Goal: Information Seeking & Learning: Compare options

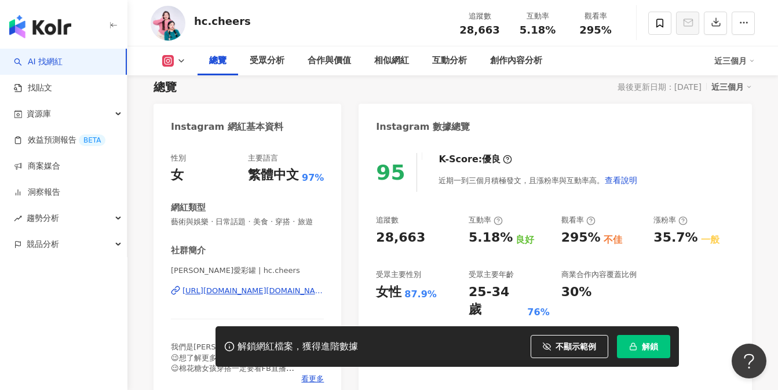
scroll to position [79, 0]
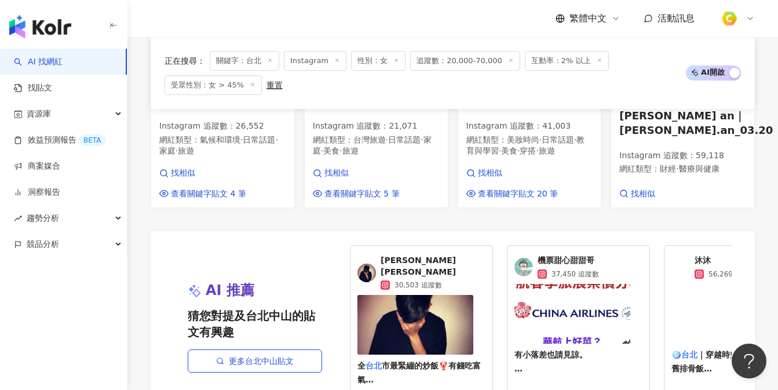
scroll to position [1325, 0]
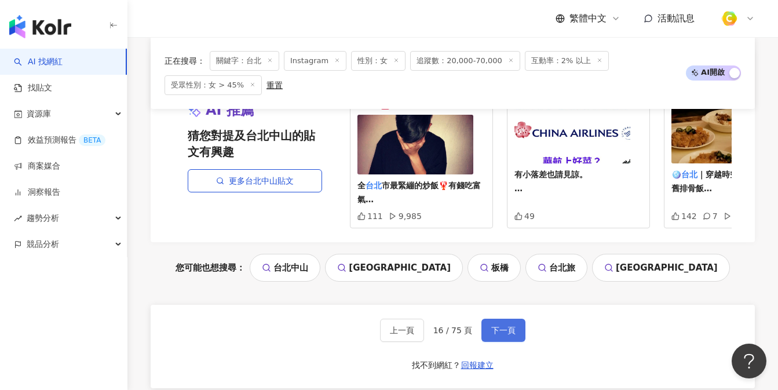
click at [497, 319] on button "下一頁" at bounding box center [503, 330] width 44 height 23
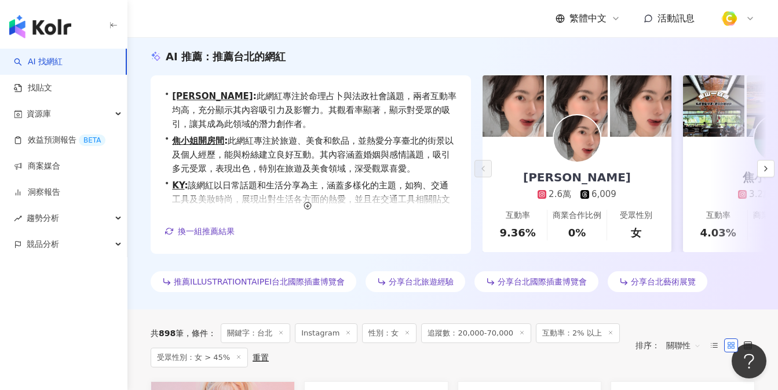
scroll to position [0, 0]
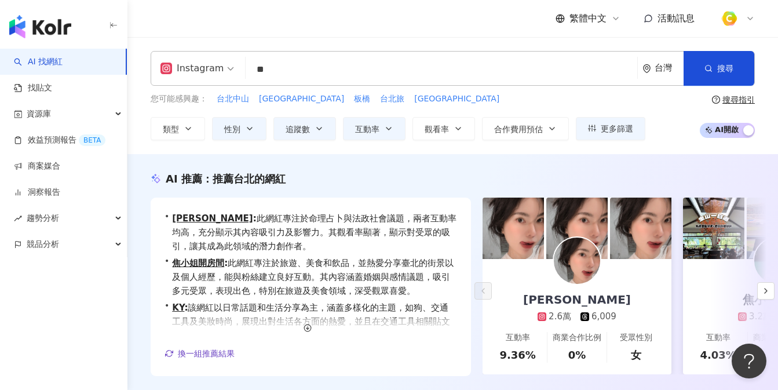
drag, startPoint x: 300, startPoint y: 67, endPoint x: 147, endPoint y: 68, distance: 153.0
click at [146, 68] on div "Instagram ** 台灣 搜尋 914d72ef-66eb-44bf-96a3-8d687dd68c03 台北人/taipeijin 11,376 追蹤…" at bounding box center [452, 95] width 651 height 89
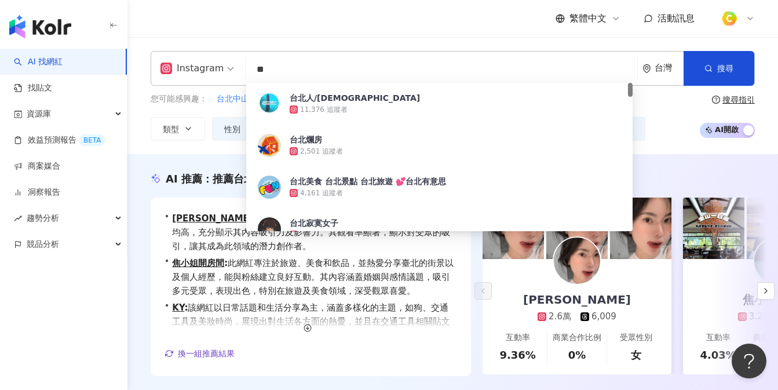
type input "*"
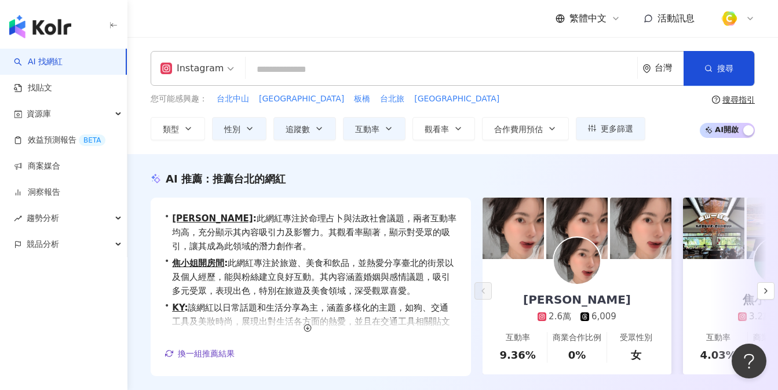
click at [63, 56] on link "AI 找網紅" at bounding box center [38, 62] width 49 height 12
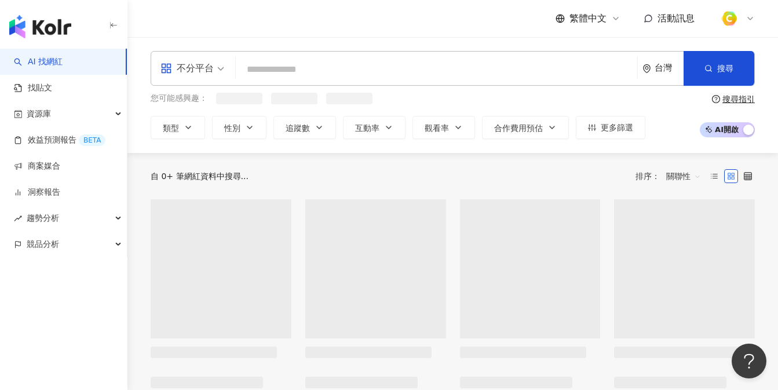
click at [266, 62] on input "search" at bounding box center [436, 70] width 392 height 22
click at [203, 68] on div "不分平台" at bounding box center [186, 68] width 53 height 19
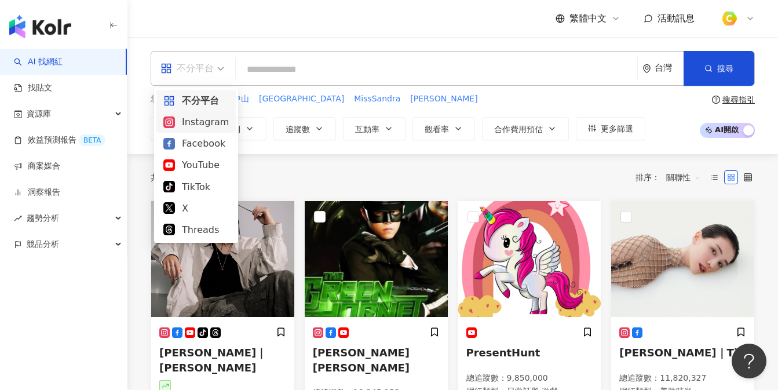
click at [197, 121] on div "Instagram" at bounding box center [195, 122] width 65 height 14
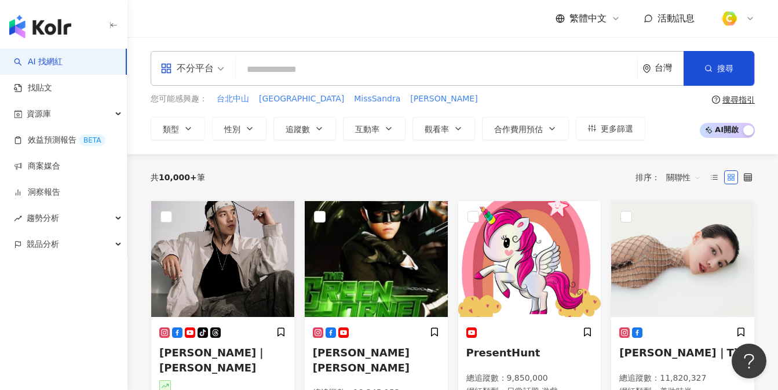
click at [286, 71] on input "search" at bounding box center [436, 70] width 392 height 22
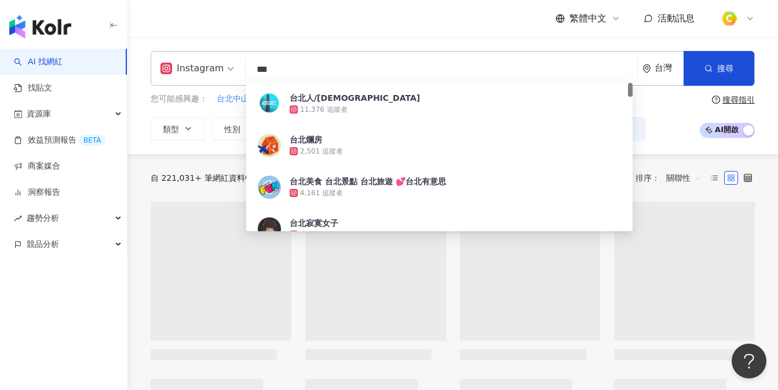
type input "**"
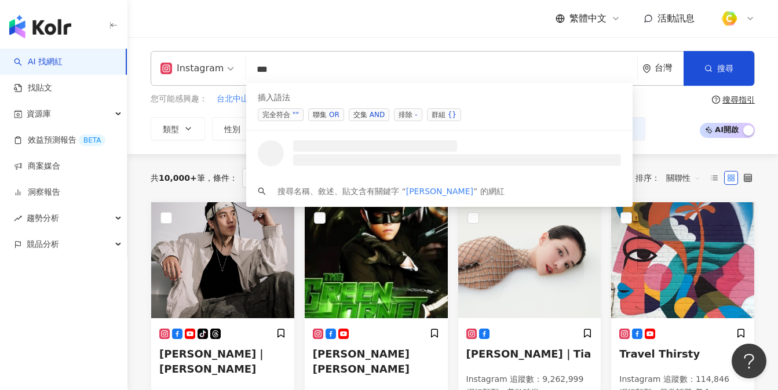
click at [330, 114] on div "OR" at bounding box center [334, 115] width 10 height 12
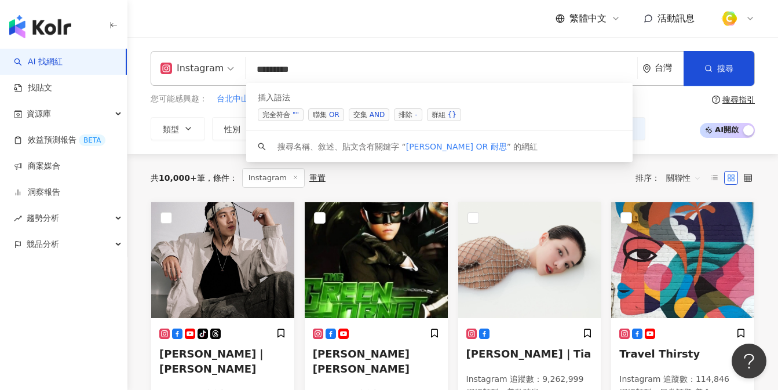
click at [331, 115] on div "OR" at bounding box center [334, 115] width 10 height 12
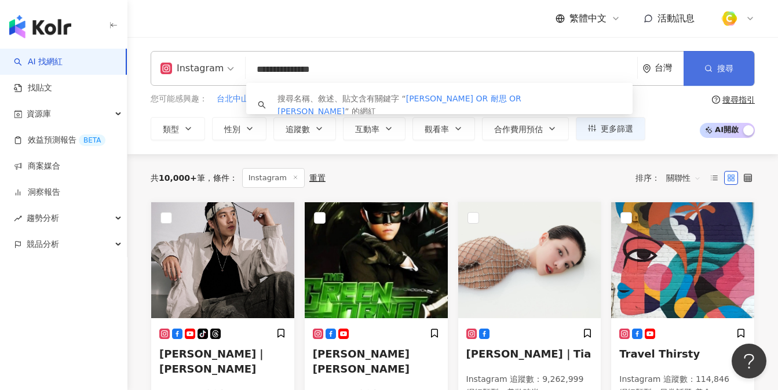
type input "**********"
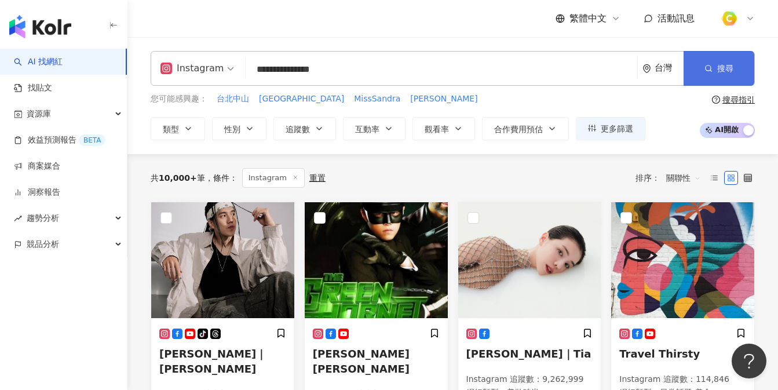
click at [742, 64] on button "搜尋" at bounding box center [719, 68] width 71 height 35
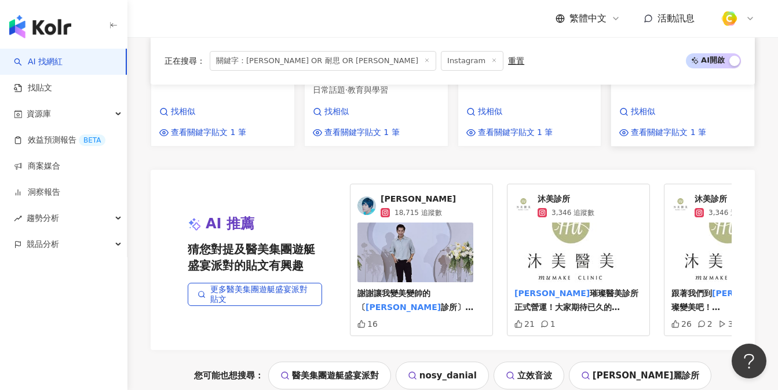
scroll to position [1066, 0]
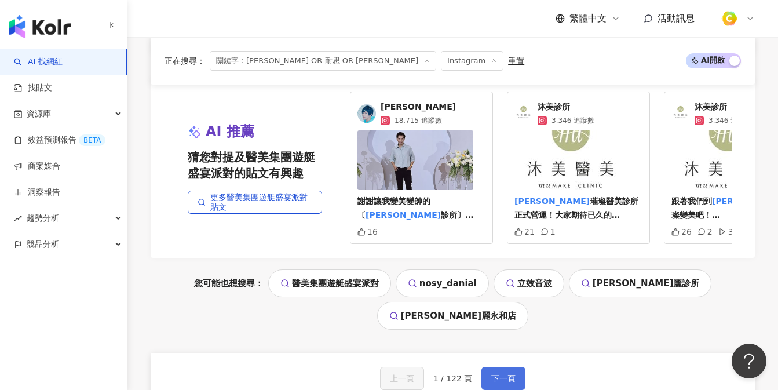
click at [510, 367] on button "下一頁" at bounding box center [503, 378] width 44 height 23
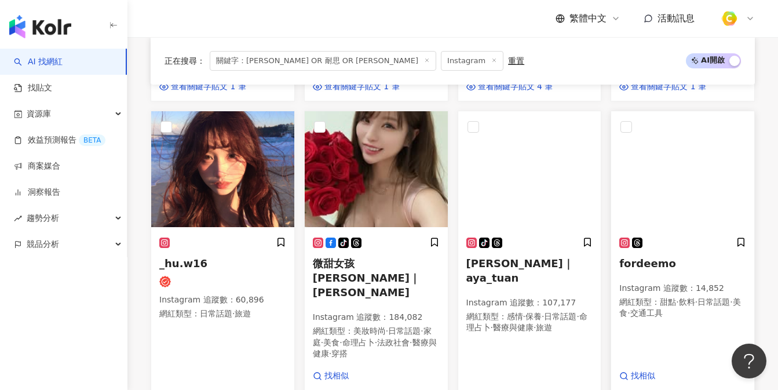
scroll to position [0, 0]
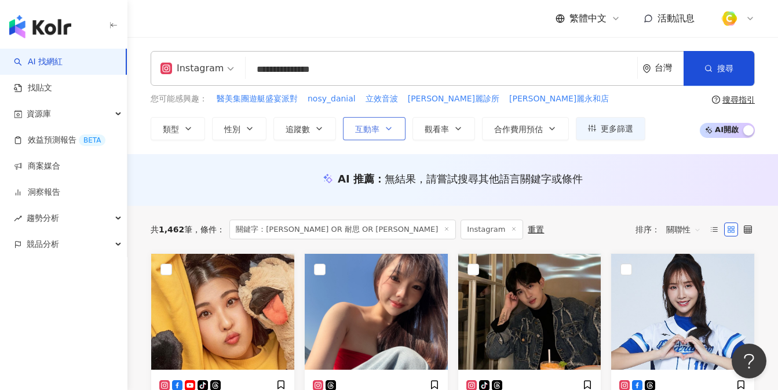
click at [371, 134] on button "互動率" at bounding box center [374, 128] width 63 height 23
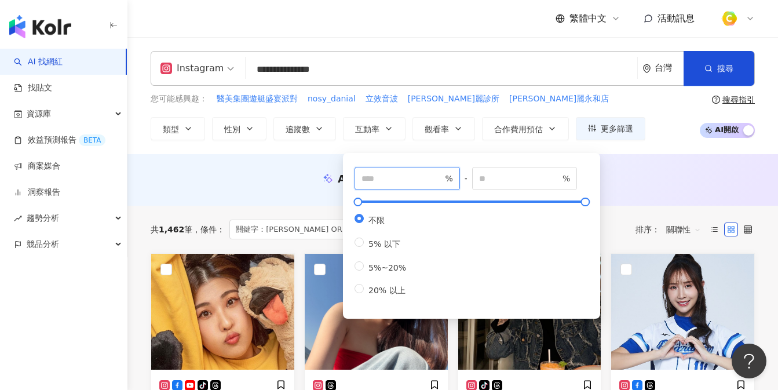
click at [400, 178] on input "number" at bounding box center [402, 178] width 81 height 13
type input "***"
click at [268, 160] on div "AI 推薦 ： 無結果，請嘗試搜尋其他語言關鍵字或條件" at bounding box center [452, 180] width 651 height 52
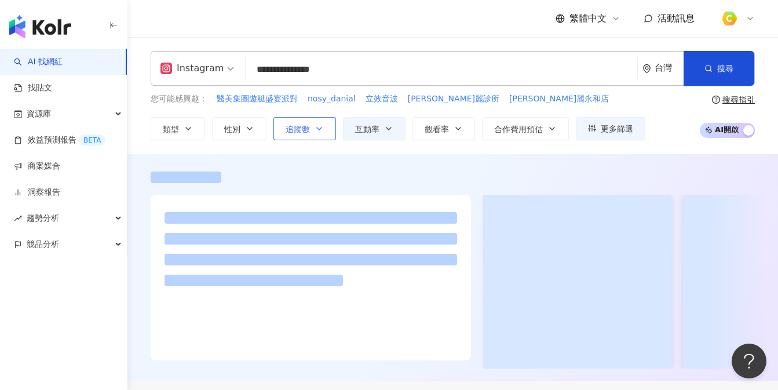
click at [313, 126] on button "追蹤數" at bounding box center [304, 128] width 63 height 23
type input "*"
type input "*******"
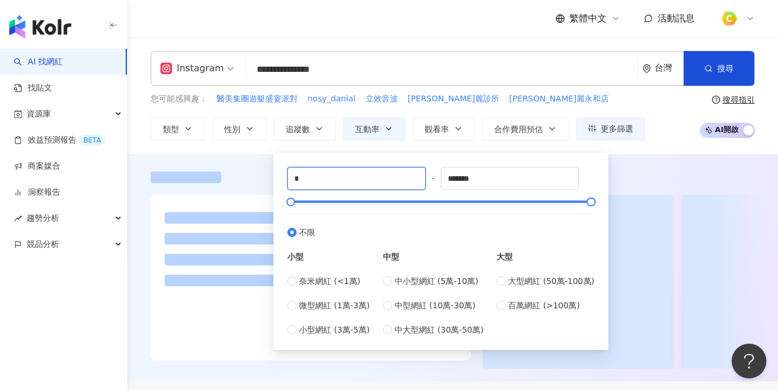
drag, startPoint x: 321, startPoint y: 180, endPoint x: 194, endPoint y: 165, distance: 127.8
type input "*****"
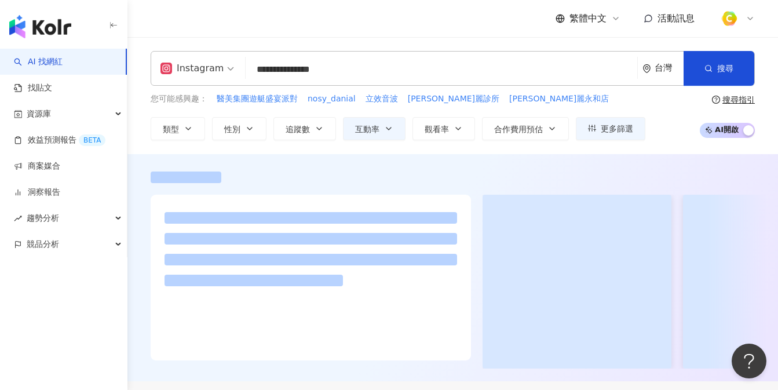
click at [137, 144] on div "**********" at bounding box center [452, 95] width 651 height 117
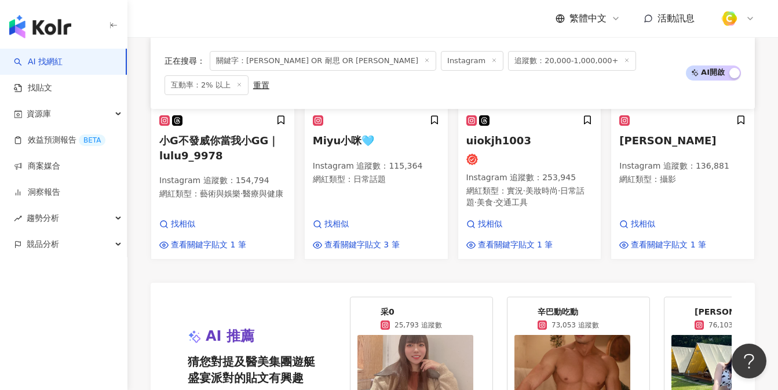
scroll to position [1260, 0]
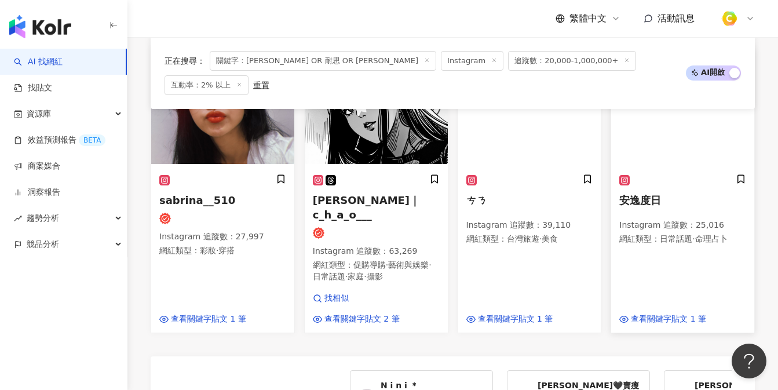
scroll to position [877, 0]
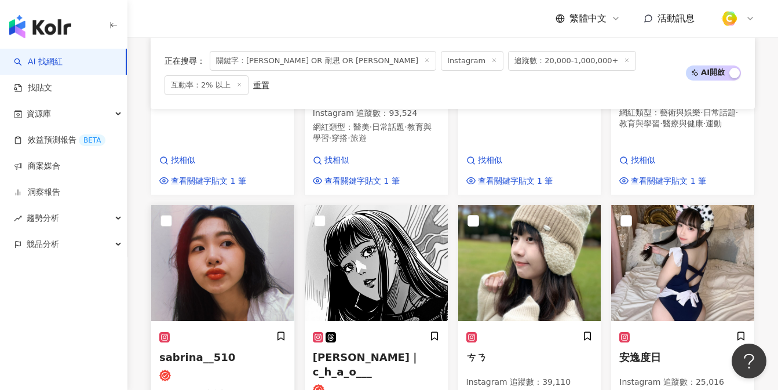
click at [256, 228] on img at bounding box center [222, 263] width 143 height 116
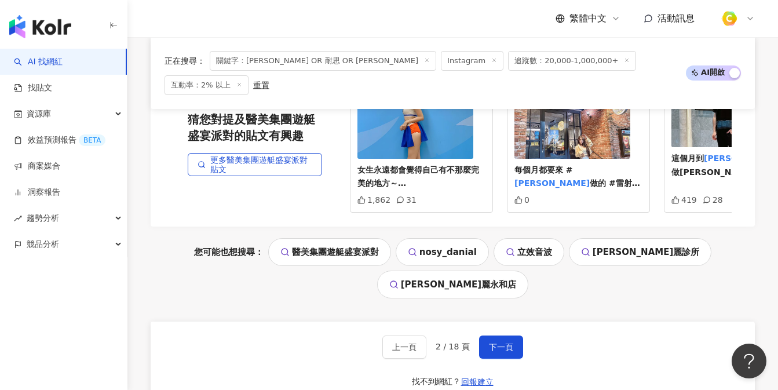
scroll to position [1435, 0]
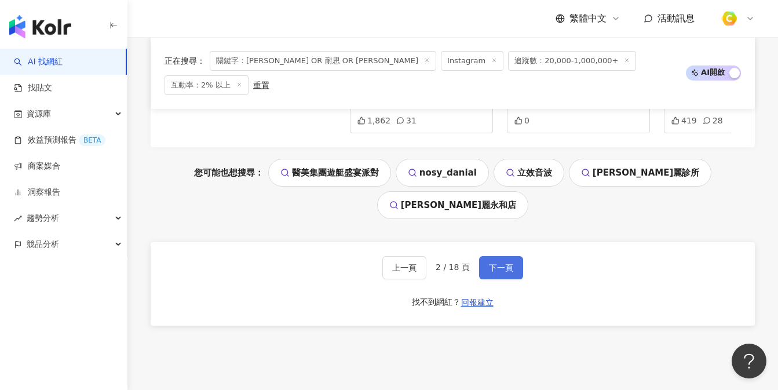
click at [502, 263] on span "下一頁" at bounding box center [501, 267] width 24 height 9
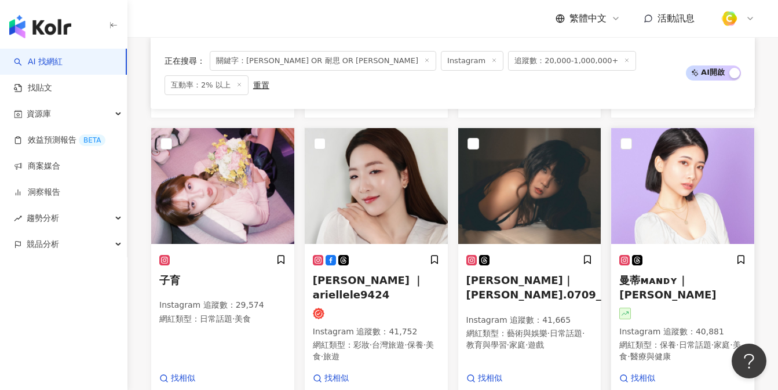
scroll to position [968, 0]
click at [410, 144] on img at bounding box center [376, 187] width 143 height 116
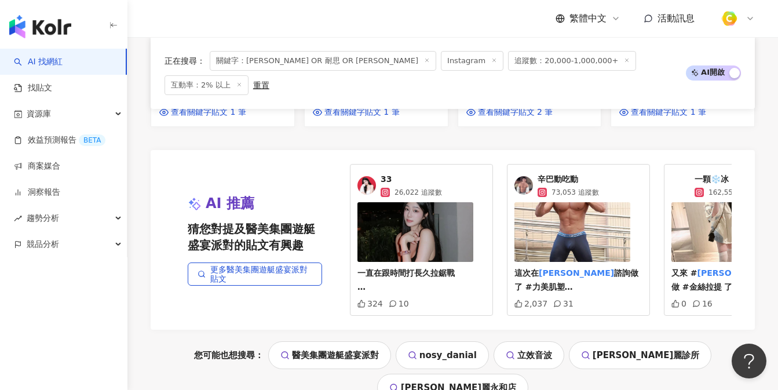
scroll to position [1291, 0]
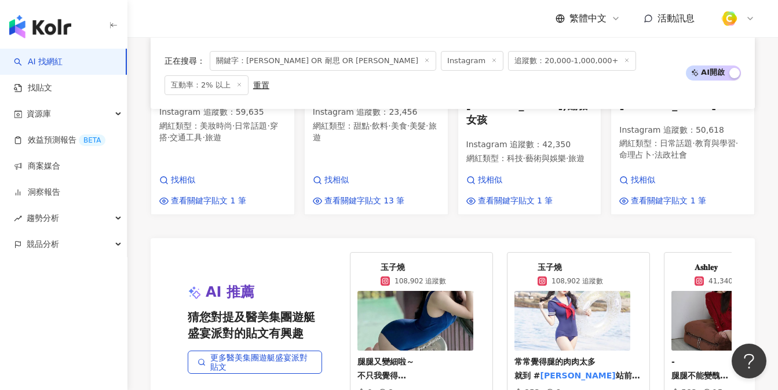
scroll to position [1366, 0]
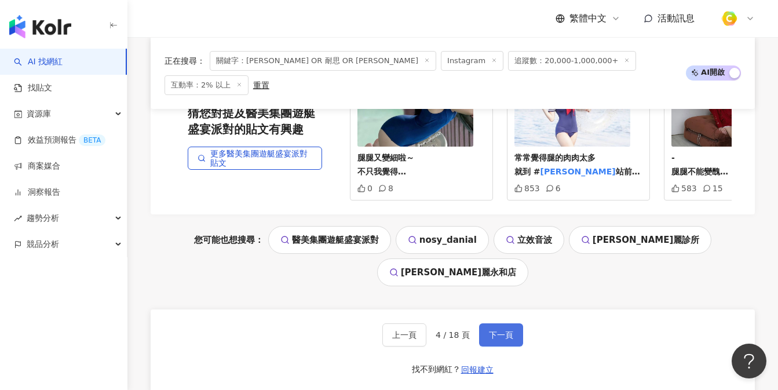
click at [493, 323] on button "下一頁" at bounding box center [501, 334] width 44 height 23
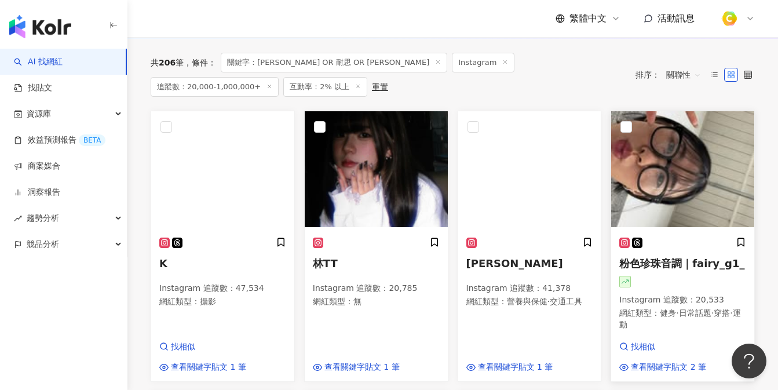
scroll to position [393, 0]
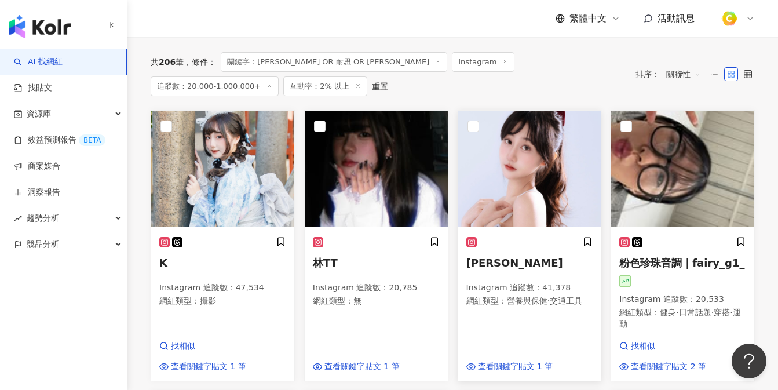
click at [537, 173] on img at bounding box center [529, 169] width 143 height 116
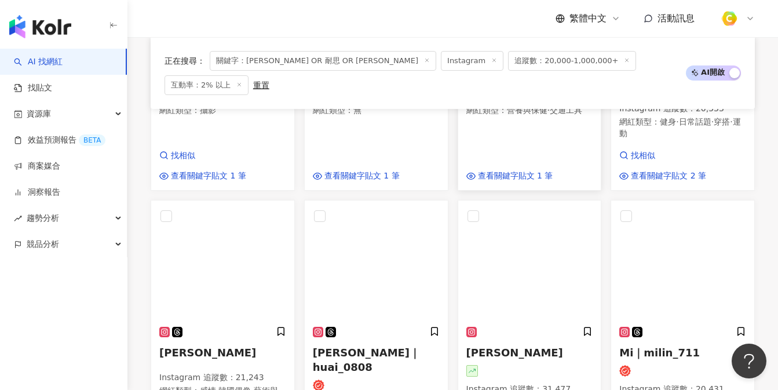
scroll to position [599, 0]
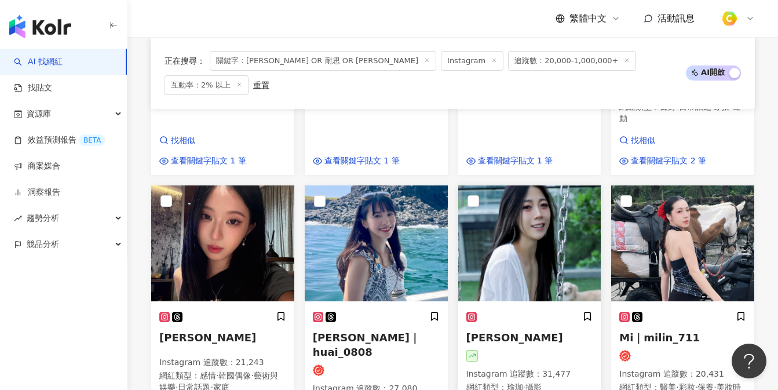
click at [541, 198] on img at bounding box center [529, 243] width 143 height 116
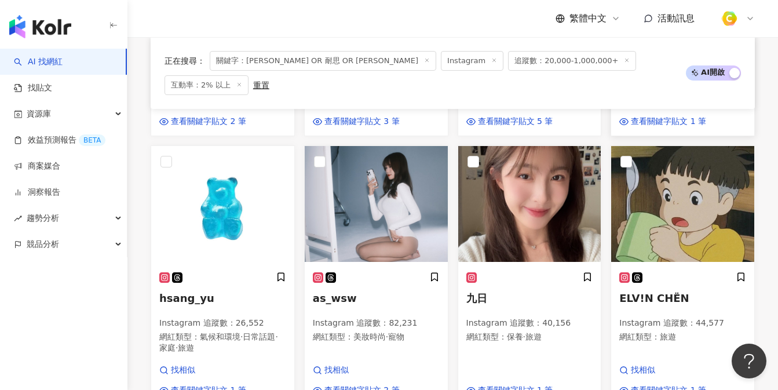
scroll to position [936, 0]
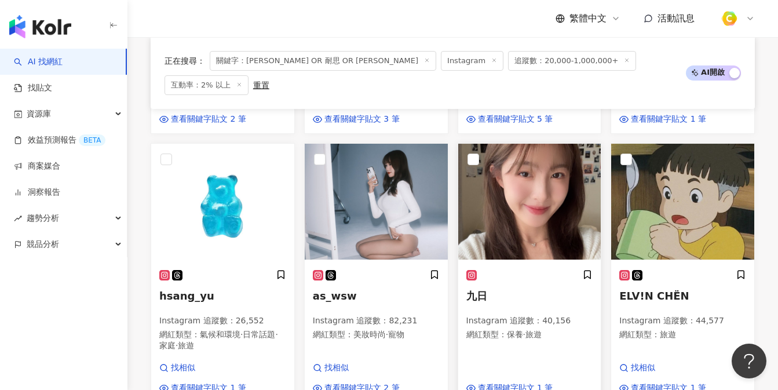
click at [555, 191] on img at bounding box center [529, 202] width 143 height 116
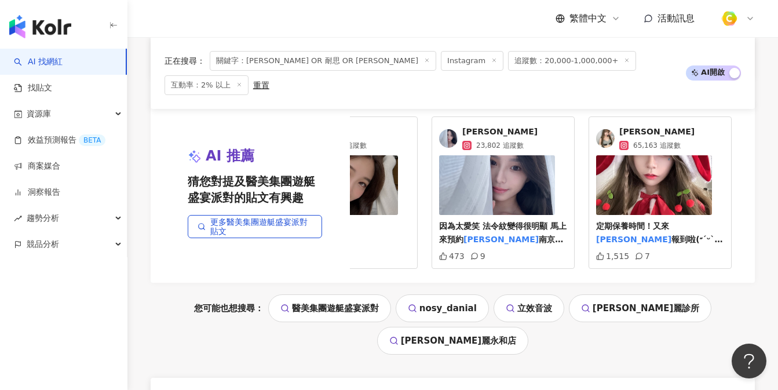
scroll to position [1358, 0]
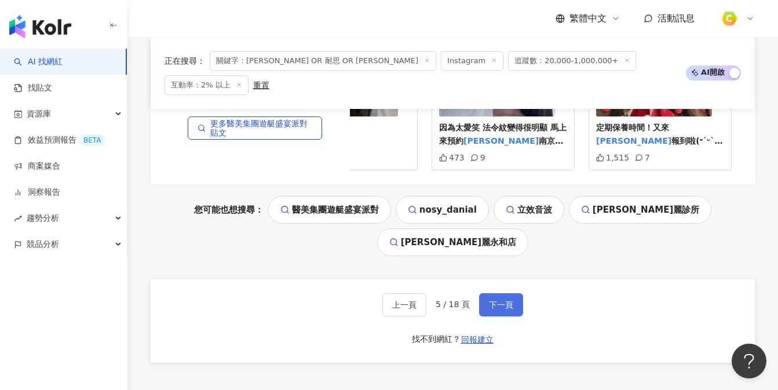
click at [514, 293] on button "下一頁" at bounding box center [501, 304] width 44 height 23
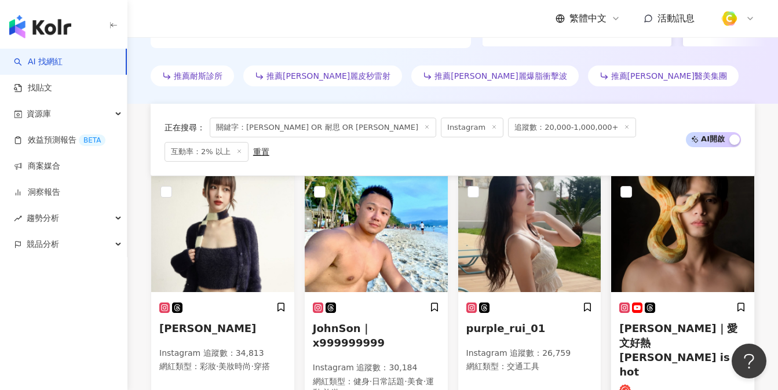
scroll to position [310, 0]
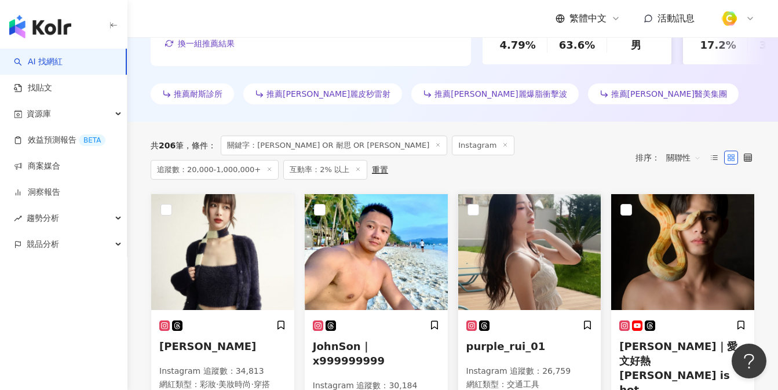
click at [540, 249] on img at bounding box center [529, 252] width 143 height 116
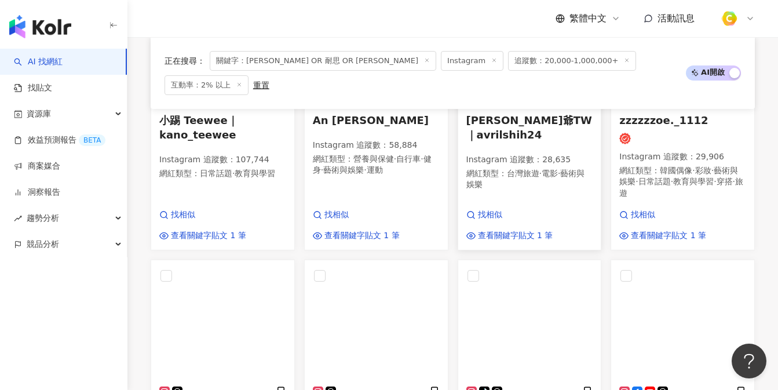
scroll to position [1006, 0]
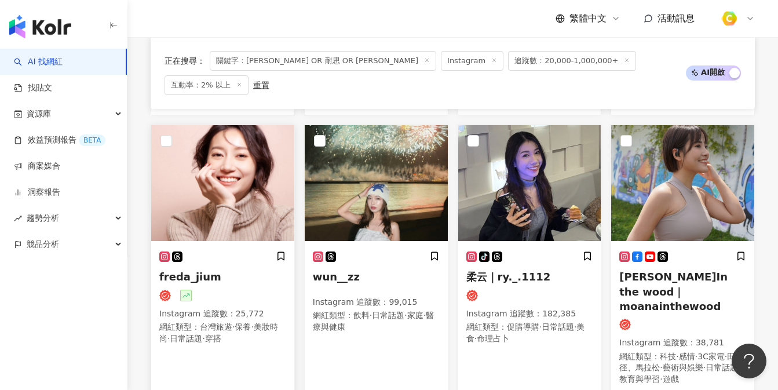
click at [230, 155] on img at bounding box center [222, 183] width 143 height 116
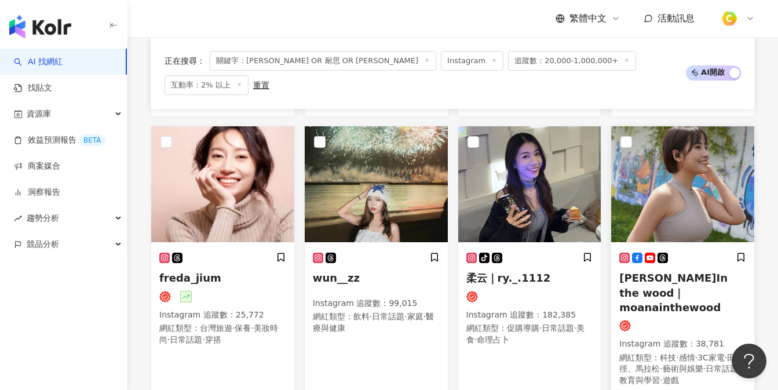
scroll to position [996, 0]
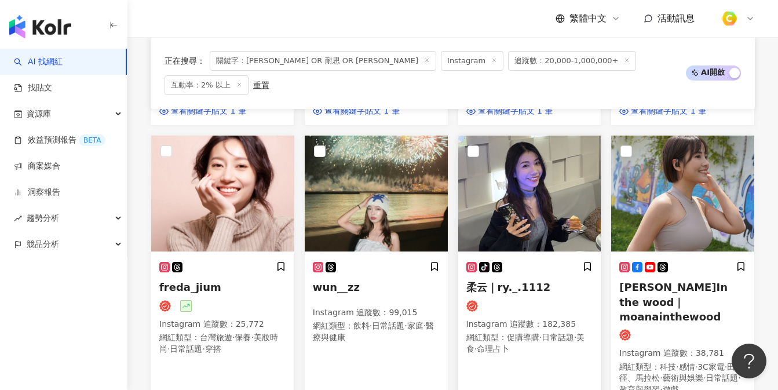
click at [568, 154] on img at bounding box center [529, 194] width 143 height 116
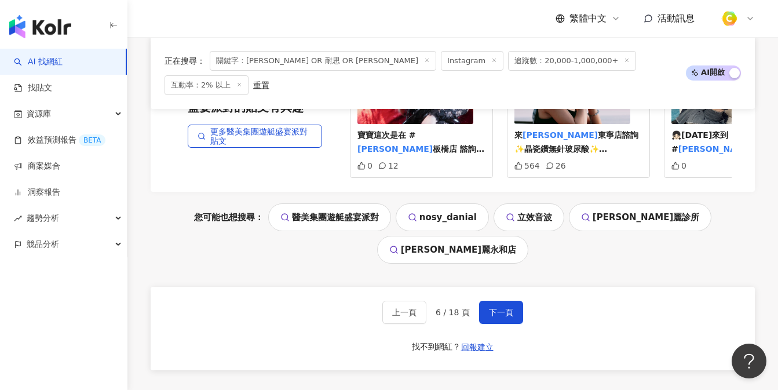
scroll to position [1468, 0]
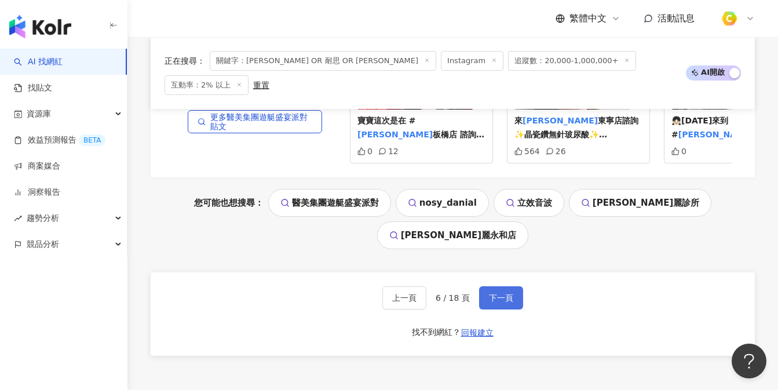
click at [489, 293] on span "下一頁" at bounding box center [501, 297] width 24 height 9
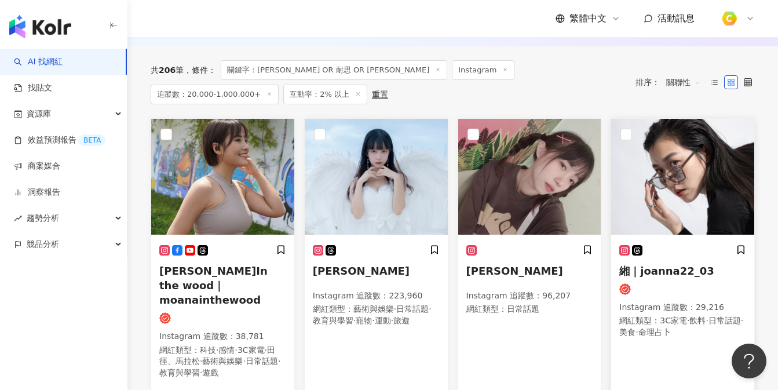
scroll to position [362, 0]
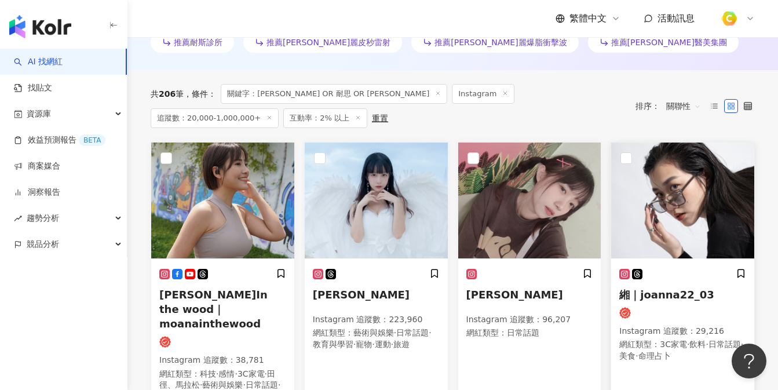
click at [700, 196] on img at bounding box center [682, 201] width 143 height 116
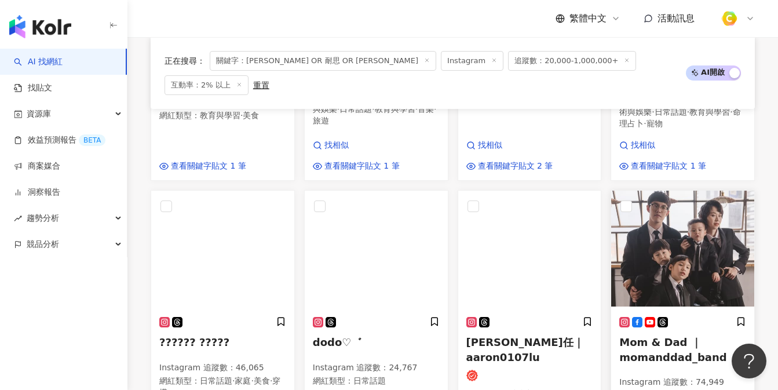
scroll to position [1400, 0]
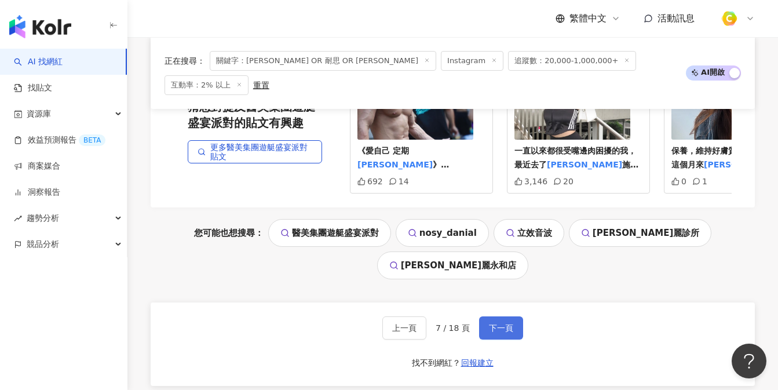
click at [496, 323] on span "下一頁" at bounding box center [501, 327] width 24 height 9
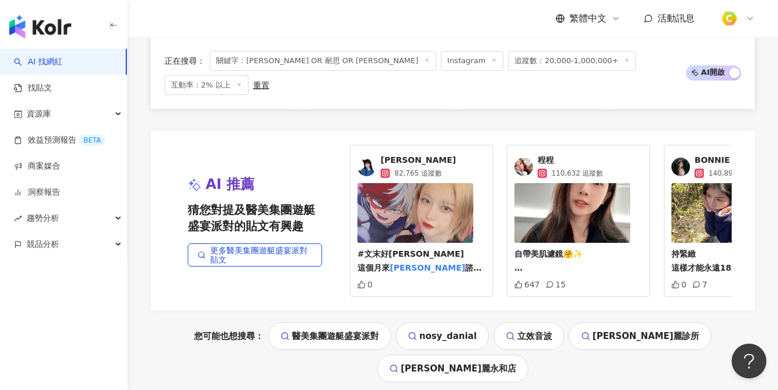
scroll to position [1238, 0]
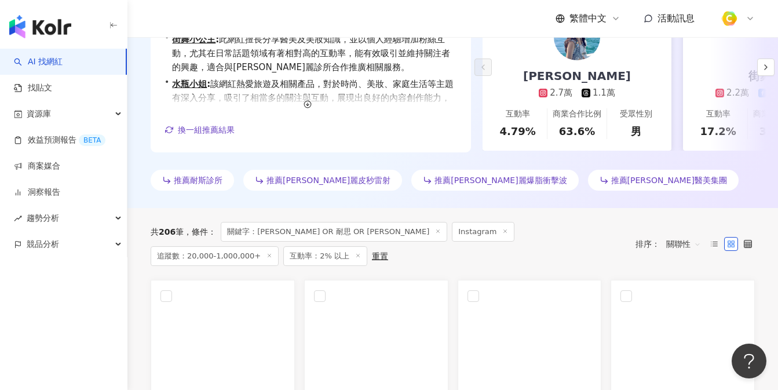
scroll to position [236, 0]
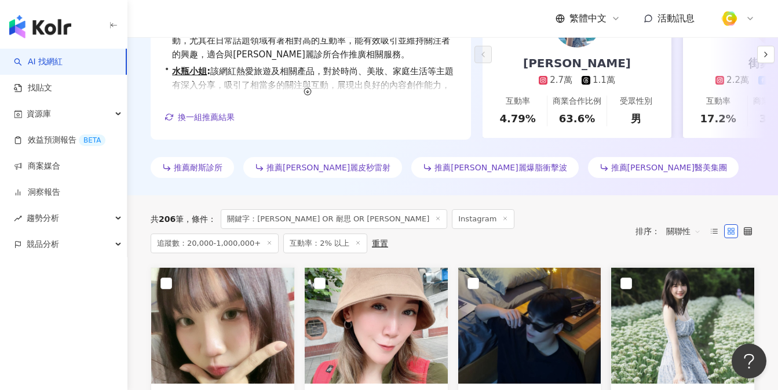
click at [669, 302] on img at bounding box center [682, 326] width 143 height 116
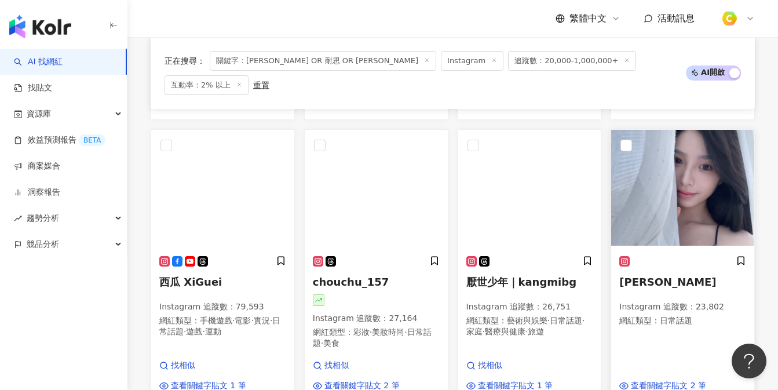
scroll to position [950, 0]
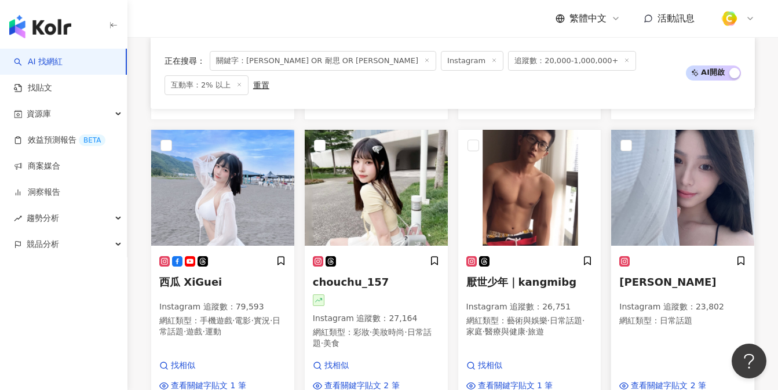
click at [712, 161] on img at bounding box center [682, 188] width 143 height 116
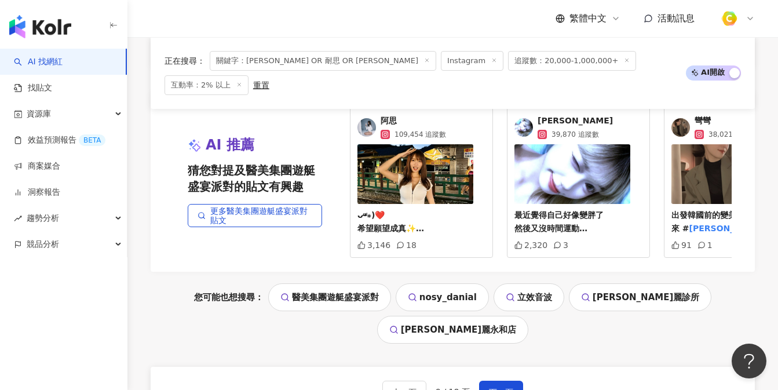
scroll to position [1450, 0]
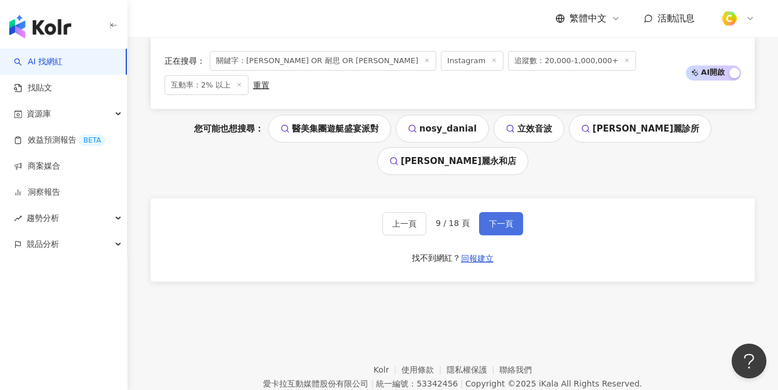
click at [513, 212] on button "下一頁" at bounding box center [501, 223] width 44 height 23
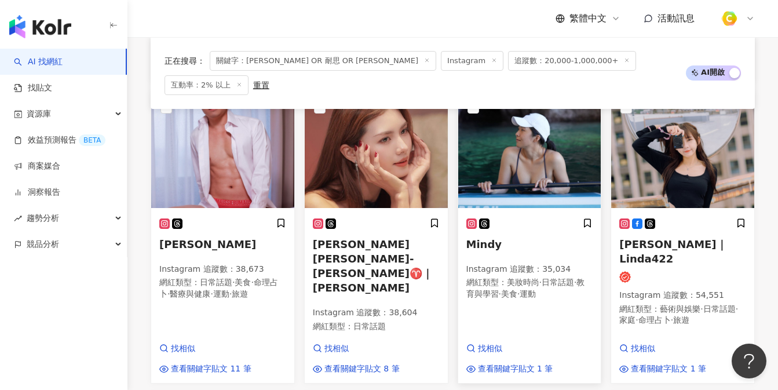
scroll to position [588, 0]
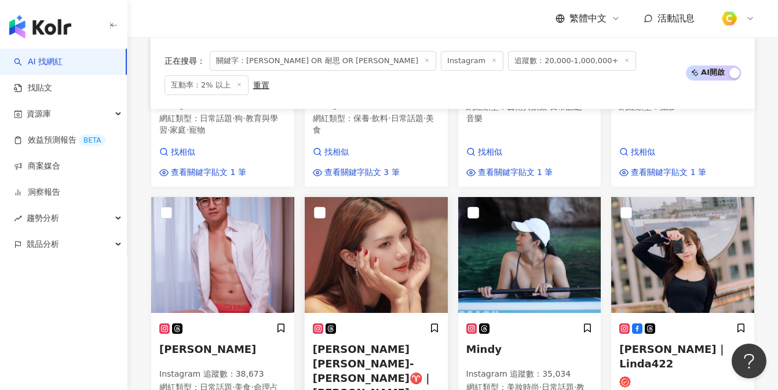
click at [412, 237] on img at bounding box center [376, 255] width 143 height 116
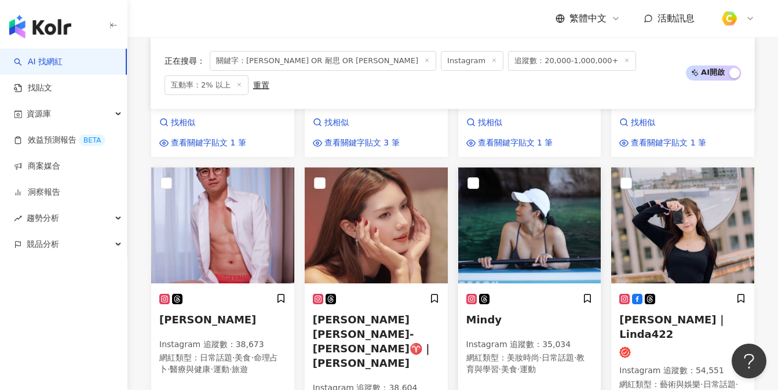
click at [564, 208] on img at bounding box center [529, 225] width 143 height 116
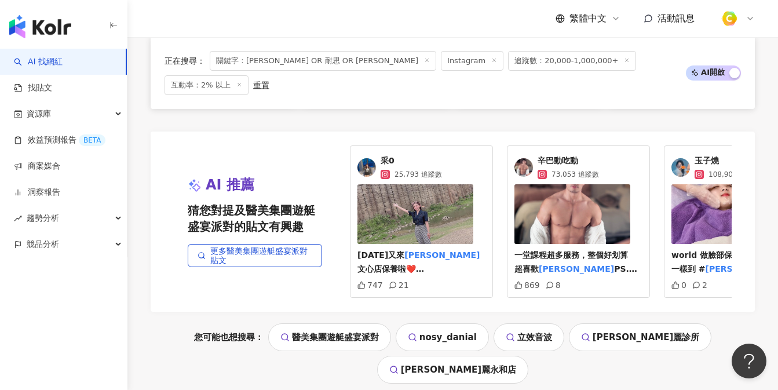
scroll to position [1279, 0]
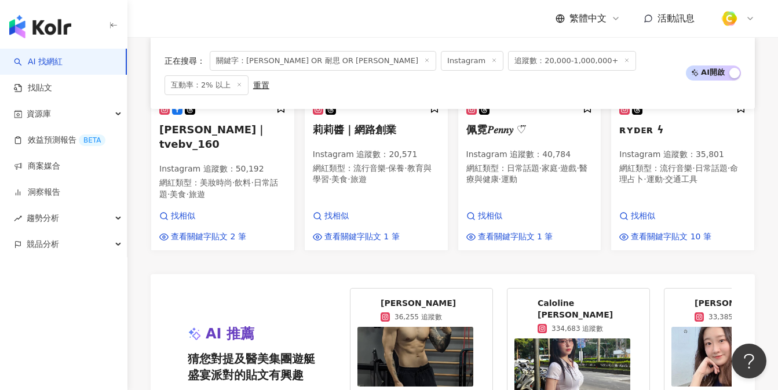
scroll to position [1297, 0]
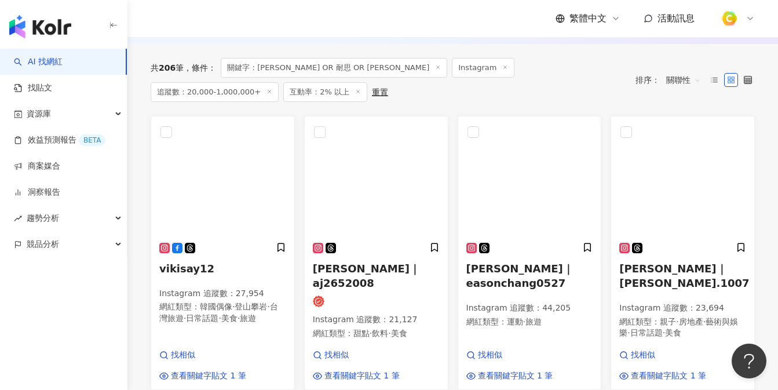
scroll to position [374, 0]
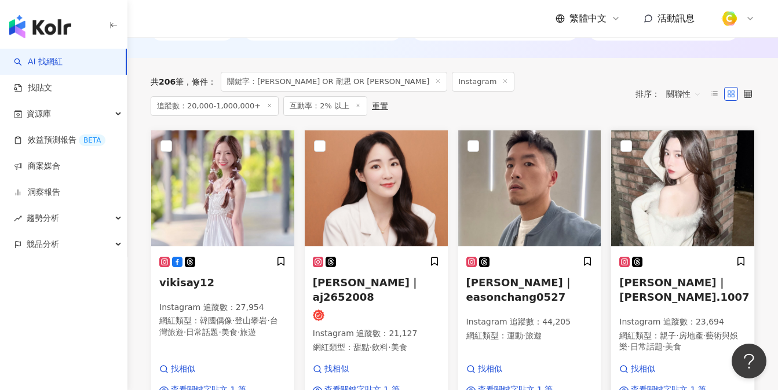
click at [720, 183] on img at bounding box center [682, 188] width 143 height 116
click at [380, 187] on img at bounding box center [376, 188] width 143 height 116
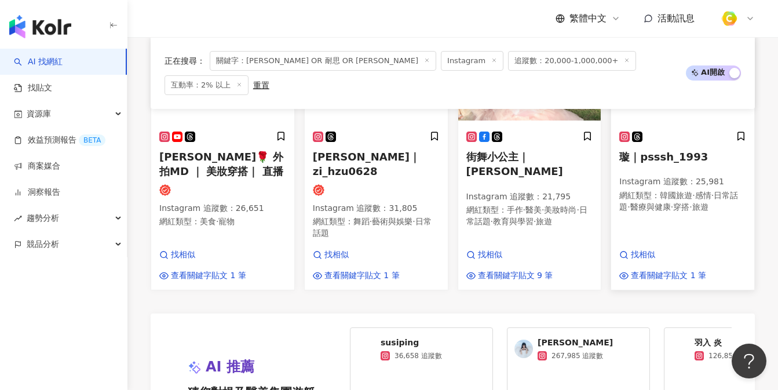
scroll to position [917, 0]
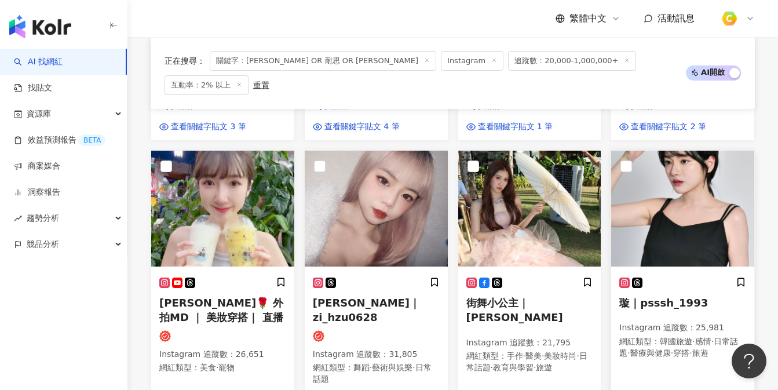
click at [707, 193] on img at bounding box center [682, 209] width 143 height 116
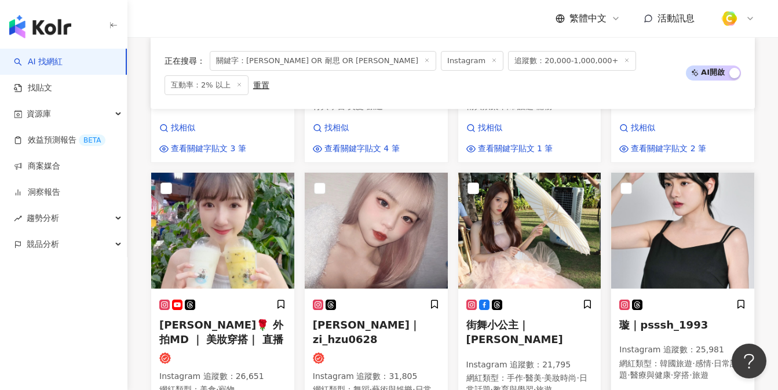
scroll to position [1296, 0]
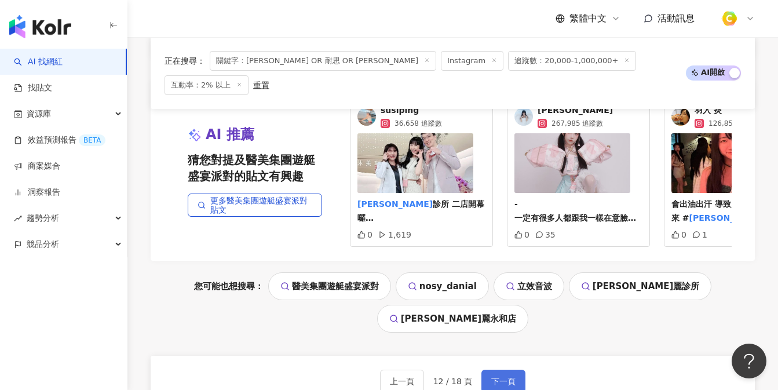
click at [502, 370] on button "下一頁" at bounding box center [503, 381] width 44 height 23
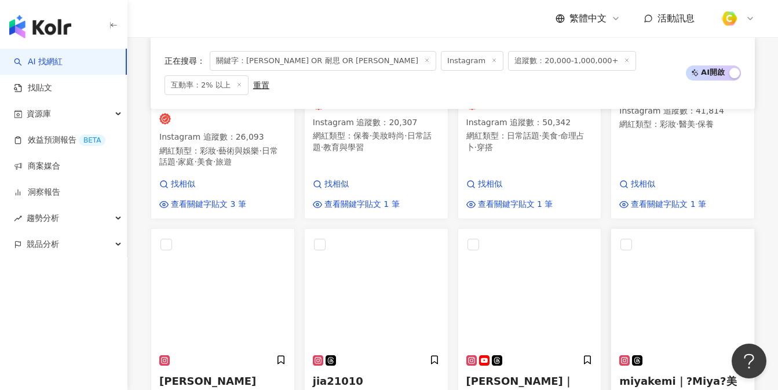
scroll to position [635, 0]
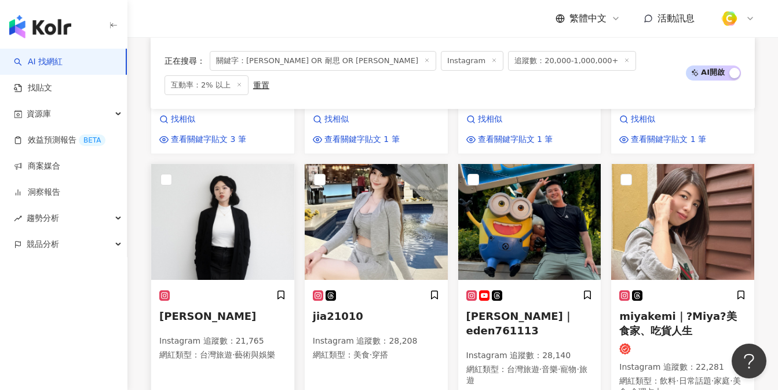
click at [254, 192] on img at bounding box center [222, 222] width 143 height 116
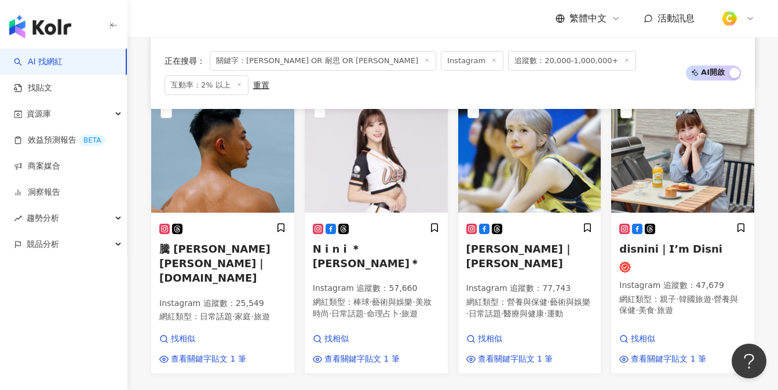
scroll to position [968, 0]
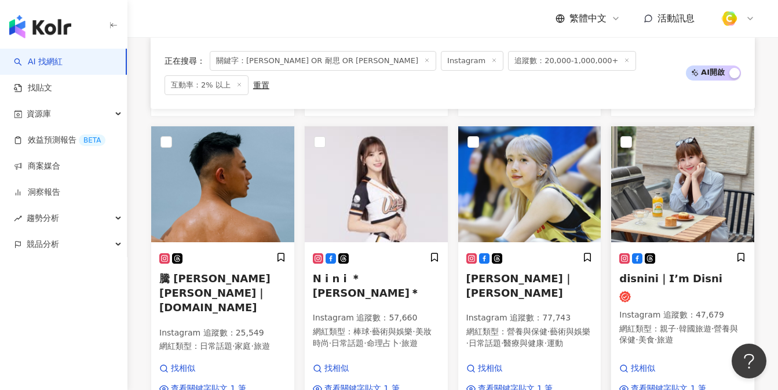
click at [707, 142] on img at bounding box center [682, 184] width 143 height 116
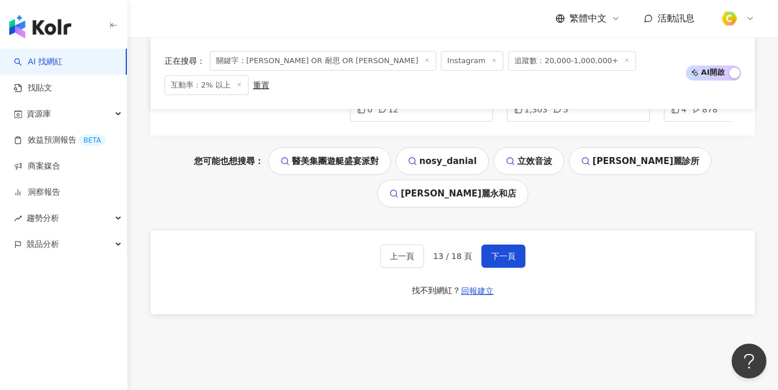
scroll to position [1450, 0]
click at [507, 251] on span "下一頁" at bounding box center [503, 255] width 24 height 9
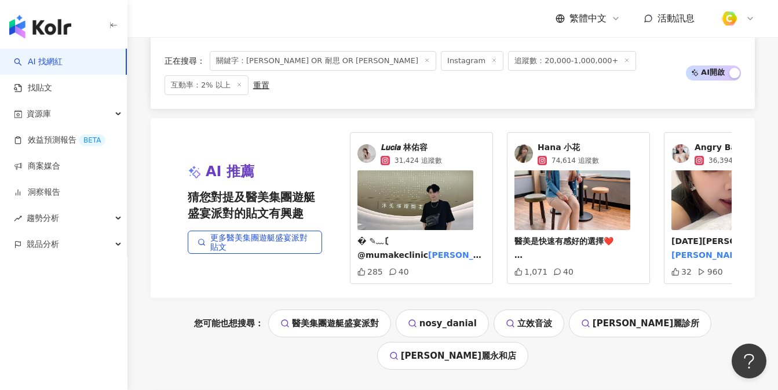
scroll to position [1287, 0]
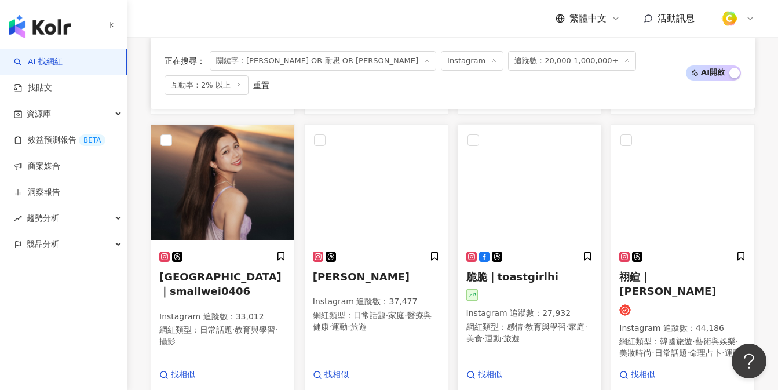
scroll to position [973, 0]
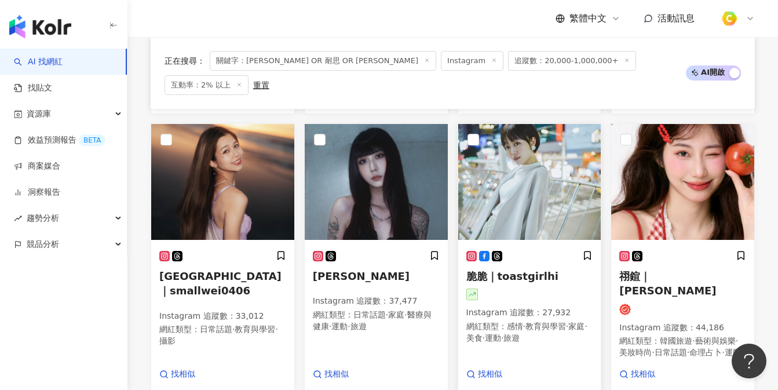
click at [529, 134] on img at bounding box center [529, 182] width 143 height 116
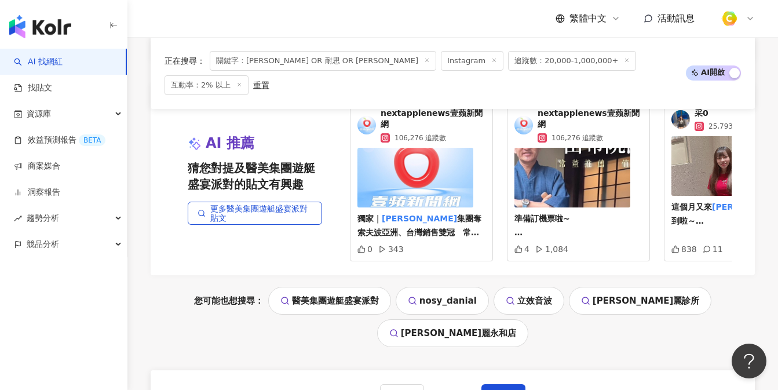
scroll to position [1357, 0]
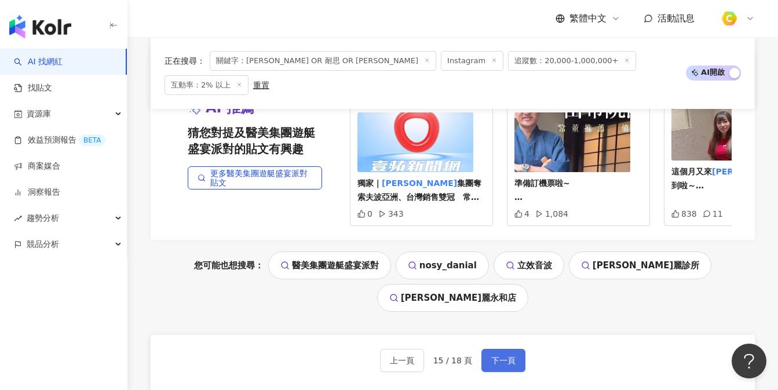
click at [494, 356] on span "下一頁" at bounding box center [503, 360] width 24 height 9
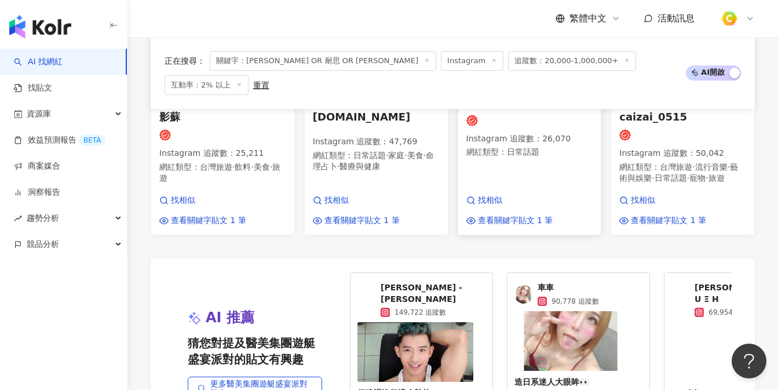
scroll to position [1294, 0]
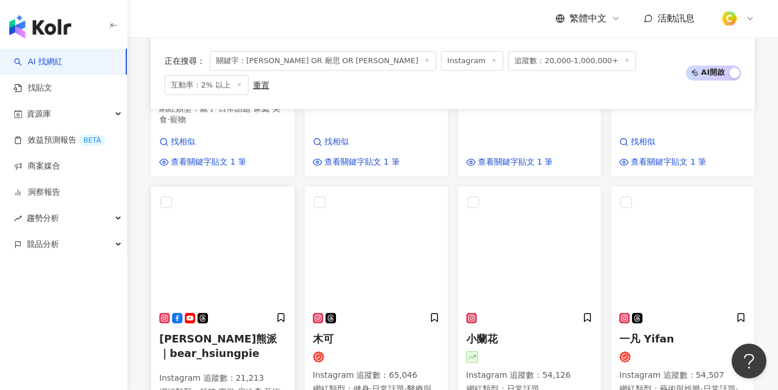
scroll to position [622, 0]
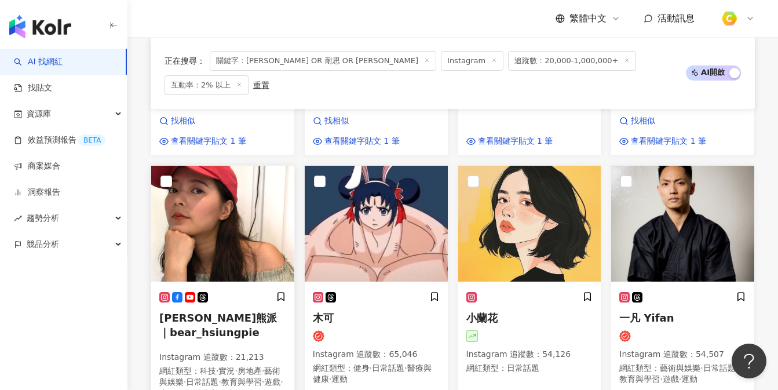
click at [227, 191] on img at bounding box center [222, 224] width 143 height 116
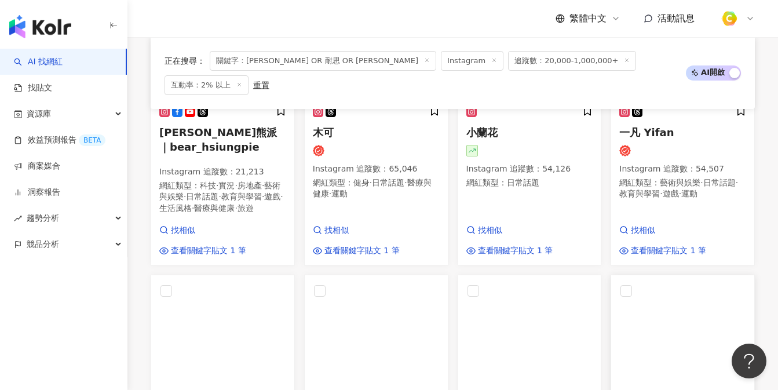
scroll to position [931, 0]
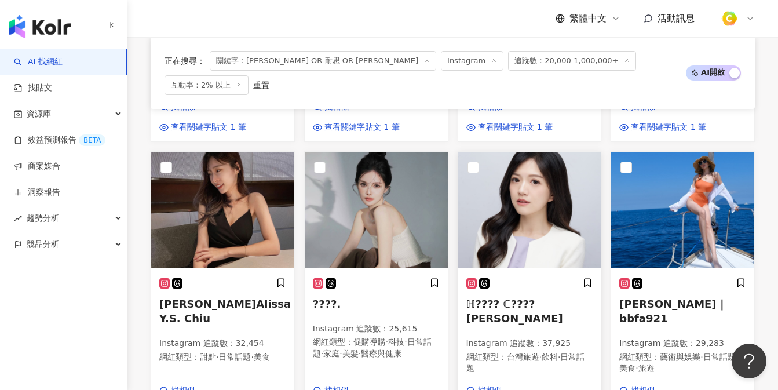
click at [545, 184] on img at bounding box center [529, 210] width 143 height 116
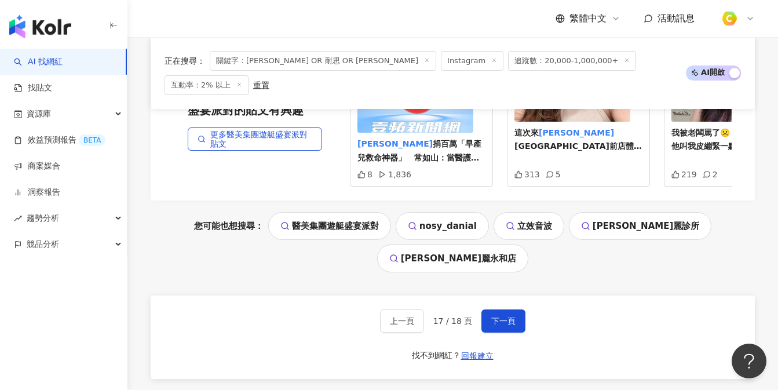
scroll to position [1403, 0]
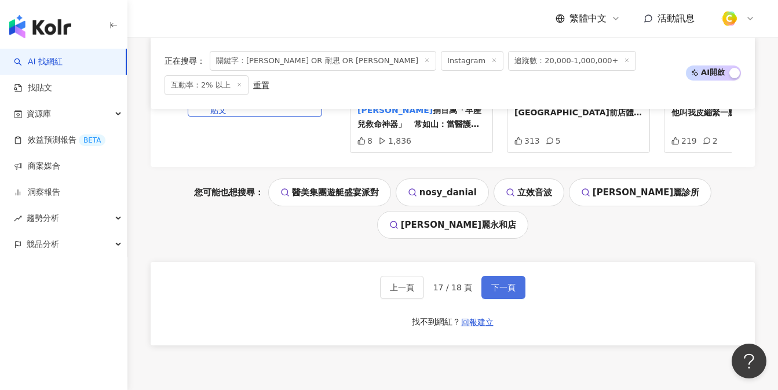
click at [510, 283] on span "下一頁" at bounding box center [503, 287] width 24 height 9
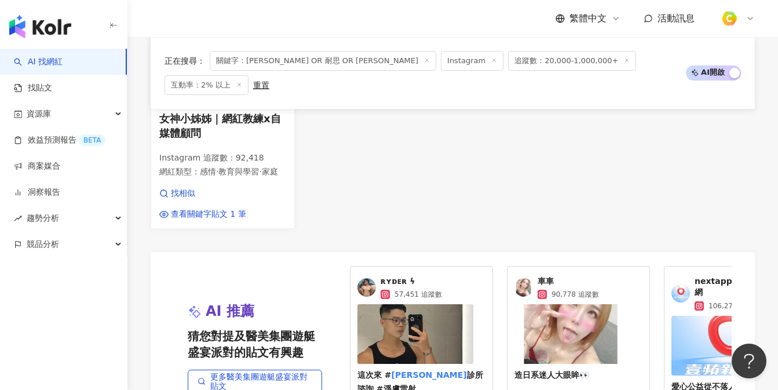
scroll to position [714, 0]
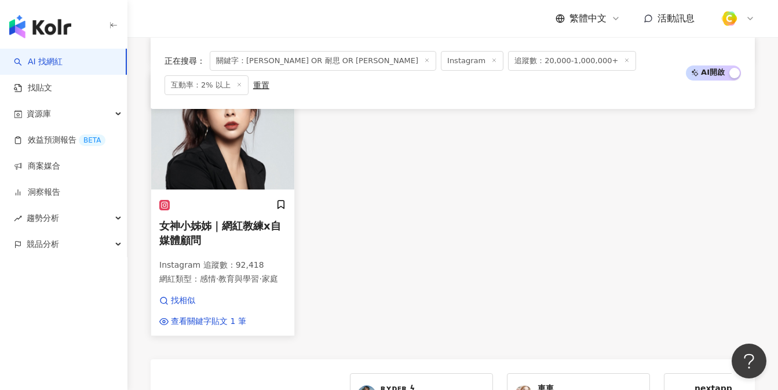
click at [240, 133] on img at bounding box center [222, 132] width 143 height 116
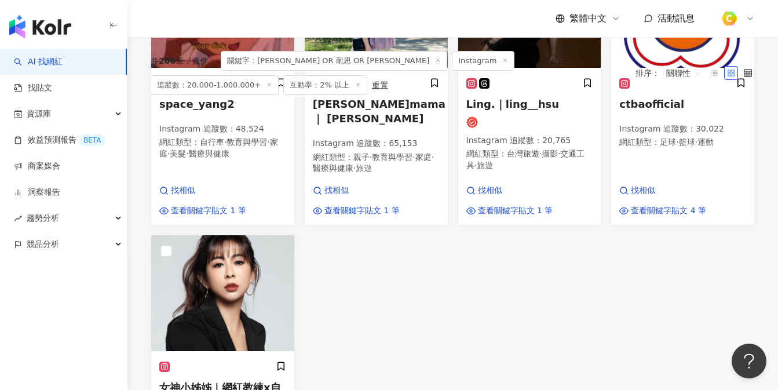
scroll to position [0, 0]
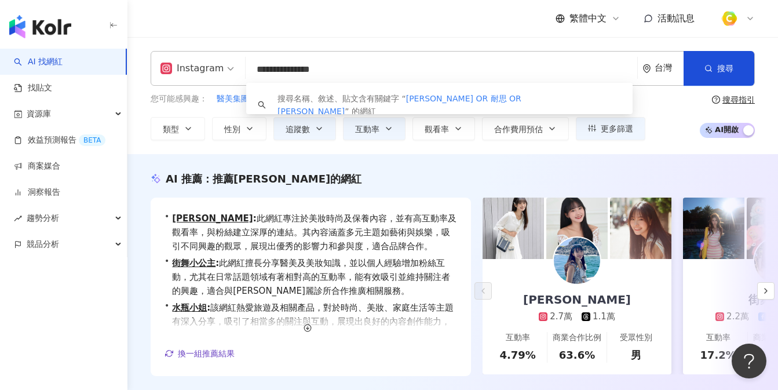
drag, startPoint x: 389, startPoint y: 61, endPoint x: 457, endPoint y: 79, distance: 70.0
click at [457, 79] on input "**********" at bounding box center [441, 70] width 382 height 22
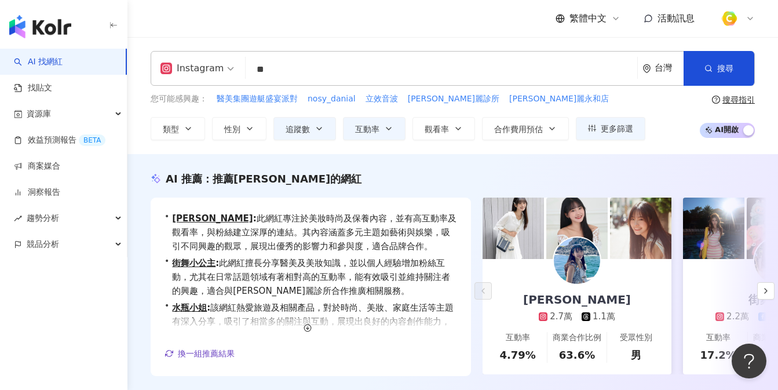
type input "*"
click at [386, 131] on icon "button" at bounding box center [388, 128] width 9 height 9
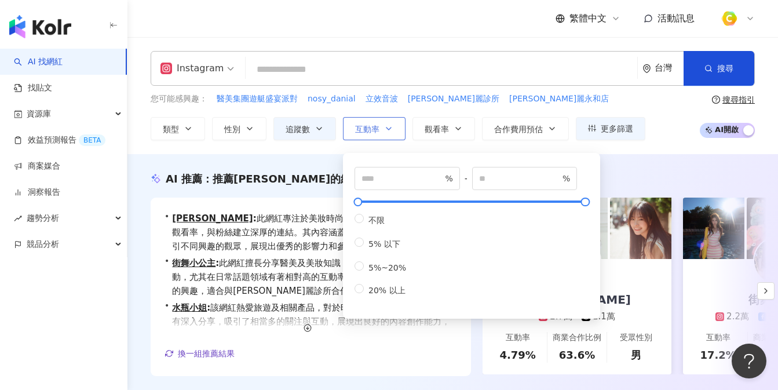
click at [386, 131] on icon "button" at bounding box center [388, 128] width 9 height 9
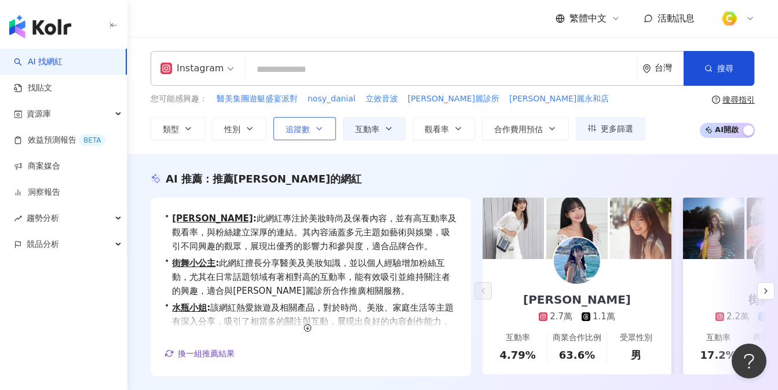
click at [306, 127] on span "追蹤數" at bounding box center [298, 129] width 24 height 9
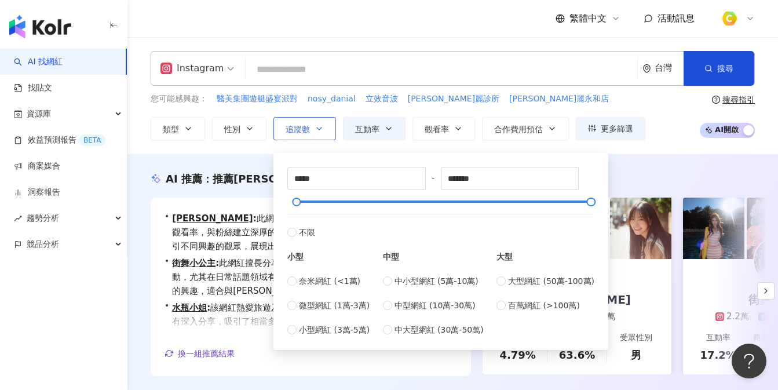
click at [306, 127] on span "追蹤數" at bounding box center [298, 129] width 24 height 9
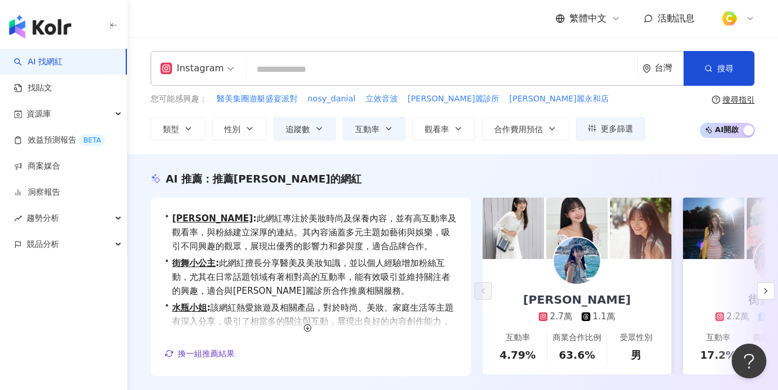
click at [389, 73] on input "search" at bounding box center [441, 70] width 382 height 22
click at [227, 122] on button "性別" at bounding box center [239, 128] width 54 height 23
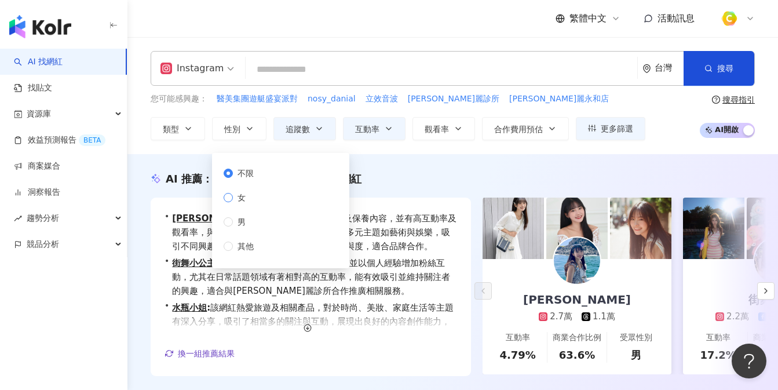
click at [249, 200] on span "女" at bounding box center [241, 197] width 17 height 13
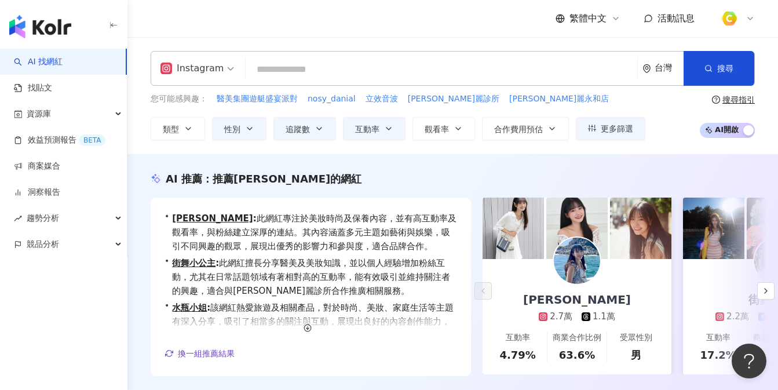
click at [339, 76] on input "search" at bounding box center [441, 70] width 382 height 22
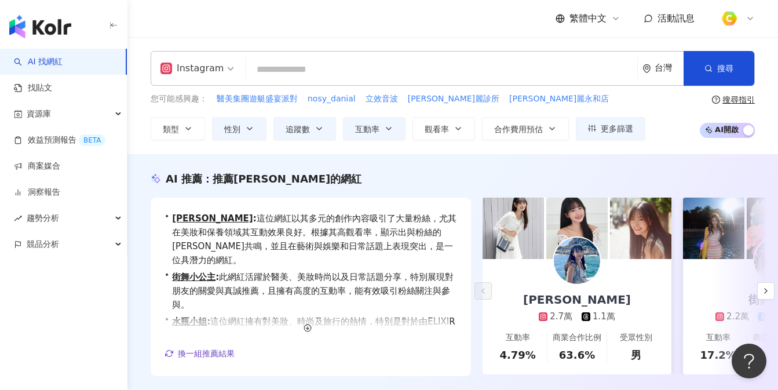
click at [322, 70] on input "search" at bounding box center [441, 70] width 382 height 22
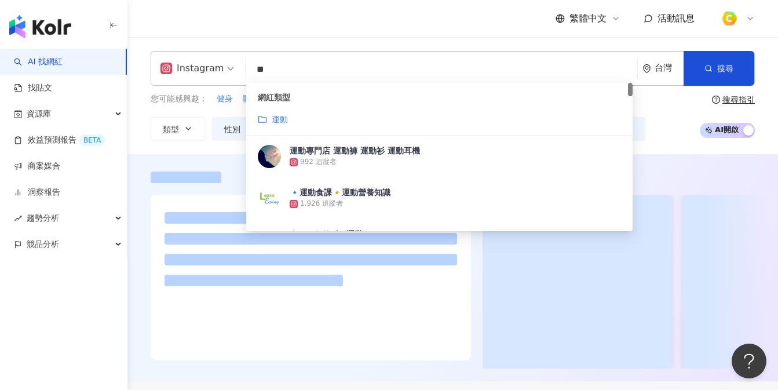
type input "**"
click at [441, 29] on div "繁體中文 活動訊息" at bounding box center [453, 18] width 604 height 37
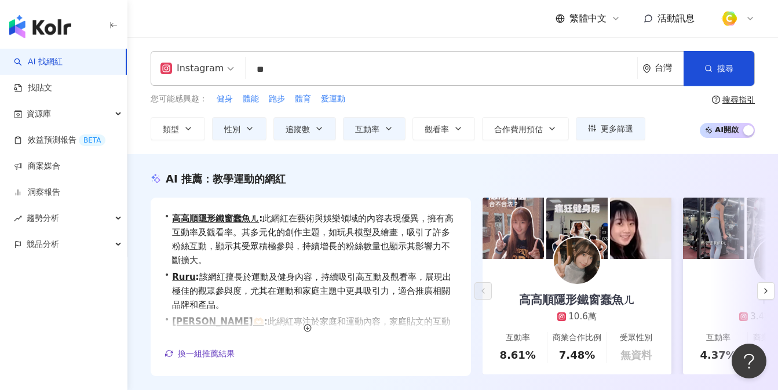
click at [652, 224] on img at bounding box center [640, 228] width 61 height 61
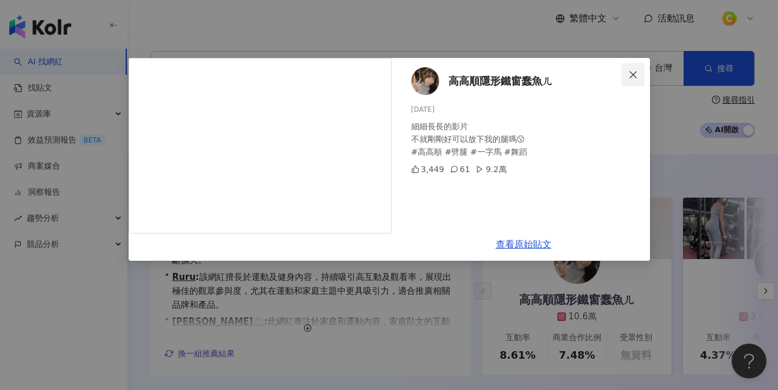
click at [636, 73] on icon "close" at bounding box center [633, 74] width 9 height 9
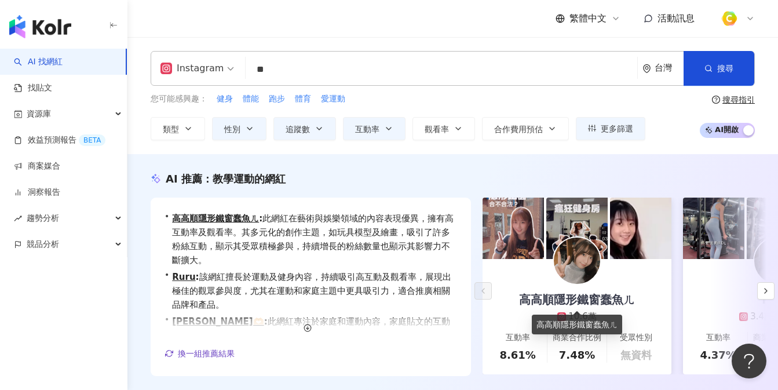
click at [622, 308] on div "高高順隱形鐵窗蠢魚ㄦ 10.6萬" at bounding box center [577, 291] width 139 height 64
click at [761, 289] on button "button" at bounding box center [765, 290] width 17 height 17
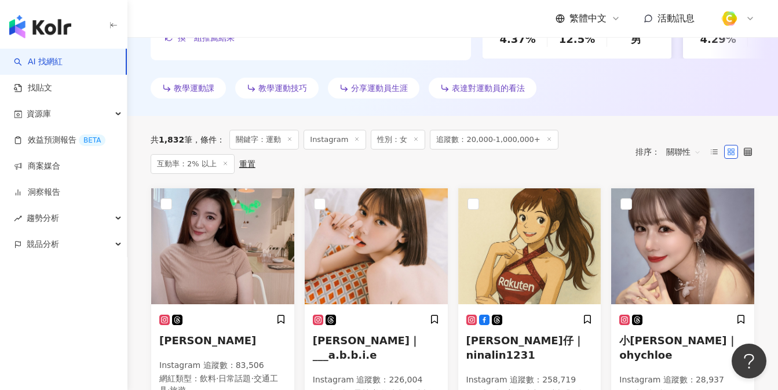
scroll to position [327, 0]
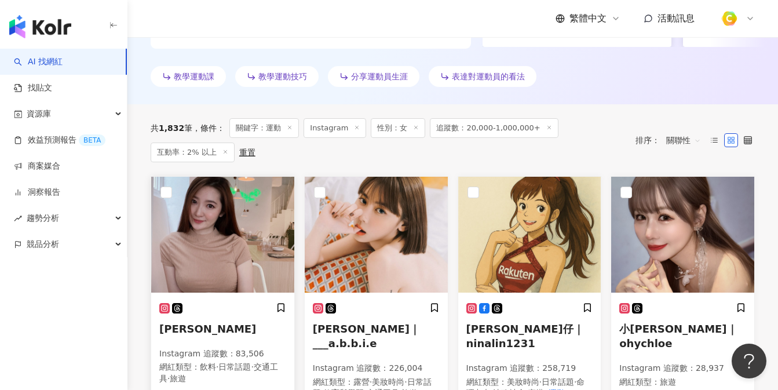
click at [207, 242] on img at bounding box center [222, 235] width 143 height 116
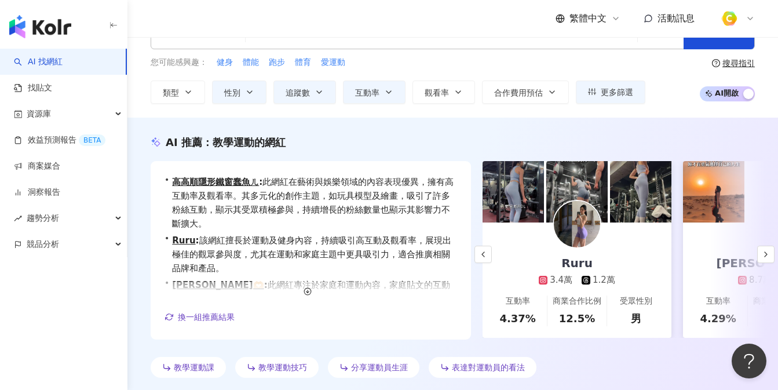
scroll to position [0, 0]
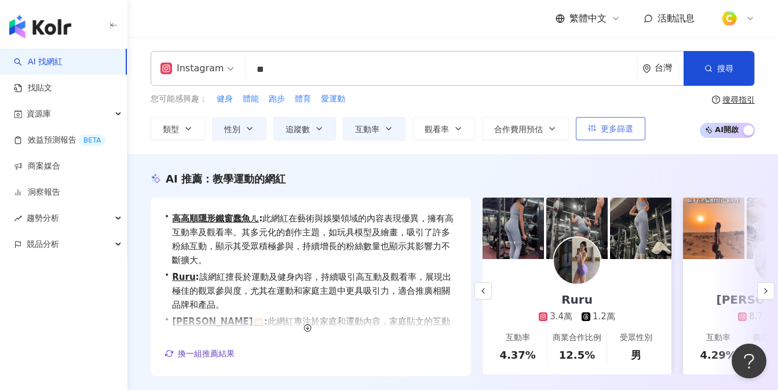
click at [619, 127] on span "更多篩選" at bounding box center [617, 128] width 32 height 9
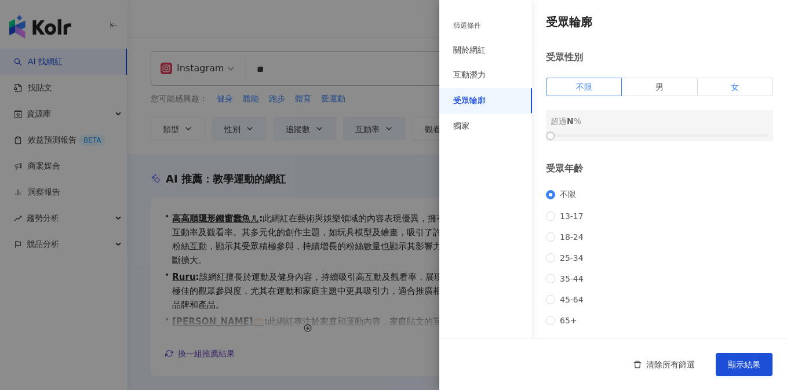
click at [714, 90] on label "女" at bounding box center [735, 87] width 75 height 19
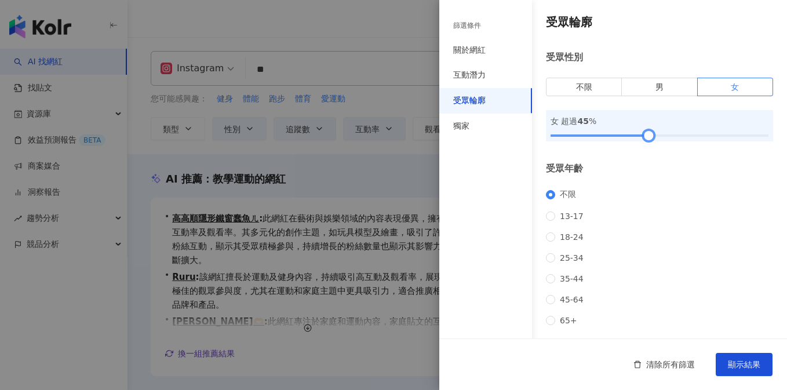
drag, startPoint x: 584, startPoint y: 133, endPoint x: 646, endPoint y: 133, distance: 62.0
click at [646, 133] on div at bounding box center [648, 136] width 6 height 6
click at [735, 368] on span "顯示結果" at bounding box center [744, 364] width 32 height 9
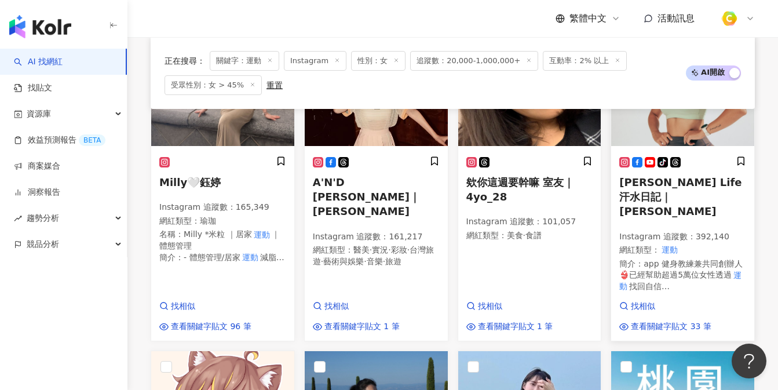
scroll to position [932, 0]
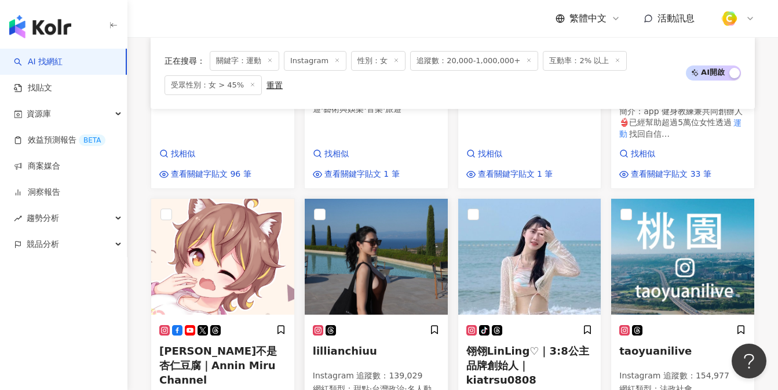
click at [392, 260] on img at bounding box center [376, 257] width 143 height 116
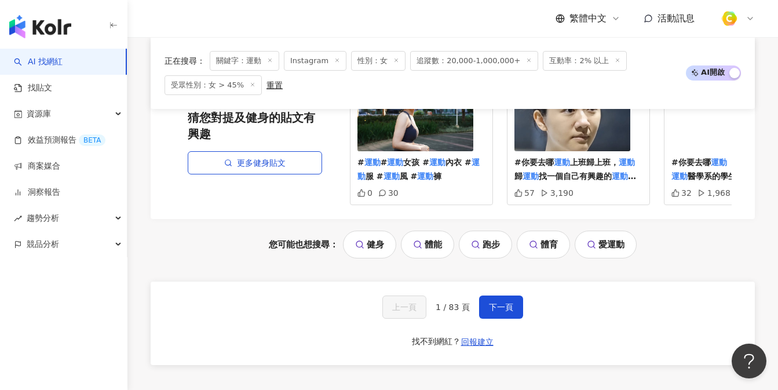
scroll to position [1522, 0]
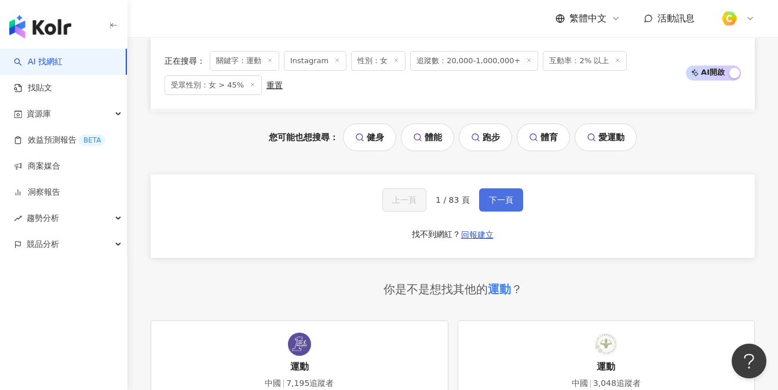
click at [503, 195] on span "下一頁" at bounding box center [501, 199] width 24 height 9
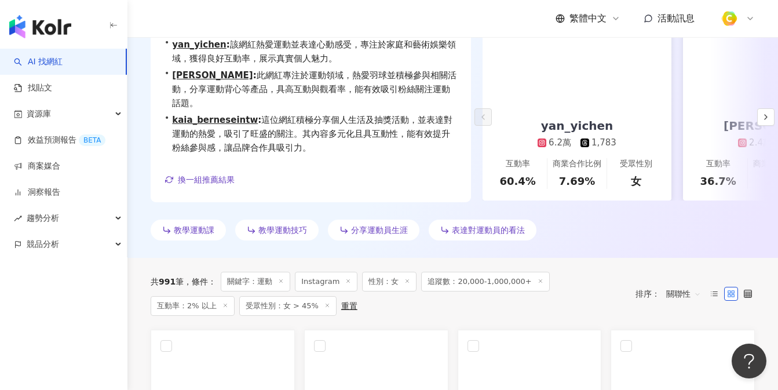
scroll to position [379, 0]
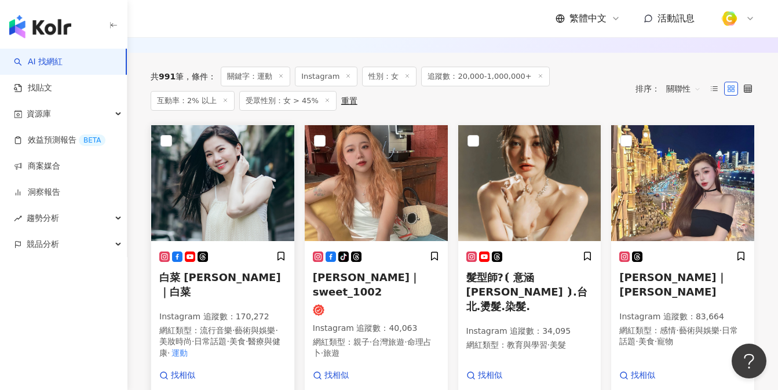
click at [213, 195] on img at bounding box center [222, 183] width 143 height 116
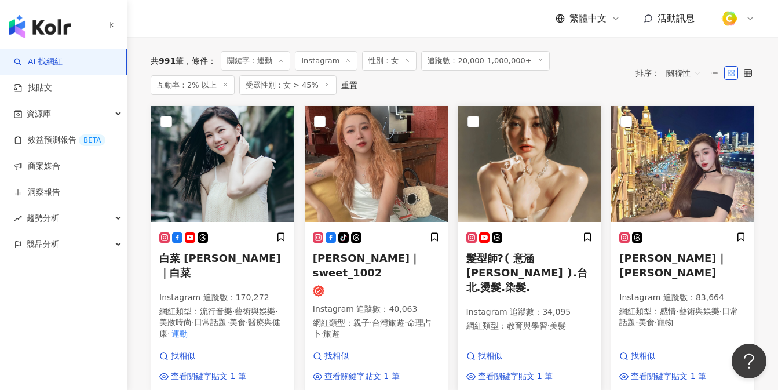
scroll to position [398, 0]
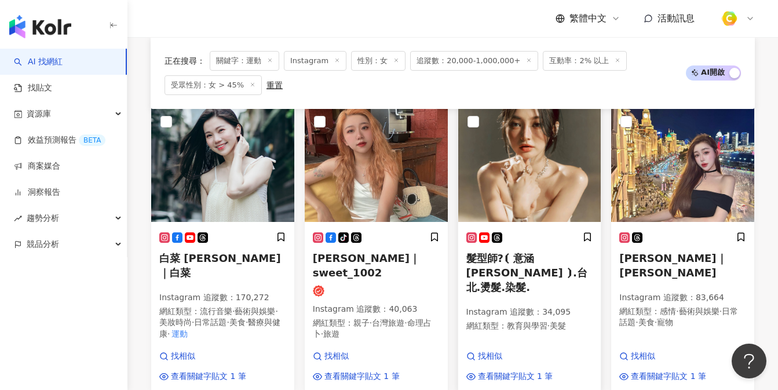
click at [520, 167] on img at bounding box center [529, 164] width 143 height 116
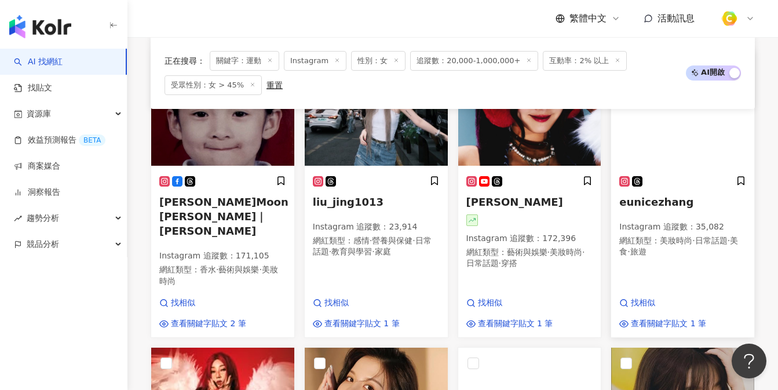
scroll to position [603, 0]
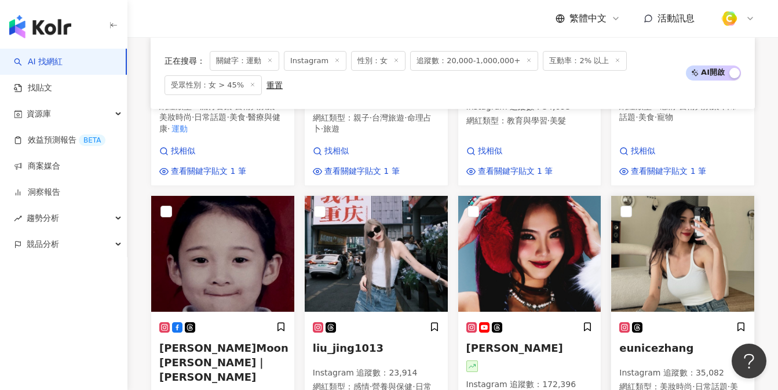
click at [677, 232] on img at bounding box center [682, 254] width 143 height 116
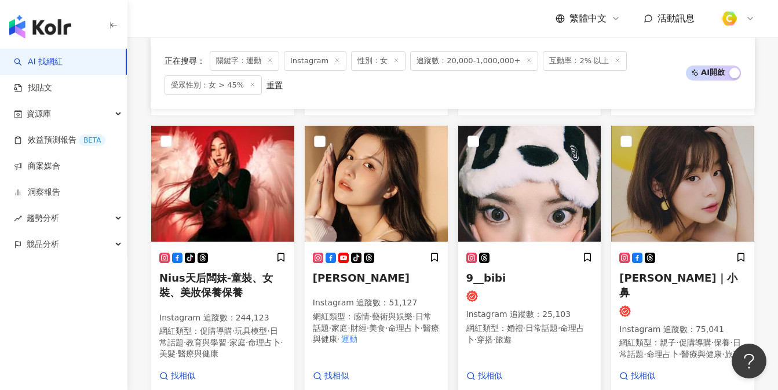
scroll to position [943, 0]
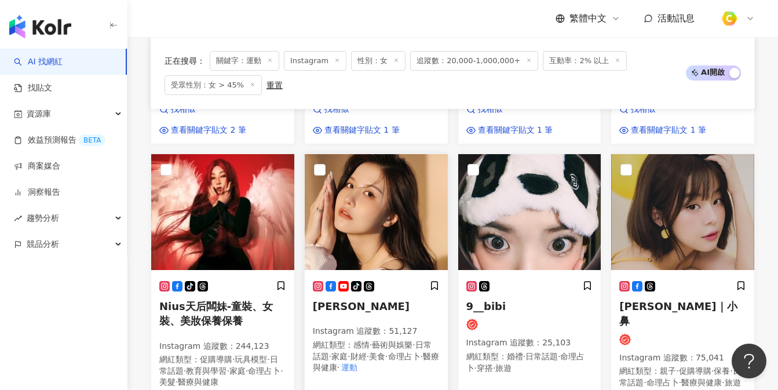
click at [389, 196] on img at bounding box center [376, 212] width 143 height 116
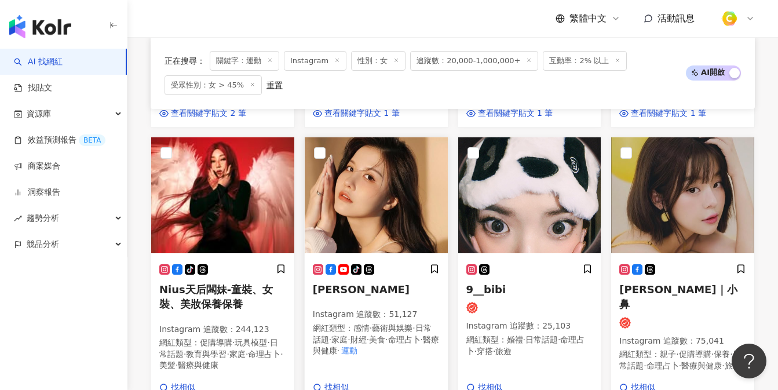
scroll to position [962, 0]
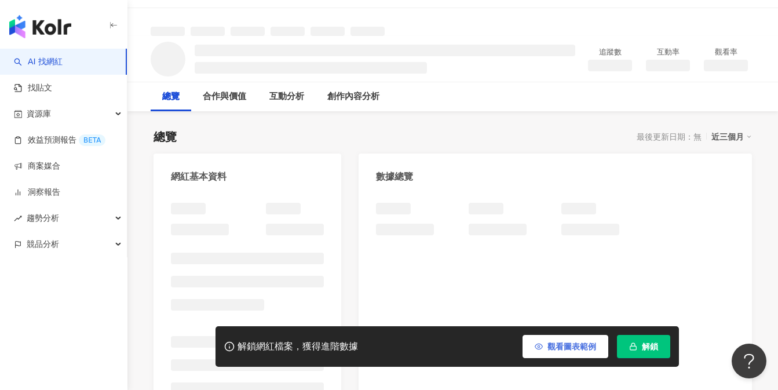
click at [571, 352] on button "觀看圖表範例" at bounding box center [566, 346] width 86 height 23
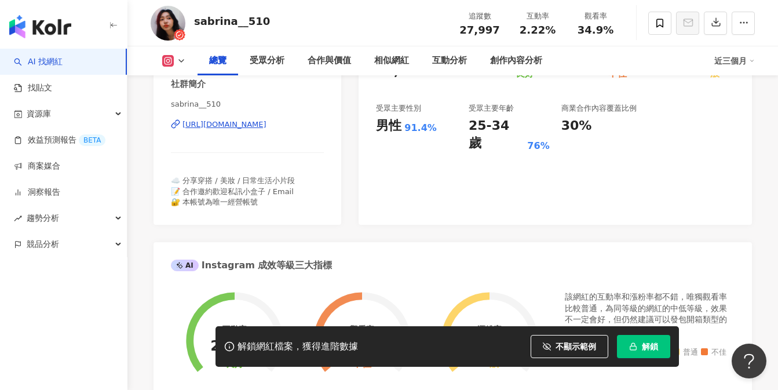
scroll to position [245, 0]
click at [267, 130] on div "https://www.instagram.com/sabrina__510/" at bounding box center [225, 126] width 84 height 10
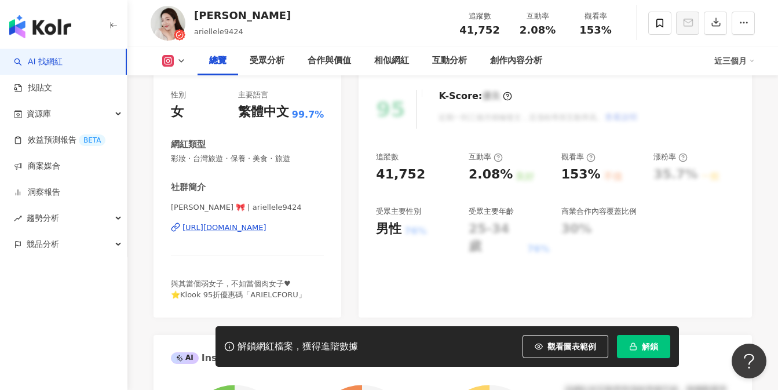
scroll to position [143, 0]
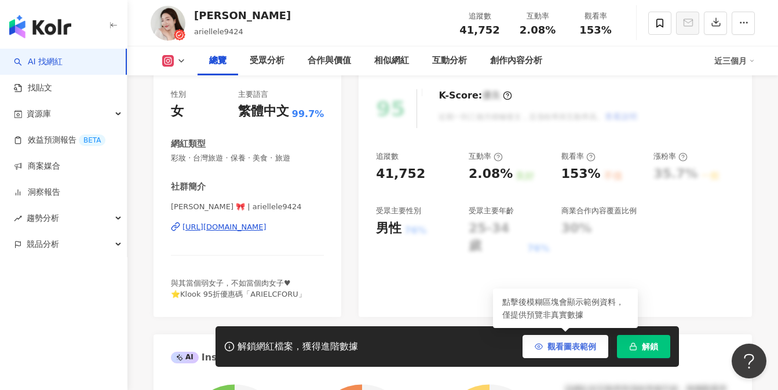
click at [543, 347] on button "觀看圖表範例" at bounding box center [566, 346] width 86 height 23
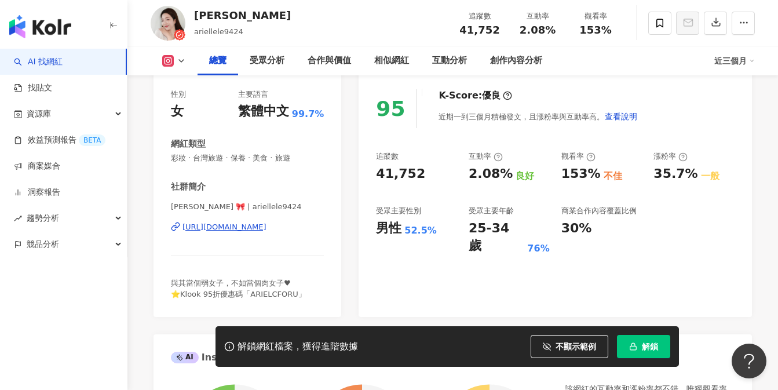
click at [256, 226] on div "https://www.instagram.com/ariellele9424/" at bounding box center [225, 227] width 84 height 10
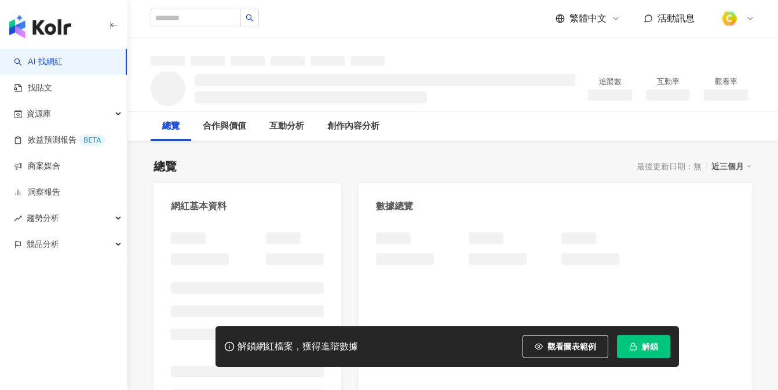
scroll to position [157, 0]
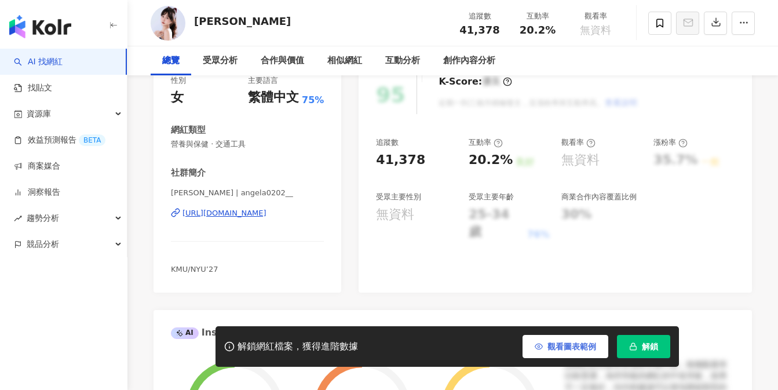
scroll to position [130, 0]
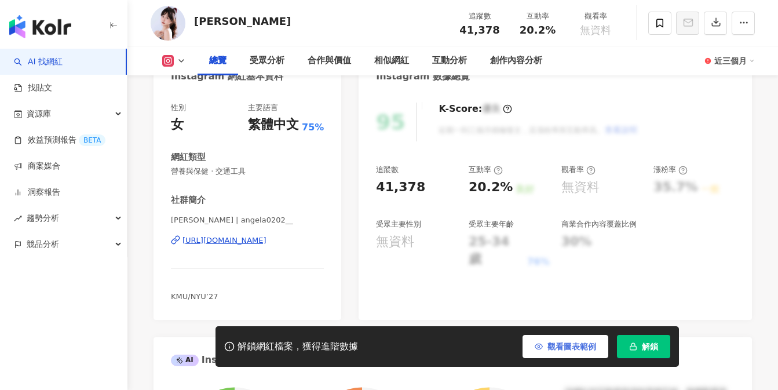
click at [550, 350] on span "觀看圖表範例" at bounding box center [572, 346] width 49 height 9
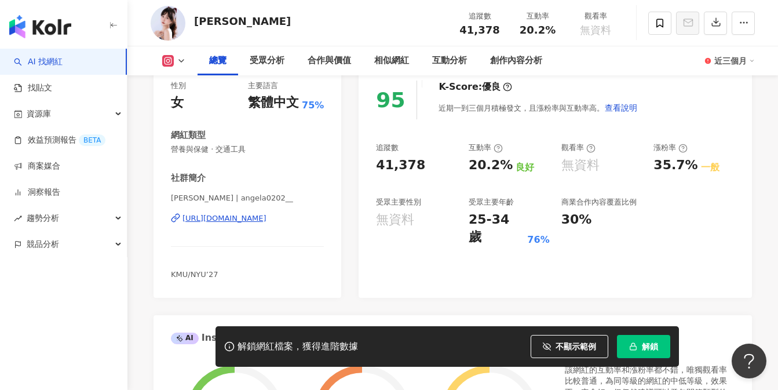
scroll to position [0, 0]
click at [260, 217] on div "https://www.instagram.com/angela0202__/" at bounding box center [225, 218] width 84 height 10
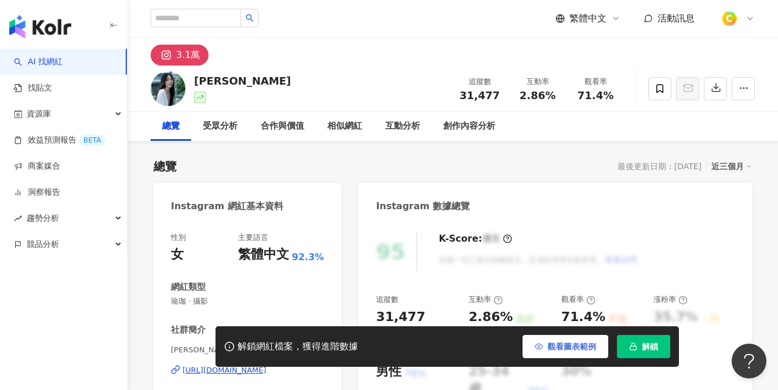
click at [561, 340] on button "觀看圖表範例" at bounding box center [566, 346] width 86 height 23
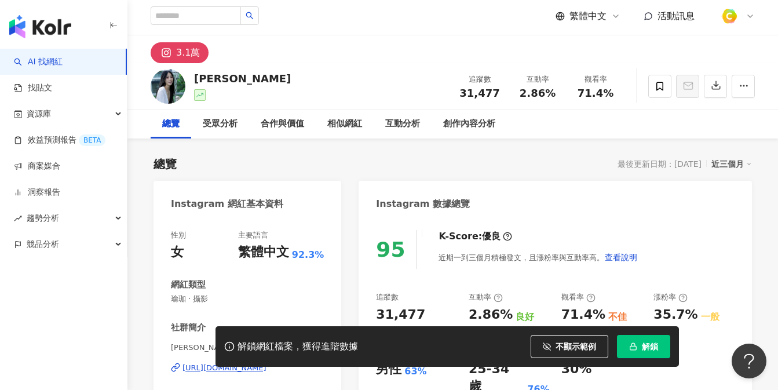
scroll to position [196, 0]
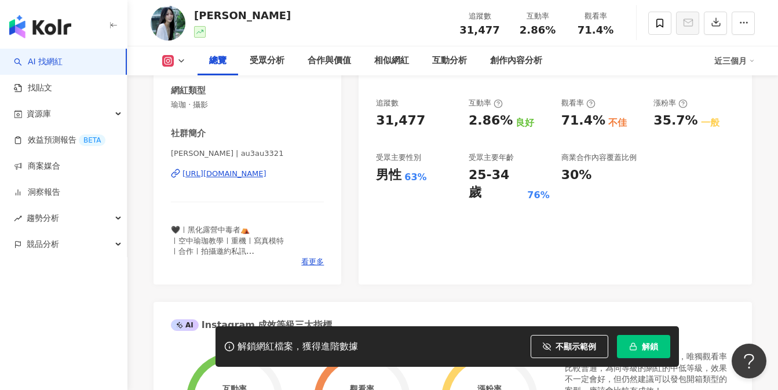
click at [265, 179] on div "https://www.instagram.com/au3au3321/" at bounding box center [225, 174] width 84 height 10
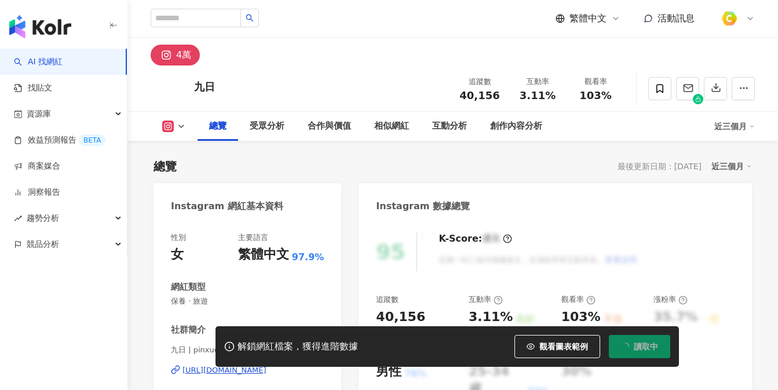
scroll to position [159, 0]
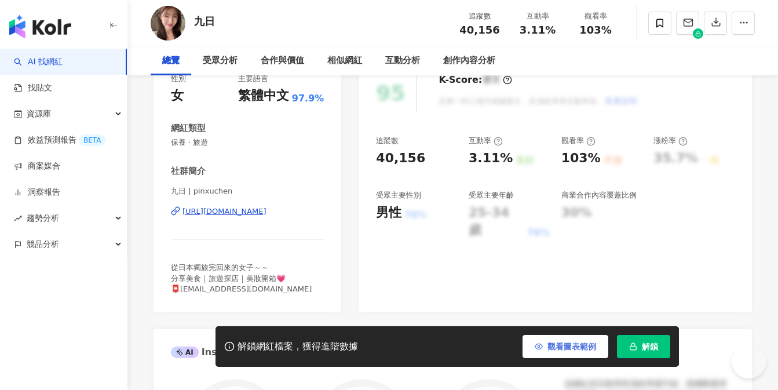
click at [543, 338] on button "觀看圖表範例" at bounding box center [566, 346] width 86 height 23
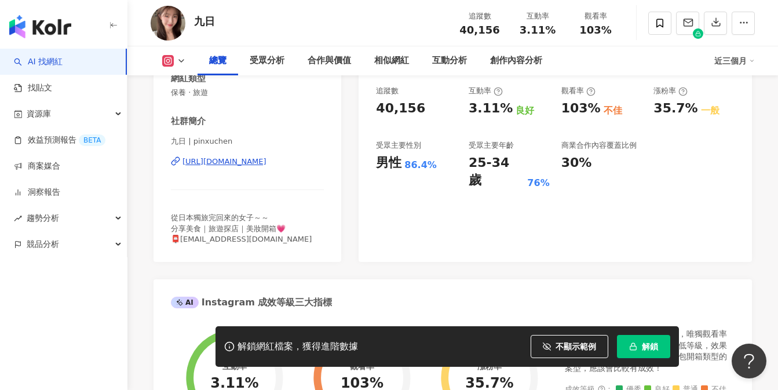
scroll to position [204, 0]
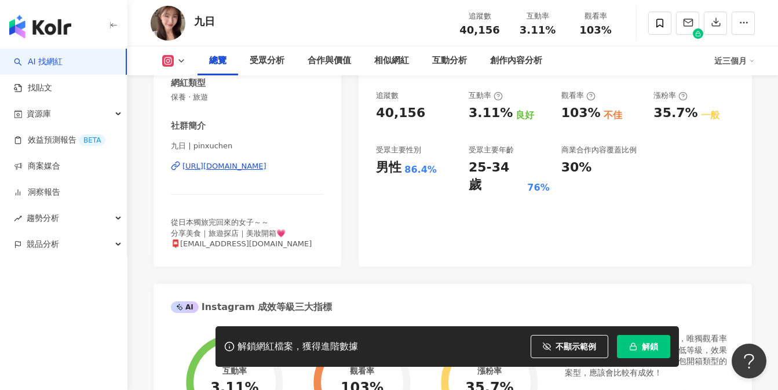
click at [254, 158] on div "九日 | pinxuchen [URL][DOMAIN_NAME]" at bounding box center [247, 175] width 153 height 68
click at [252, 167] on div "https://www.instagram.com/pinxuchen/" at bounding box center [225, 166] width 84 height 10
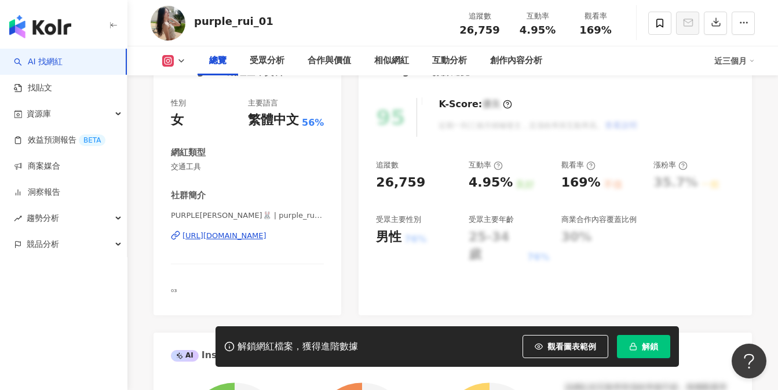
scroll to position [163, 0]
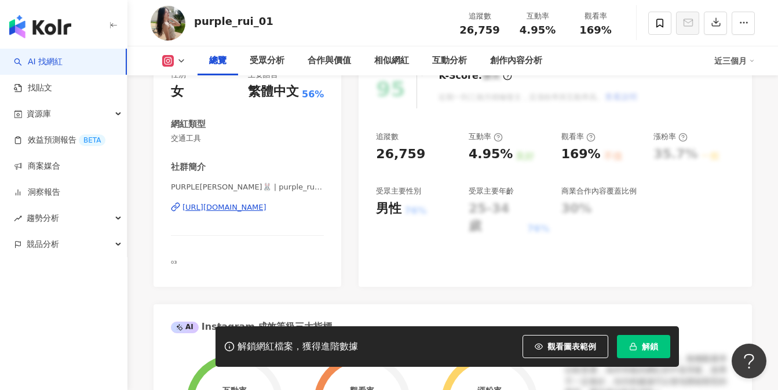
drag, startPoint x: 549, startPoint y: 342, endPoint x: 659, endPoint y: 162, distance: 211.2
click at [549, 342] on span "觀看圖表範例" at bounding box center [572, 346] width 49 height 9
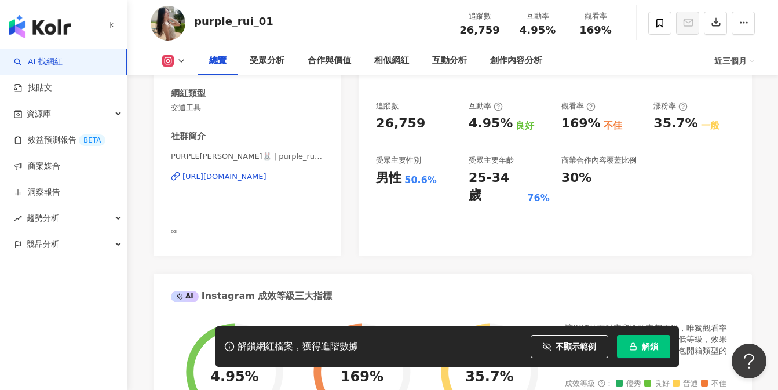
scroll to position [202, 0]
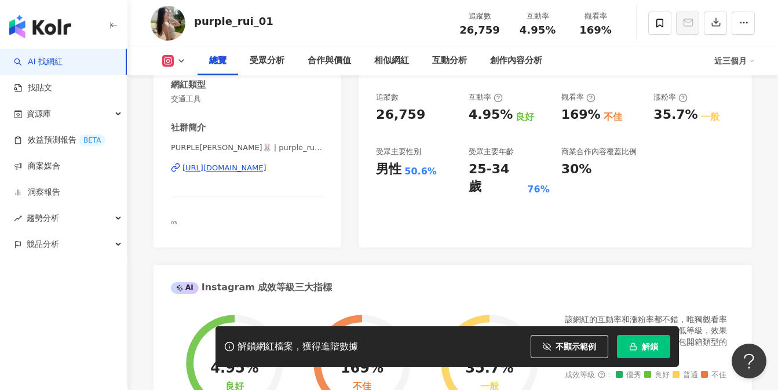
click at [267, 172] on div "https://www.instagram.com/purple_rui_01/" at bounding box center [225, 168] width 84 height 10
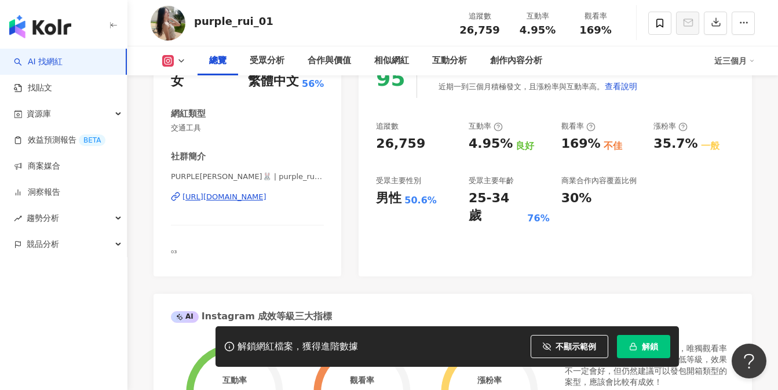
scroll to position [173, 0]
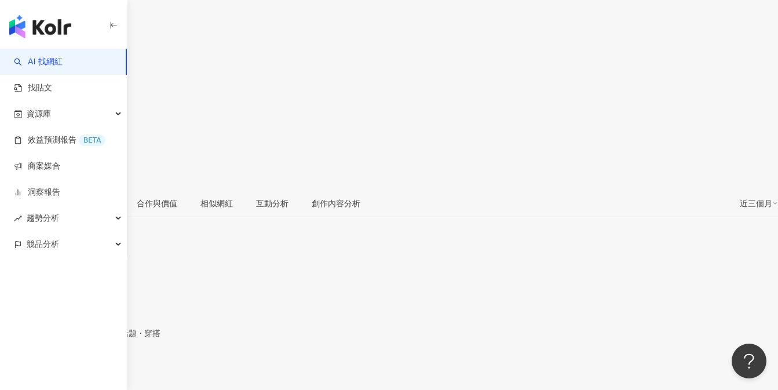
drag, startPoint x: 469, startPoint y: 170, endPoint x: 501, endPoint y: 169, distance: 31.9
copy div "2.44%"
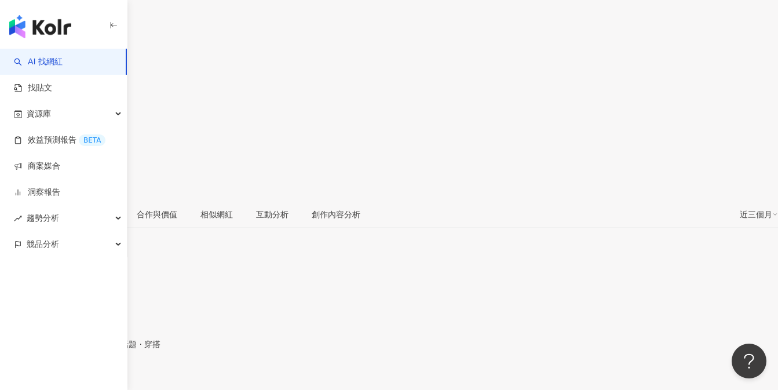
scroll to position [126, 0]
drag, startPoint x: 462, startPoint y: 28, endPoint x: 495, endPoint y: 29, distance: 33.6
click at [495, 29] on div "25,772" at bounding box center [389, 31] width 778 height 22
copy span "25,772"
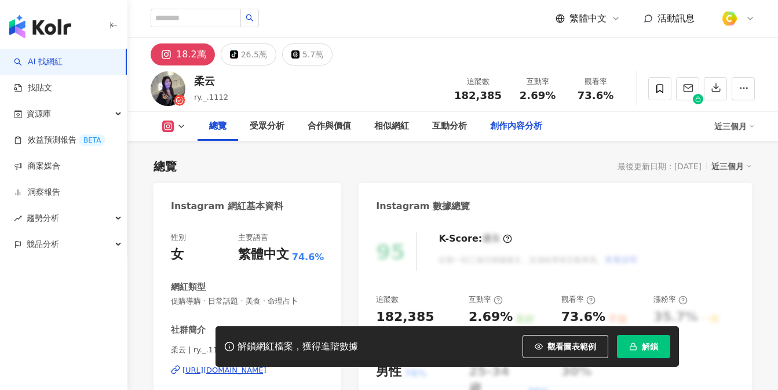
click at [548, 350] on span "觀看圖表範例" at bounding box center [572, 346] width 49 height 9
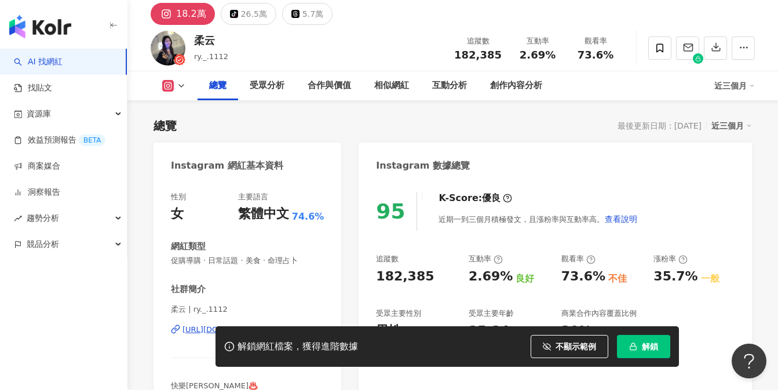
scroll to position [141, 0]
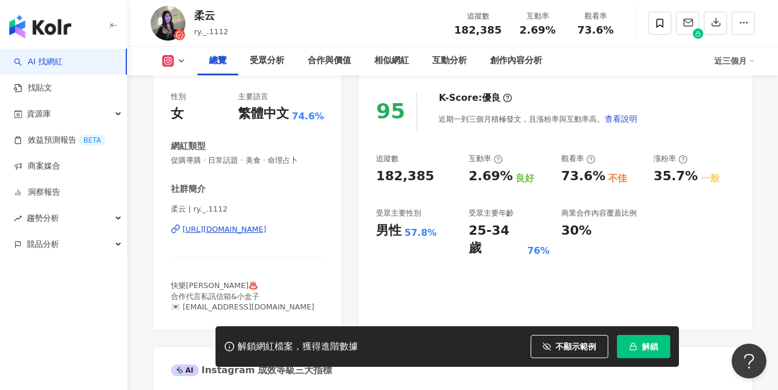
click at [222, 228] on div "[URL][DOMAIN_NAME]" at bounding box center [225, 229] width 84 height 10
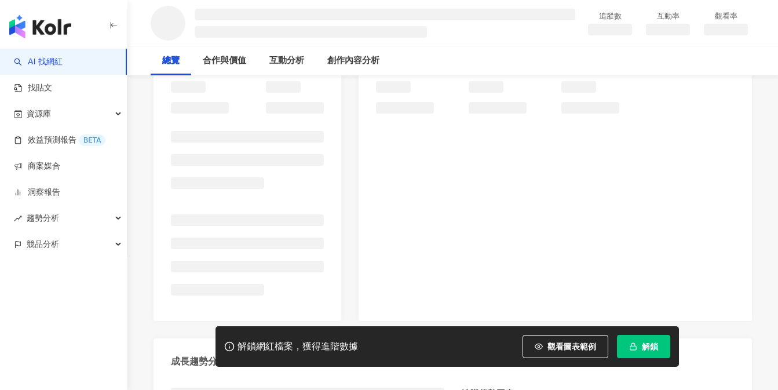
scroll to position [158, 0]
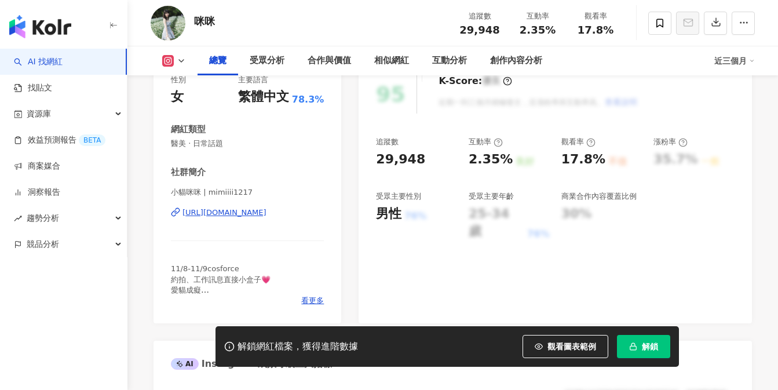
click at [563, 351] on span "觀看圖表範例" at bounding box center [572, 346] width 49 height 9
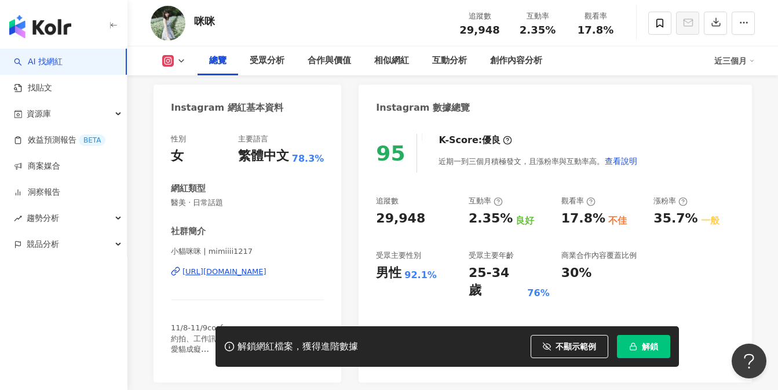
scroll to position [35, 0]
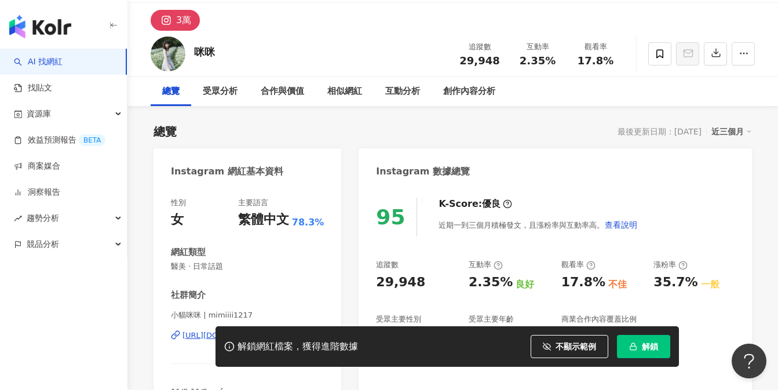
click at [195, 332] on div "解鎖網紅檔案，獲得進階數據 不顯示範例 解鎖" at bounding box center [389, 346] width 778 height 41
click at [194, 335] on div "解鎖網紅檔案，獲得進階數據 不顯示範例 解鎖" at bounding box center [389, 346] width 778 height 41
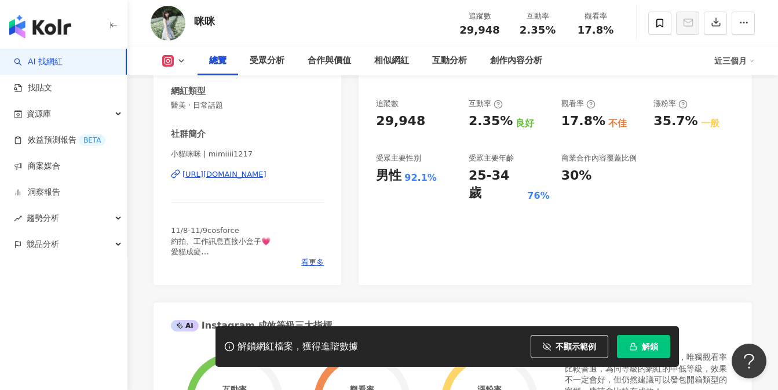
scroll to position [215, 0]
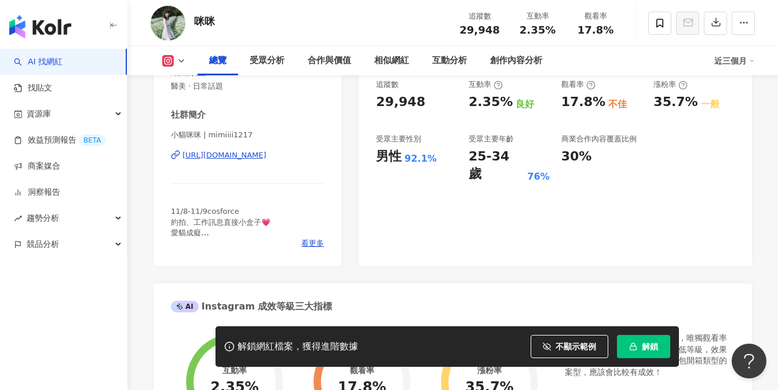
click at [257, 151] on div "https://www.instagram.com/mimiiii1217/" at bounding box center [225, 155] width 84 height 10
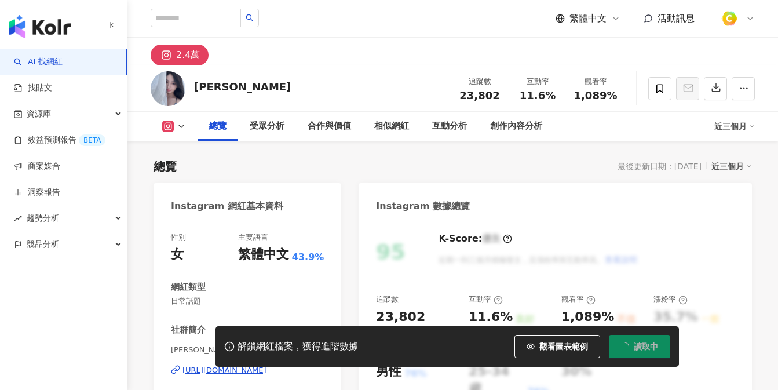
scroll to position [163, 0]
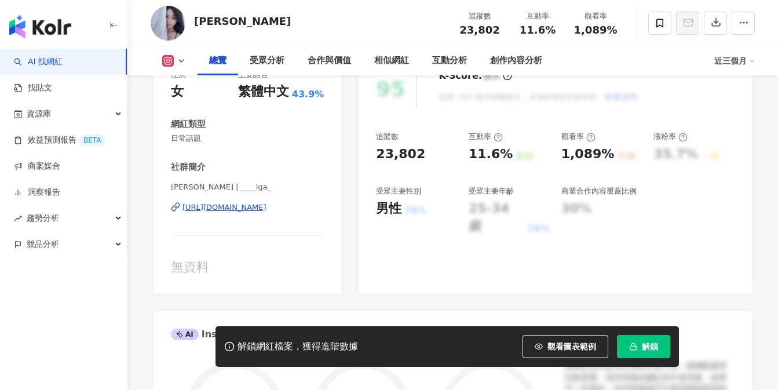
click at [552, 349] on span "觀看圖表範例" at bounding box center [572, 346] width 49 height 9
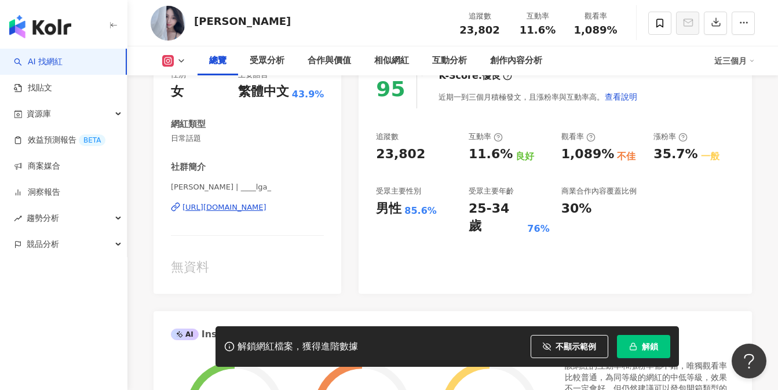
scroll to position [0, 0]
click at [267, 203] on div "https://www.instagram.com/____lga_/" at bounding box center [225, 207] width 84 height 10
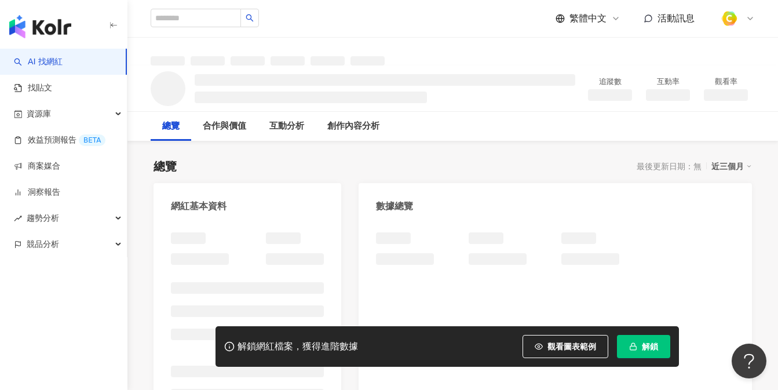
scroll to position [35, 0]
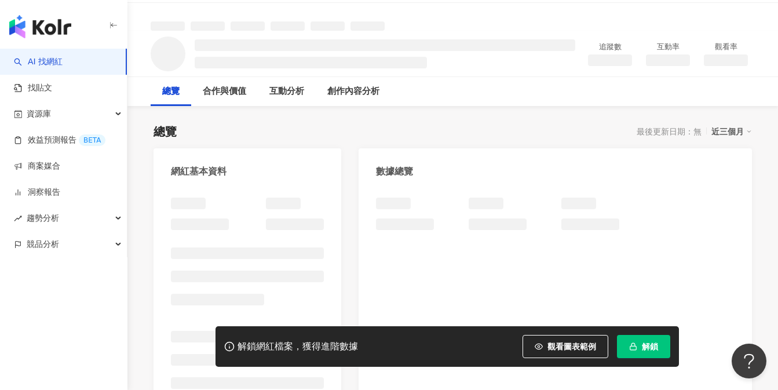
click at [571, 344] on span "觀看圖表範例" at bounding box center [572, 346] width 49 height 9
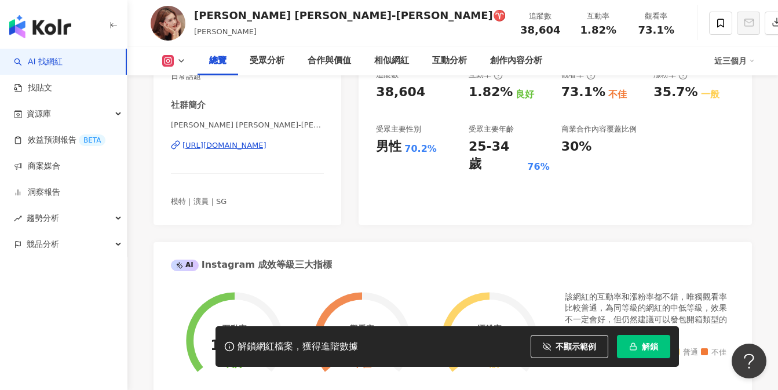
scroll to position [231, 0]
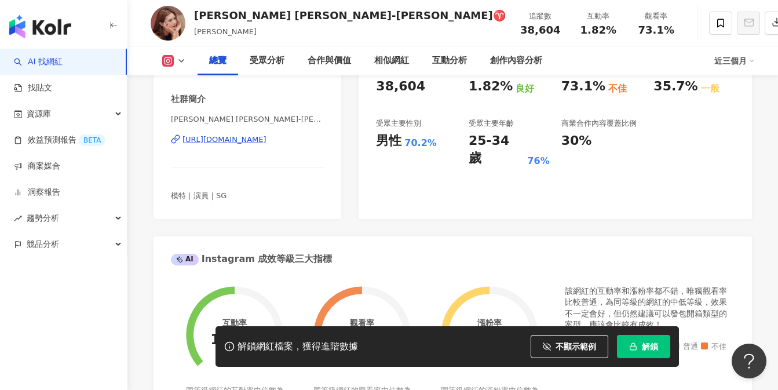
click at [267, 137] on div "[URL][DOMAIN_NAME]" at bounding box center [225, 139] width 84 height 10
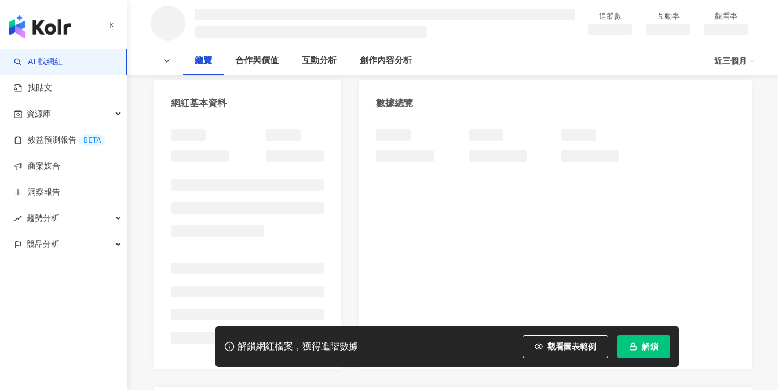
scroll to position [163, 0]
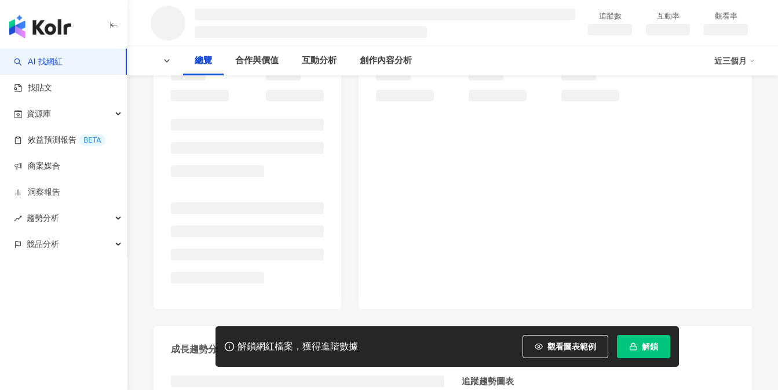
click at [553, 354] on button "觀看圖表範例" at bounding box center [566, 346] width 86 height 23
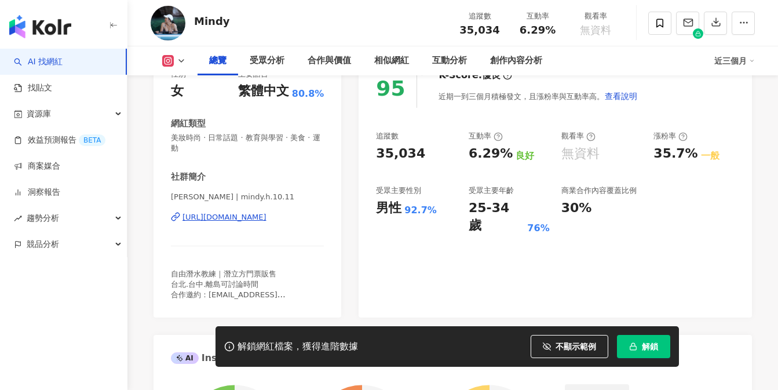
click at [267, 220] on div "[URL][DOMAIN_NAME]" at bounding box center [225, 217] width 84 height 10
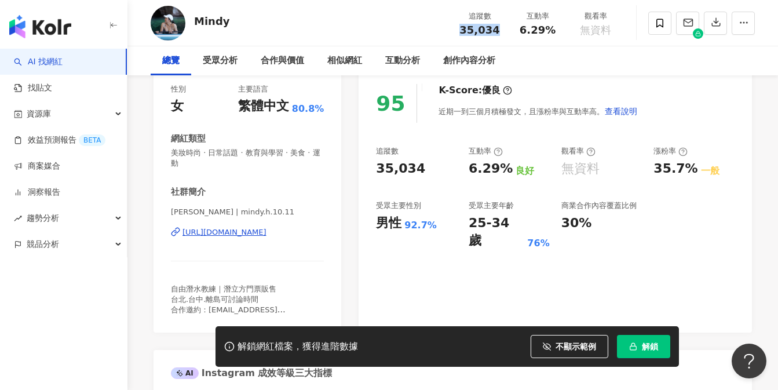
drag, startPoint x: 465, startPoint y: 23, endPoint x: 497, endPoint y: 27, distance: 31.5
click at [497, 27] on div "追蹤數 35,034" at bounding box center [480, 22] width 58 height 25
copy span "35,034"
drag, startPoint x: 519, startPoint y: 31, endPoint x: 559, endPoint y: 31, distance: 40.0
click at [559, 31] on div "6.29%" at bounding box center [538, 30] width 44 height 12
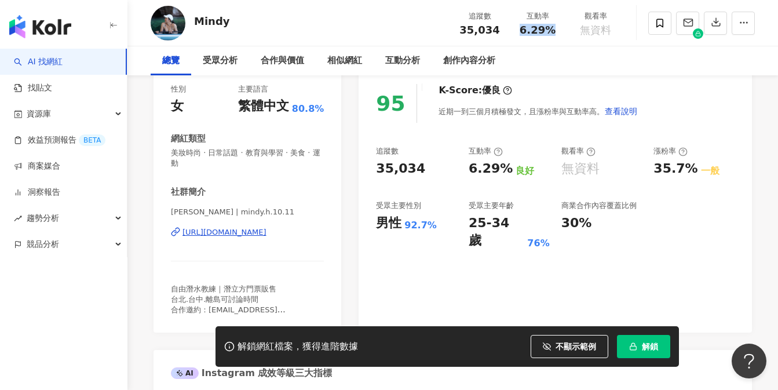
copy span "6.29%"
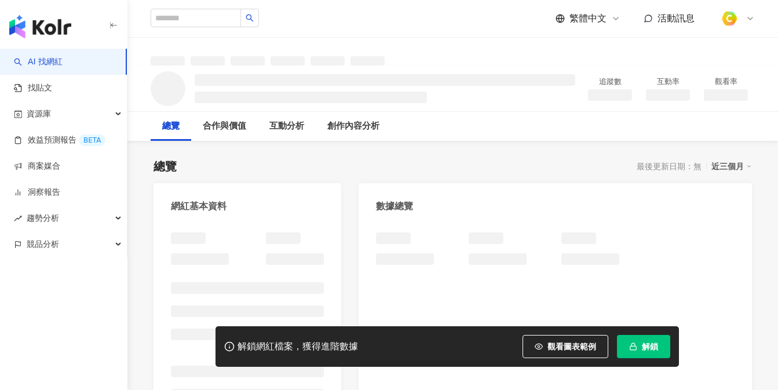
click at [557, 351] on span "觀看圖表範例" at bounding box center [572, 346] width 49 height 9
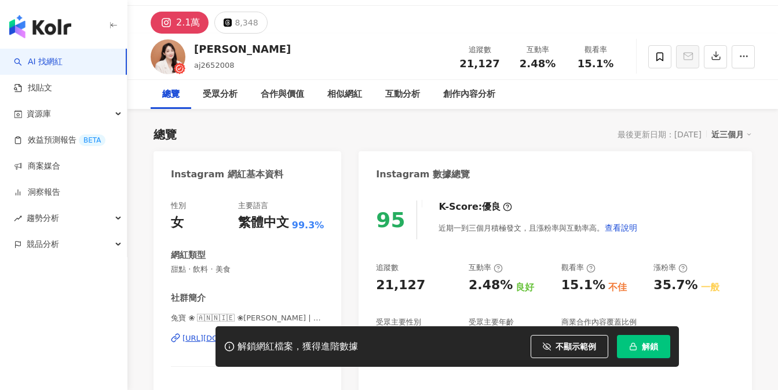
scroll to position [148, 0]
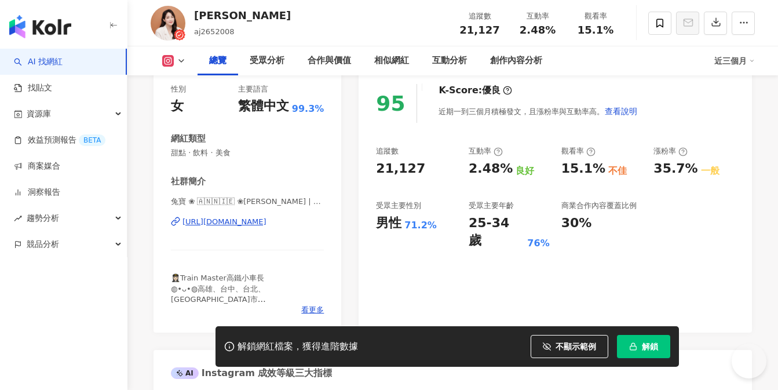
click at [256, 225] on div "https://www.instagram.com/aj2652008/" at bounding box center [225, 222] width 84 height 10
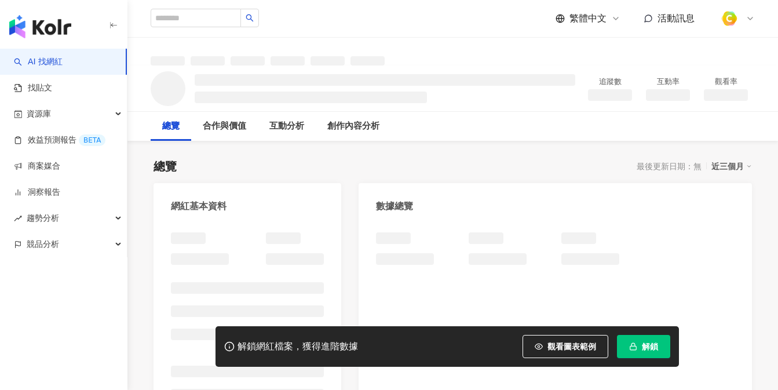
scroll to position [186, 0]
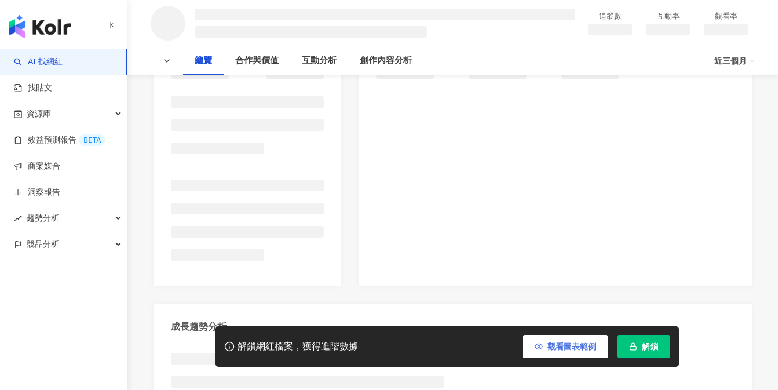
click at [553, 356] on button "觀看圖表範例" at bounding box center [566, 346] width 86 height 23
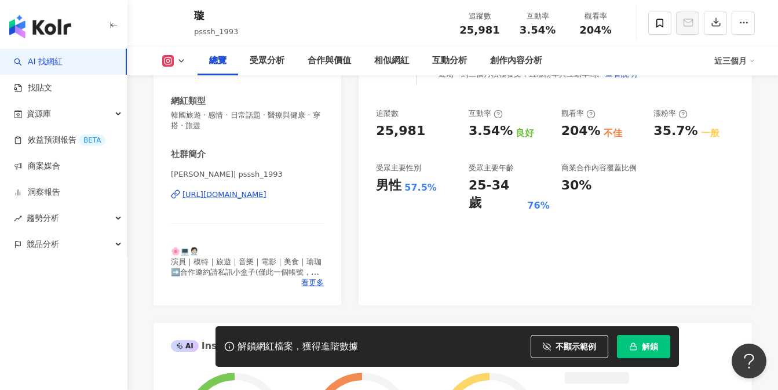
scroll to position [227, 0]
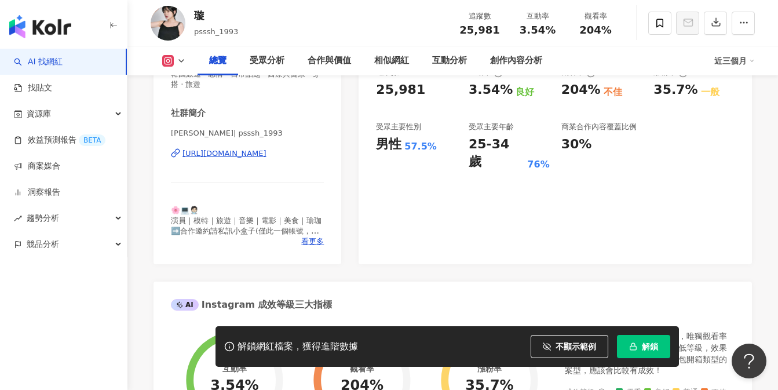
click at [236, 155] on div "https://www.instagram.com/psssh_1993/" at bounding box center [225, 153] width 84 height 10
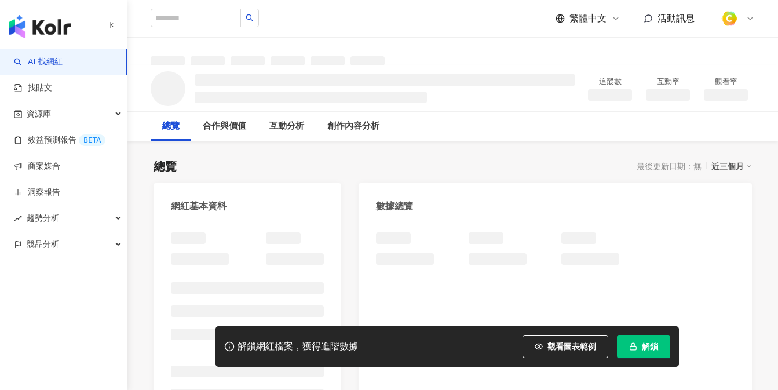
drag, startPoint x: 550, startPoint y: 336, endPoint x: 446, endPoint y: 189, distance: 179.9
click at [550, 336] on button "觀看圖表範例" at bounding box center [566, 346] width 86 height 23
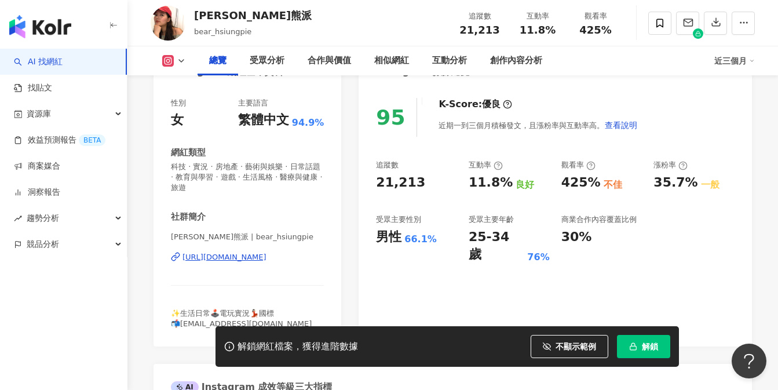
scroll to position [137, 0]
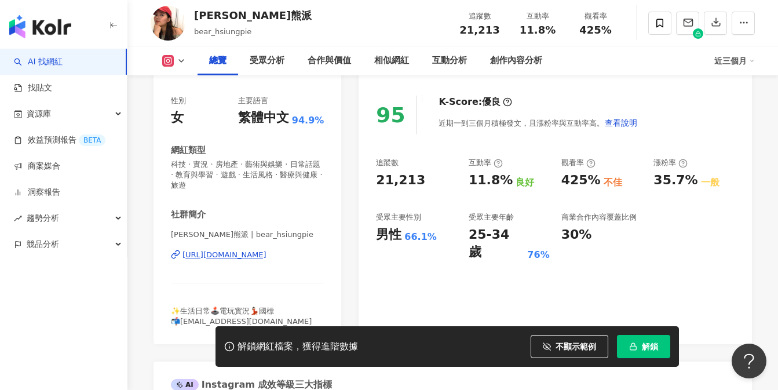
click at [260, 253] on div "https://www.instagram.com/bear_hsiungpie/" at bounding box center [225, 255] width 84 height 10
drag, startPoint x: 238, startPoint y: 14, endPoint x: 192, endPoint y: 17, distance: 45.9
click at [192, 17] on div "貝爾熊派 bear_hsiungpie 追蹤數 21,213 互動率 11.8% 觀看率 425%" at bounding box center [452, 23] width 651 height 46
copy div "貝爾熊派"
drag, startPoint x: 464, startPoint y: 27, endPoint x: 501, endPoint y: 27, distance: 37.1
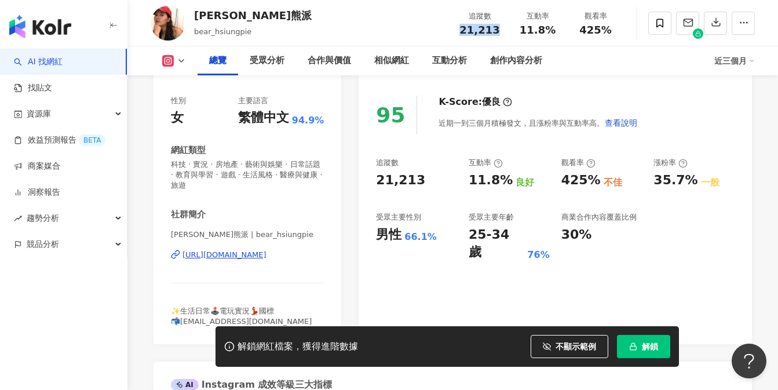
click at [501, 27] on div "21,213" at bounding box center [480, 30] width 44 height 12
copy span "21,213"
drag, startPoint x: 523, startPoint y: 28, endPoint x: 552, endPoint y: 29, distance: 29.0
click at [552, 29] on span "11.8%" at bounding box center [538, 30] width 36 height 12
copy span "11.8%"
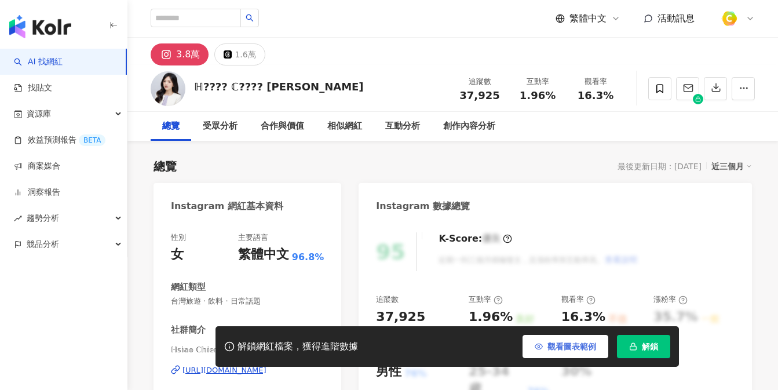
click at [542, 346] on icon "button" at bounding box center [539, 346] width 8 height 5
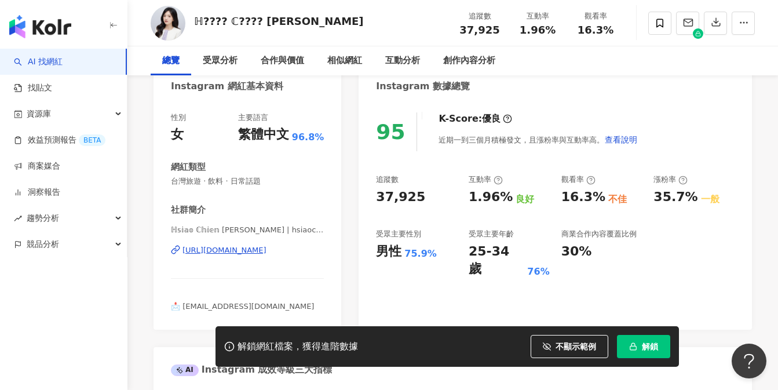
scroll to position [190, 0]
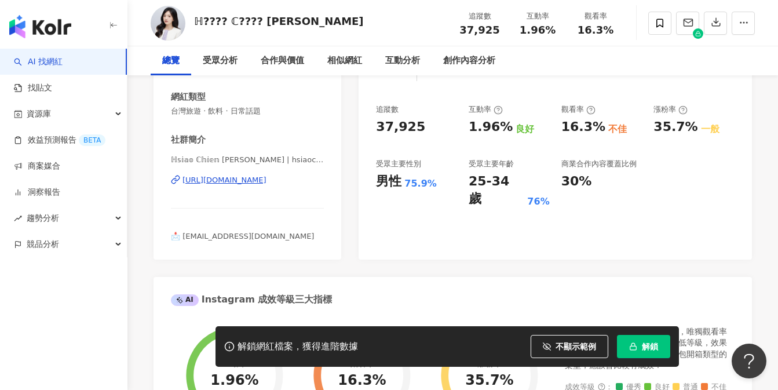
click at [221, 178] on div "https://www.instagram.com/hsiaochienchiu/" at bounding box center [225, 180] width 84 height 10
click at [220, 180] on div "https://www.instagram.com/hsiaochienchiu/" at bounding box center [225, 180] width 84 height 10
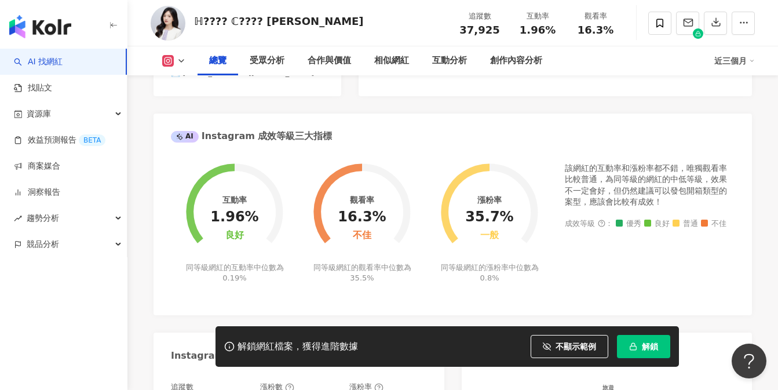
scroll to position [534, 0]
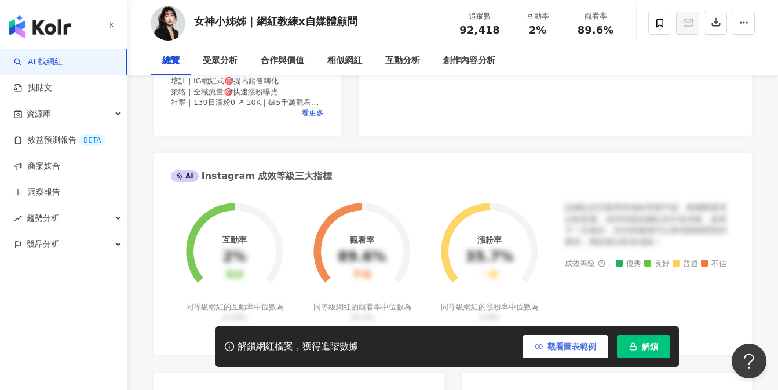
scroll to position [176, 0]
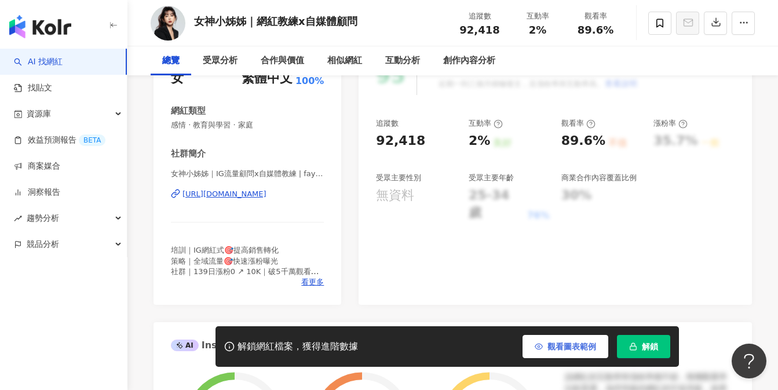
drag, startPoint x: 540, startPoint y: 354, endPoint x: 484, endPoint y: 202, distance: 162.2
click at [539, 354] on button "觀看圖表範例" at bounding box center [566, 346] width 86 height 23
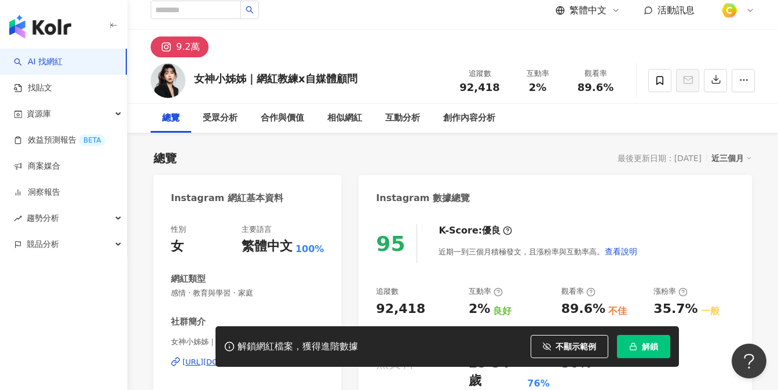
scroll to position [187, 0]
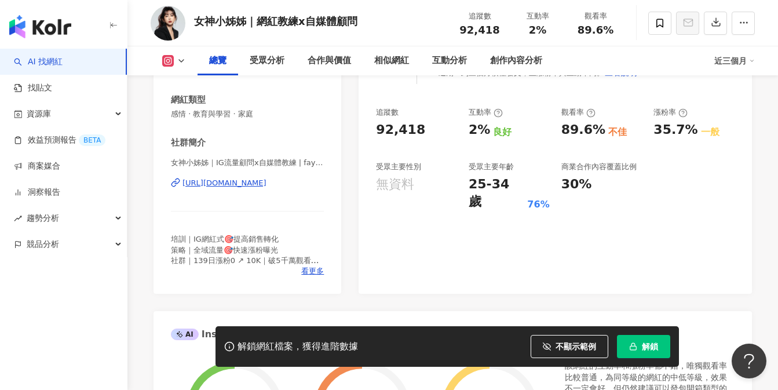
click at [254, 184] on div "https://www.instagram.com/faydea.j/" at bounding box center [225, 183] width 84 height 10
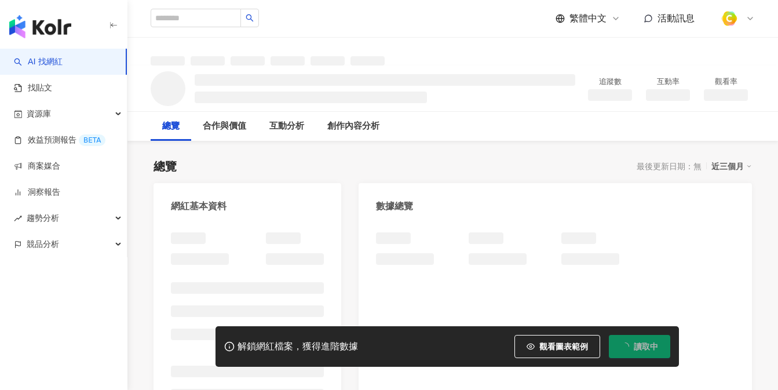
click at [556, 346] on span "觀看圖表範例" at bounding box center [563, 346] width 49 height 9
click at [554, 345] on span "觀看圖表範例" at bounding box center [563, 346] width 49 height 9
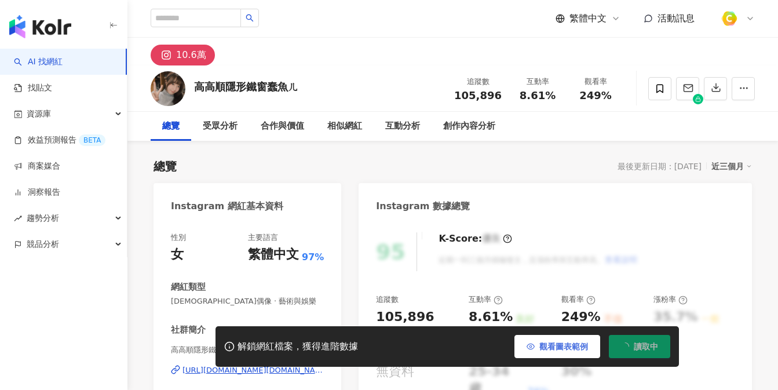
click at [551, 348] on span "觀看圖表範例" at bounding box center [563, 346] width 49 height 9
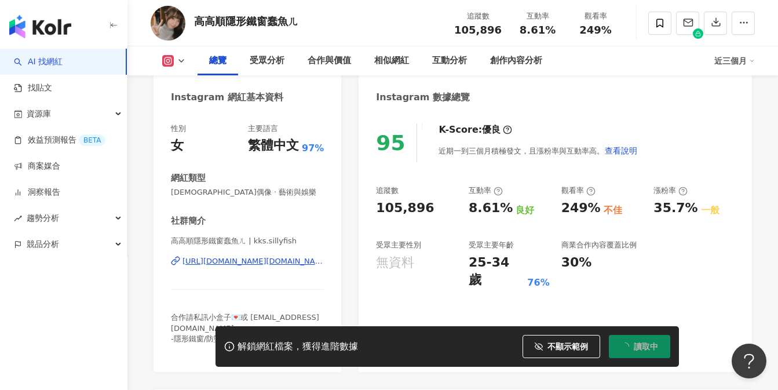
click at [249, 262] on div "https://www.instagram.com/kks.sillyfish/" at bounding box center [253, 261] width 141 height 10
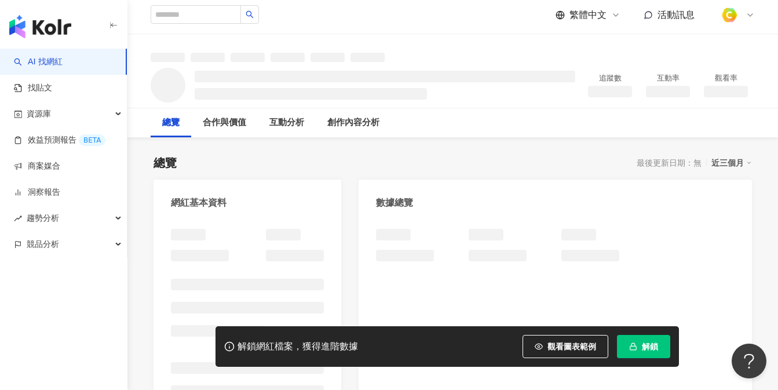
scroll to position [6, 0]
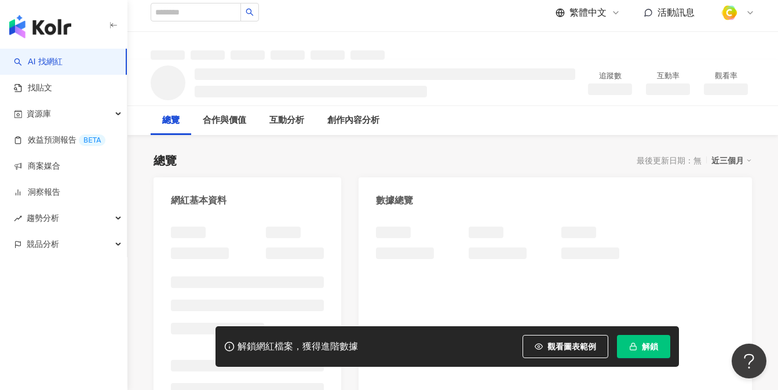
click at [554, 341] on button "觀看圖表範例" at bounding box center [566, 346] width 86 height 23
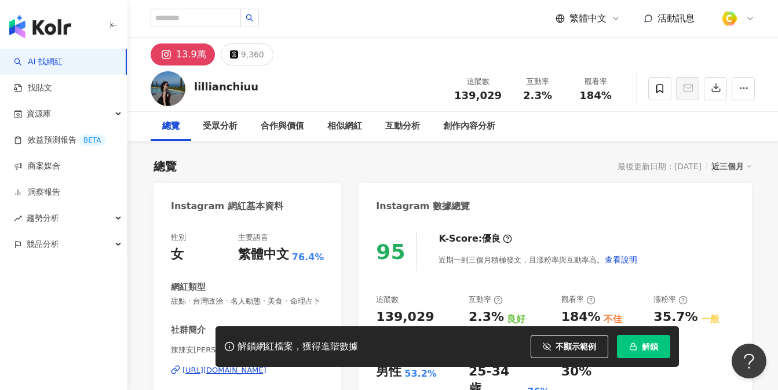
scroll to position [114, 0]
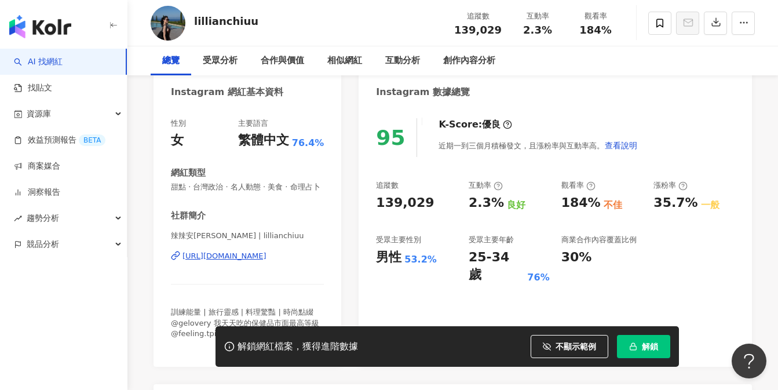
click at [254, 253] on div "https://www.instagram.com/lillianchiuu/" at bounding box center [225, 256] width 84 height 10
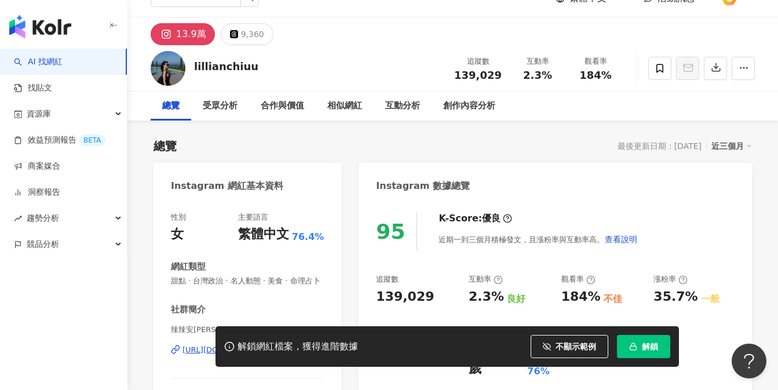
scroll to position [0, 0]
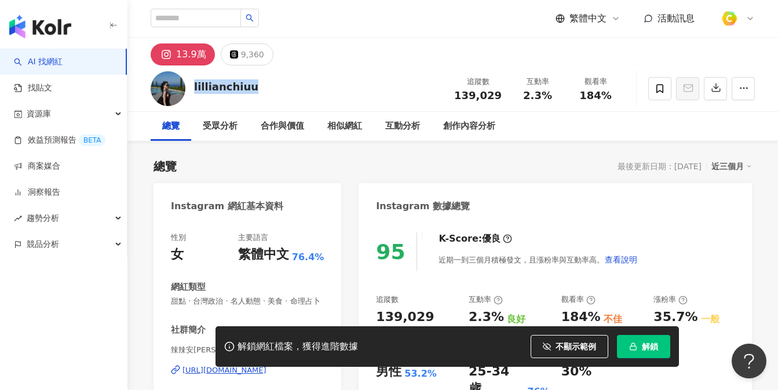
drag, startPoint x: 258, startPoint y: 85, endPoint x: 193, endPoint y: 83, distance: 65.5
click at [193, 83] on div "lillianchiuu 追蹤數 139,029 互動率 2.3% 觀看率 184%" at bounding box center [452, 88] width 651 height 46
copy div "lillianchiuu"
drag, startPoint x: 459, startPoint y: 94, endPoint x: 499, endPoint y: 96, distance: 40.6
click at [499, 96] on div "139,029" at bounding box center [478, 96] width 48 height 12
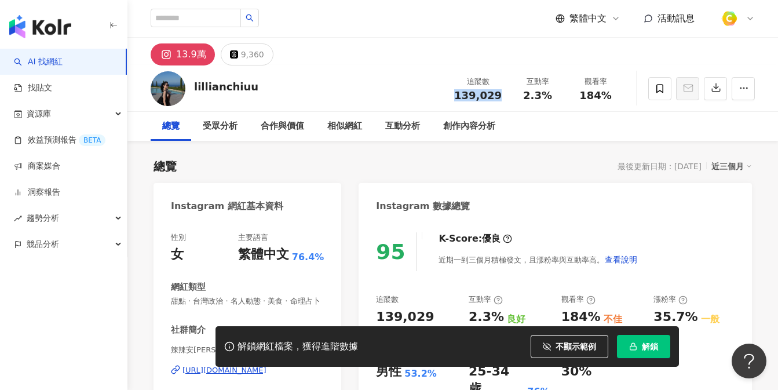
copy span "139,029"
drag, startPoint x: 521, startPoint y: 97, endPoint x: 562, endPoint y: 96, distance: 41.2
click at [562, 96] on div "互動率 2.3%" at bounding box center [538, 88] width 58 height 25
copy span "2.3%"
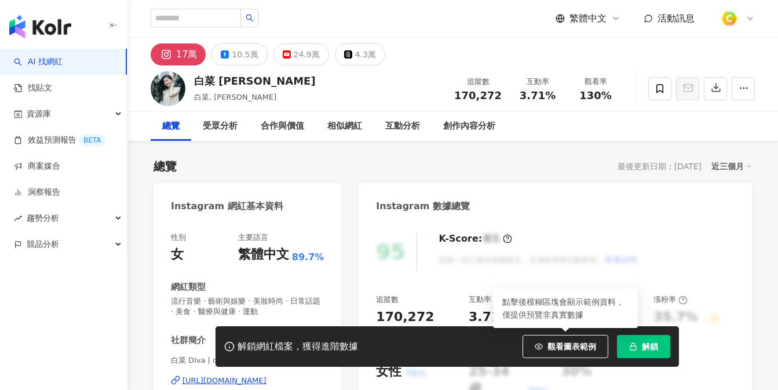
click at [578, 345] on span "觀看圖表範例" at bounding box center [572, 346] width 49 height 9
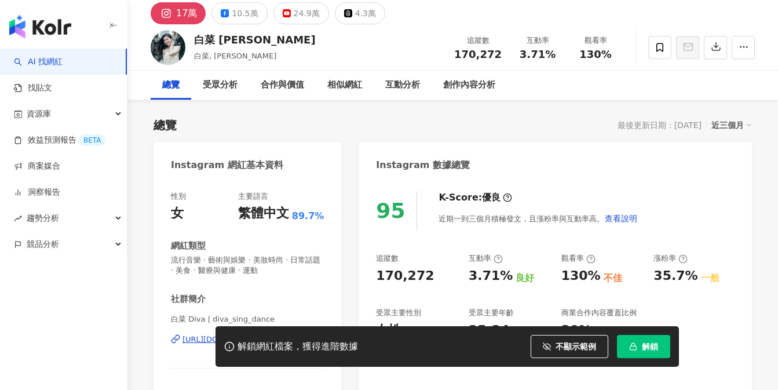
scroll to position [63, 0]
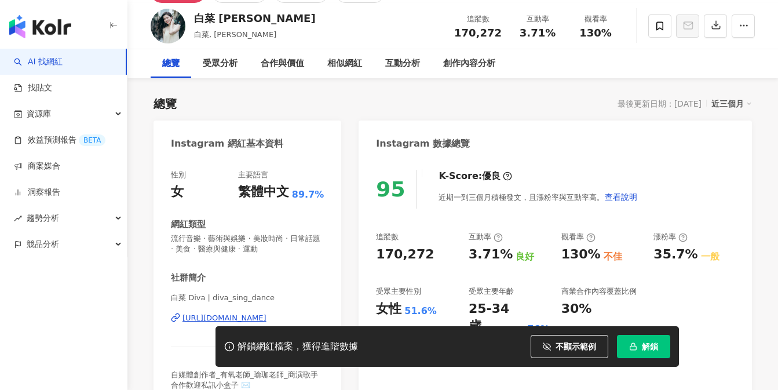
click at [236, 313] on div "[URL][DOMAIN_NAME]" at bounding box center [225, 318] width 84 height 10
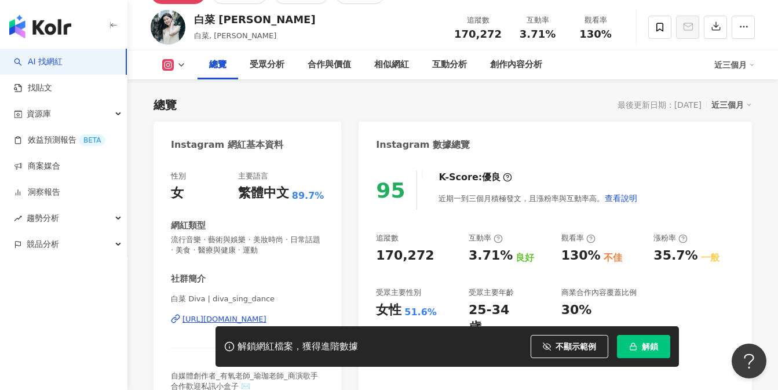
scroll to position [57, 0]
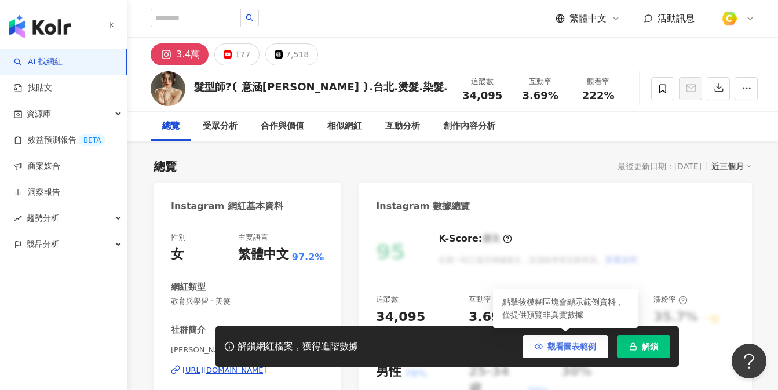
click at [539, 340] on button "觀看圖表範例" at bounding box center [566, 346] width 86 height 23
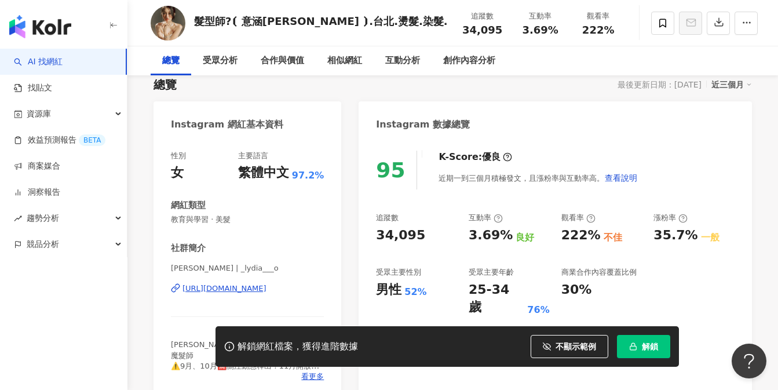
scroll to position [141, 0]
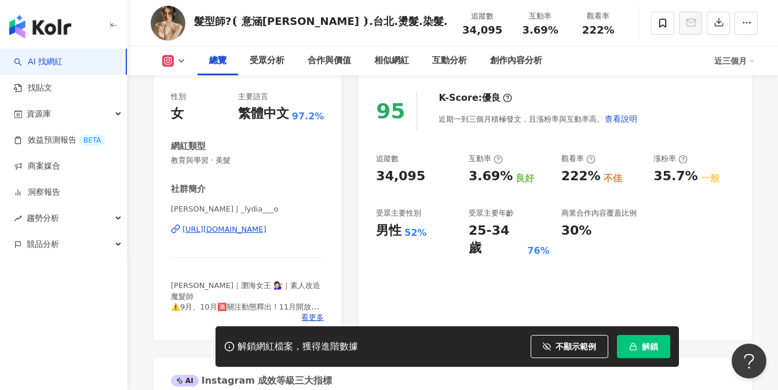
click at [267, 232] on div "https://www.instagram.com/_lydia___o/" at bounding box center [225, 229] width 84 height 10
click at [267, 231] on div "https://www.instagram.com/_lydia___o/" at bounding box center [225, 229] width 84 height 10
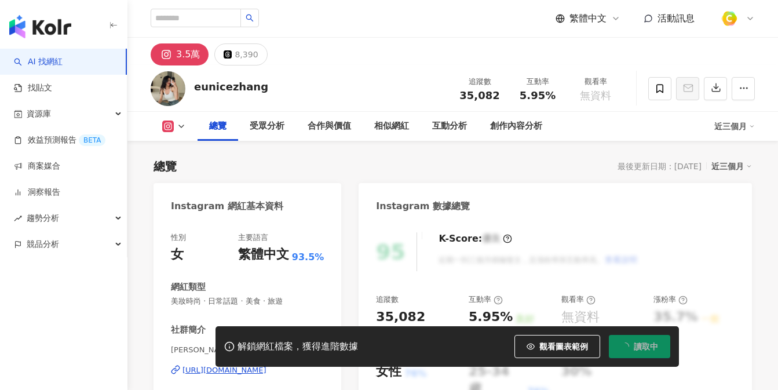
scroll to position [5, 0]
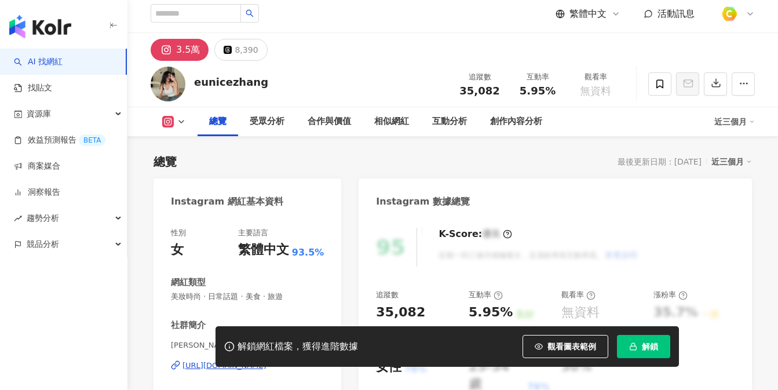
click at [552, 342] on span "觀看圖表範例" at bounding box center [572, 346] width 49 height 9
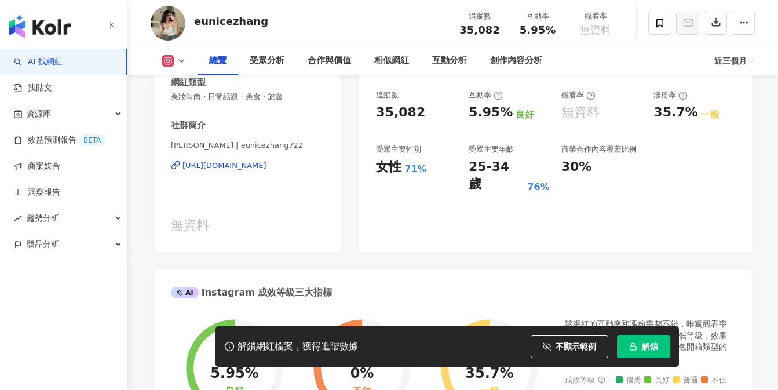
scroll to position [221, 0]
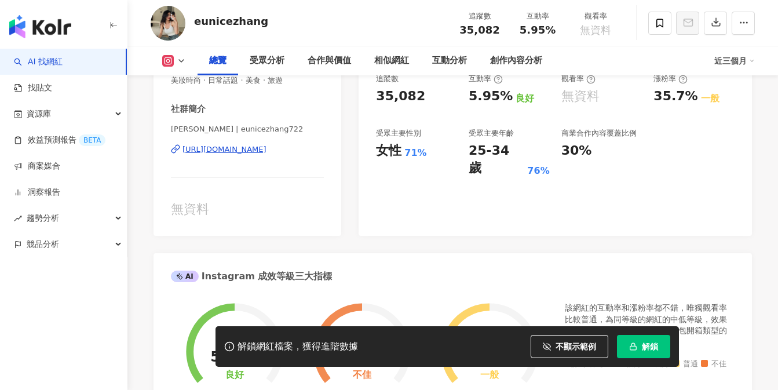
click at [267, 152] on div "https://www.instagram.com/eunicezhang722/" at bounding box center [225, 149] width 84 height 10
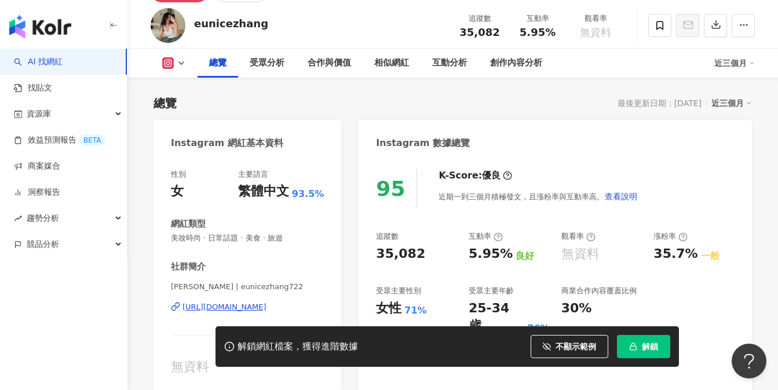
scroll to position [57, 0]
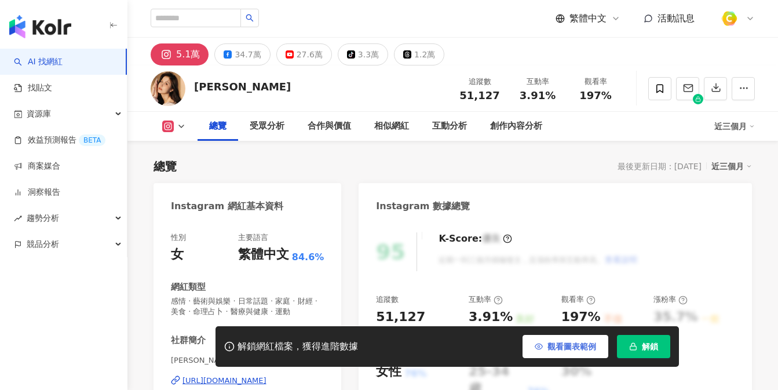
click at [561, 356] on button "觀看圖表範例" at bounding box center [566, 346] width 86 height 23
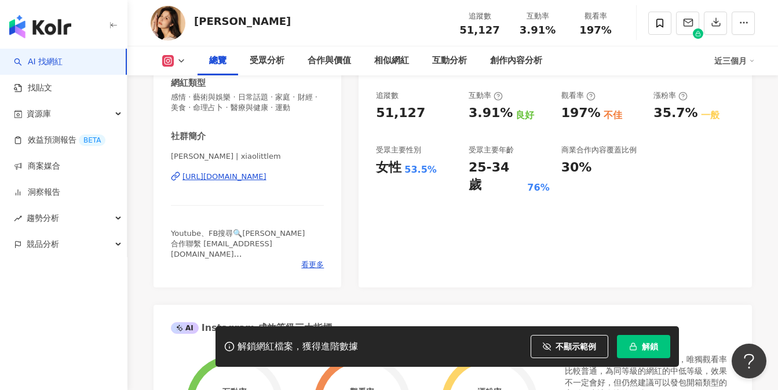
click at [258, 182] on div "https://www.instagram.com/xiaolittlem/" at bounding box center [225, 177] width 84 height 10
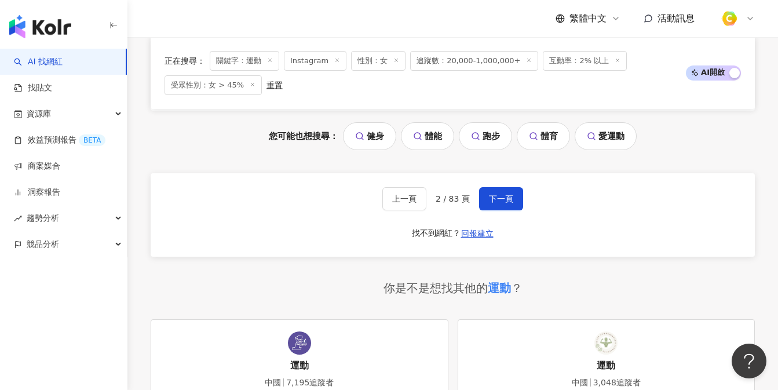
scroll to position [1441, 0]
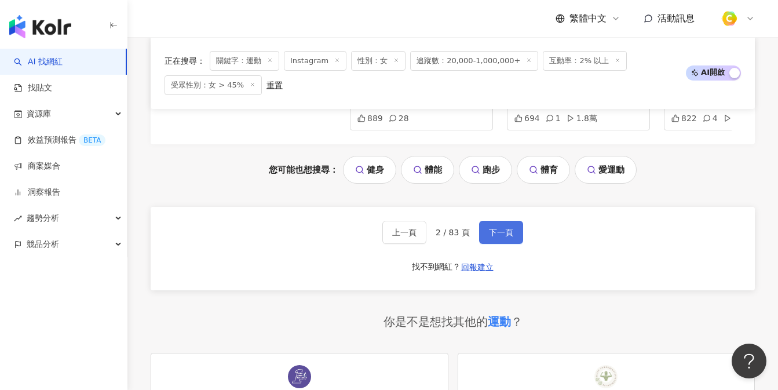
click at [511, 221] on button "下一頁" at bounding box center [501, 232] width 44 height 23
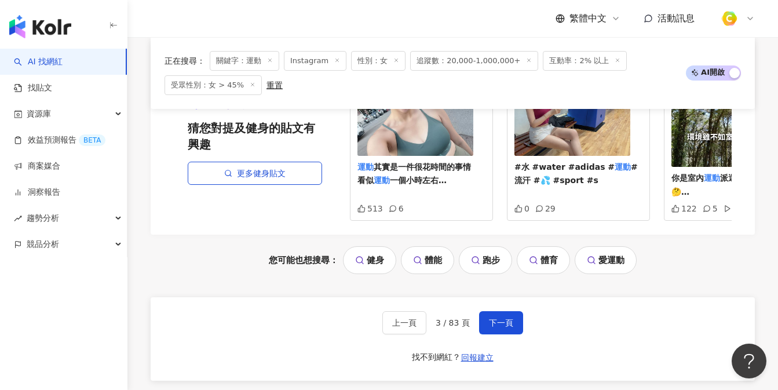
scroll to position [1510, 0]
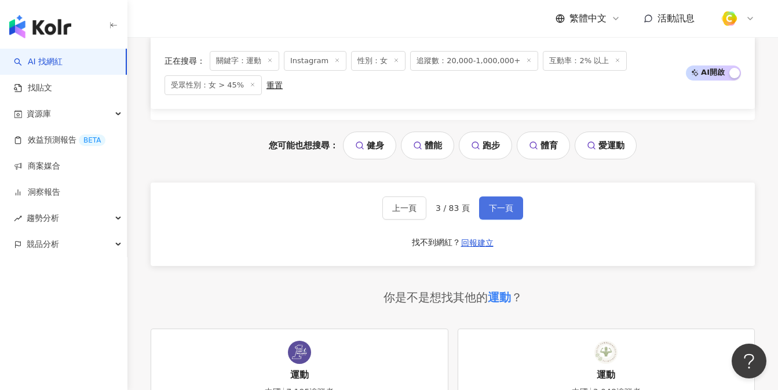
click at [505, 203] on span "下一頁" at bounding box center [501, 207] width 24 height 9
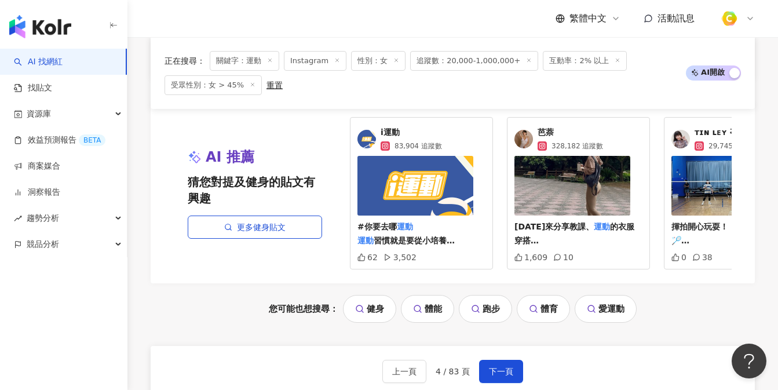
scroll to position [1476, 0]
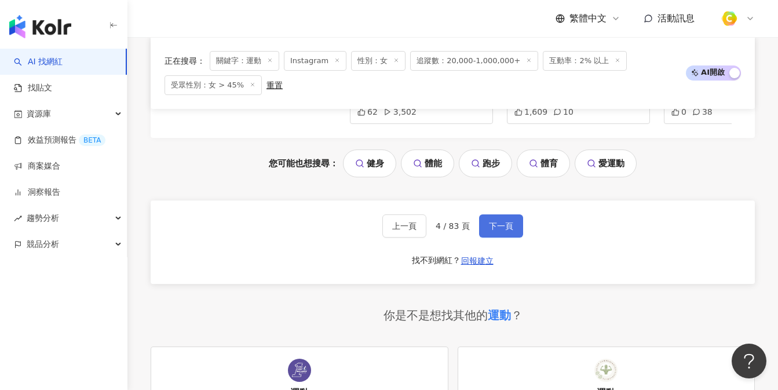
click at [503, 221] on span "下一頁" at bounding box center [501, 225] width 24 height 9
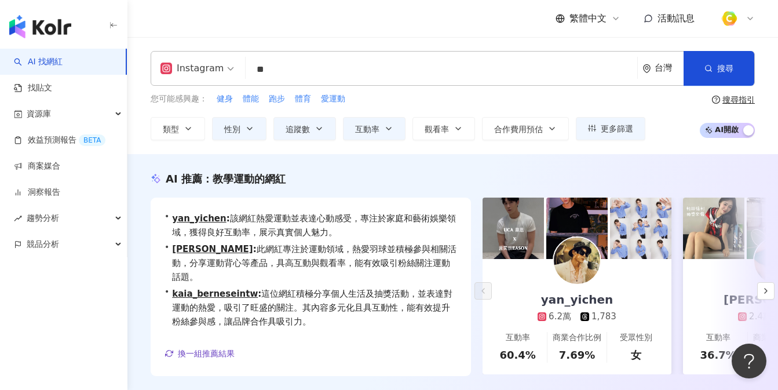
scroll to position [375, 0]
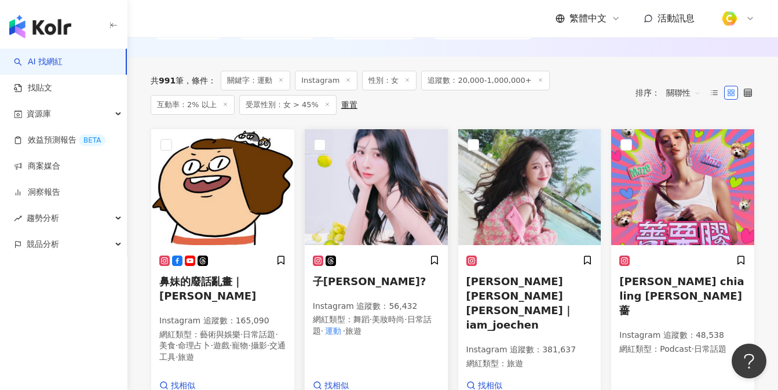
click at [421, 205] on img at bounding box center [376, 187] width 143 height 116
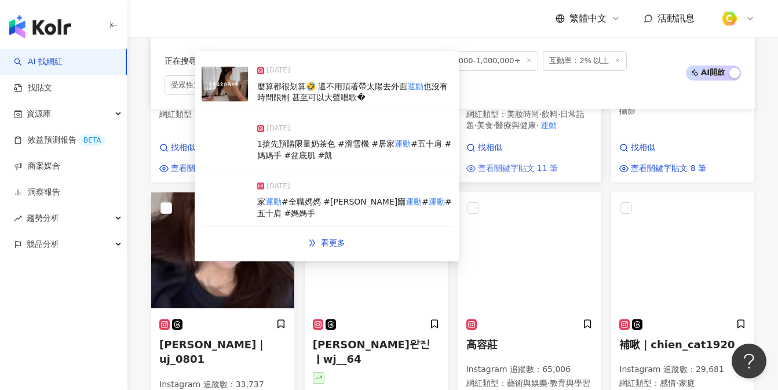
scroll to position [947, 0]
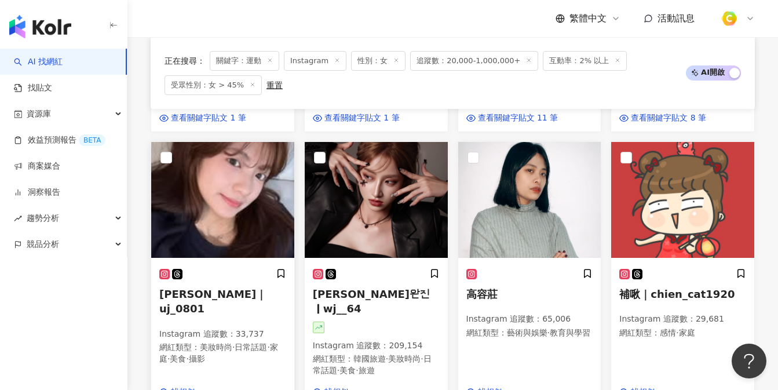
click at [209, 329] on div "Instagram 追蹤數 ： 33,737 網紅類型 ： 美妝時尚 · 日常話題 · 家庭 · 美食 · 攝影" at bounding box center [222, 348] width 127 height 39
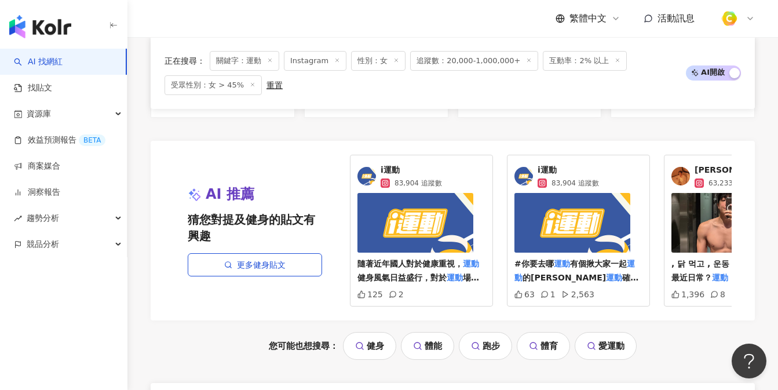
scroll to position [1437, 0]
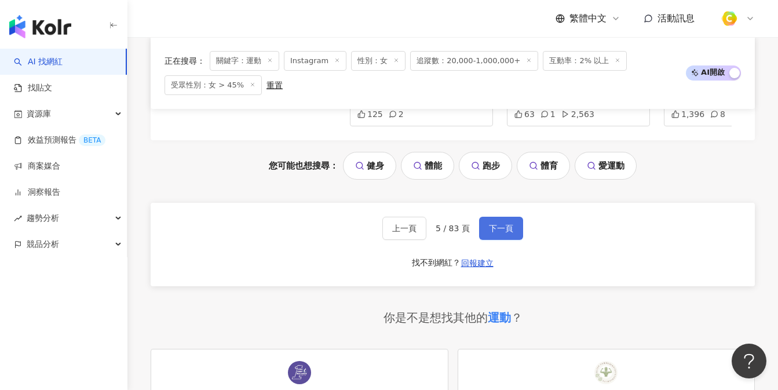
click at [505, 217] on button "下一頁" at bounding box center [501, 228] width 44 height 23
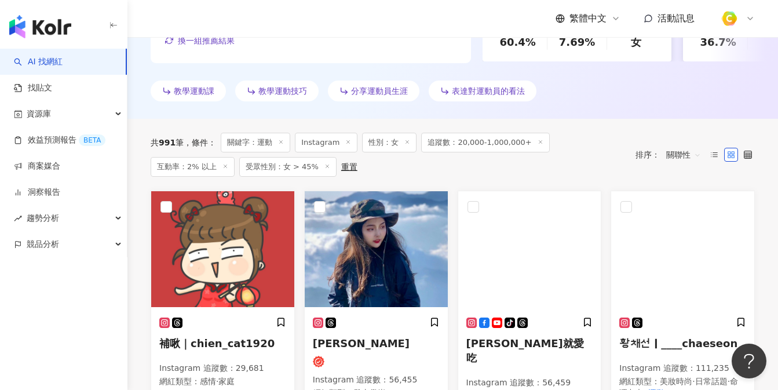
scroll to position [342, 0]
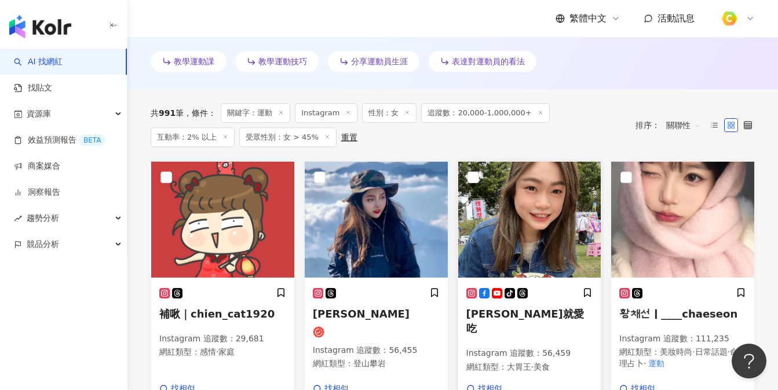
click at [547, 238] on img at bounding box center [529, 220] width 143 height 116
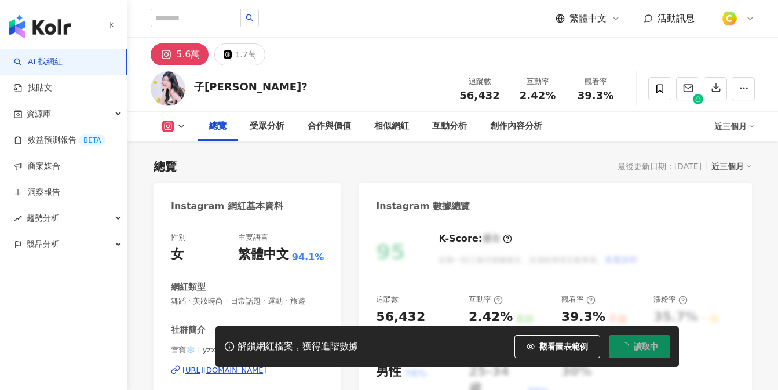
click at [543, 342] on button "觀看圖表範例" at bounding box center [558, 346] width 86 height 23
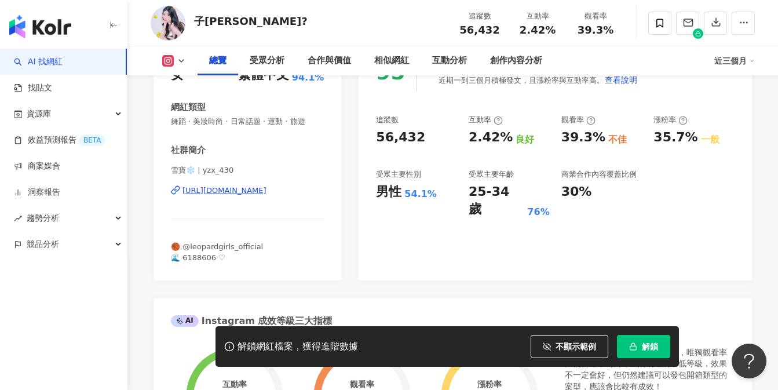
scroll to position [56, 0]
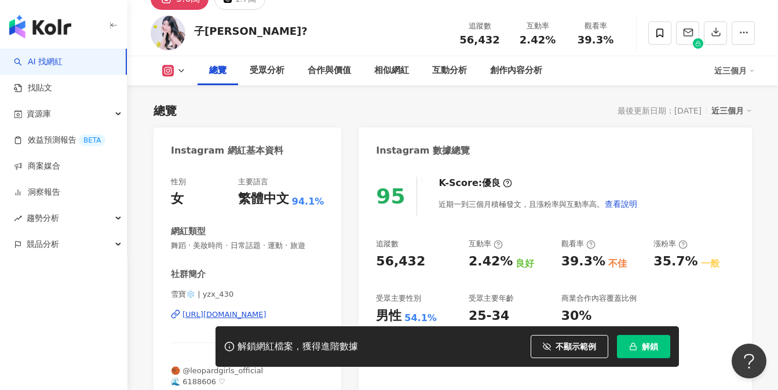
click at [210, 316] on div "[URL][DOMAIN_NAME]" at bounding box center [225, 314] width 84 height 10
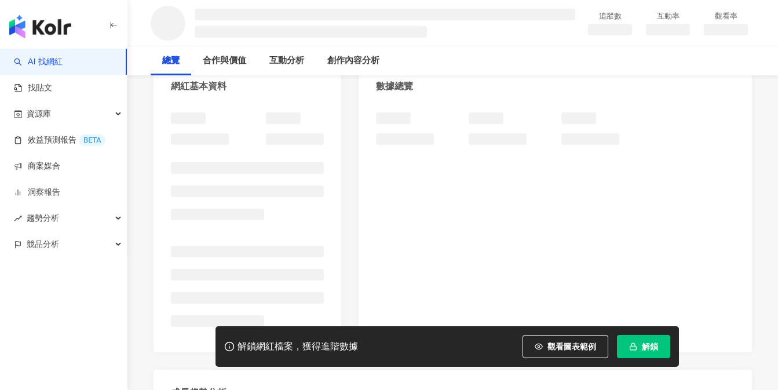
scroll to position [125, 0]
click at [545, 344] on button "觀看圖表範例" at bounding box center [566, 346] width 86 height 23
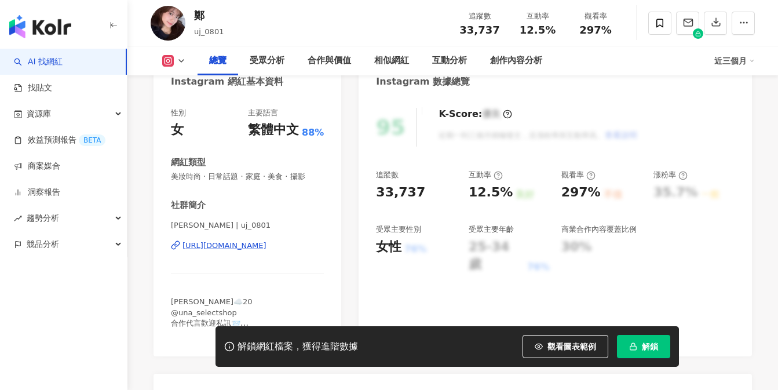
click at [551, 350] on span "觀看圖表範例" at bounding box center [572, 346] width 49 height 9
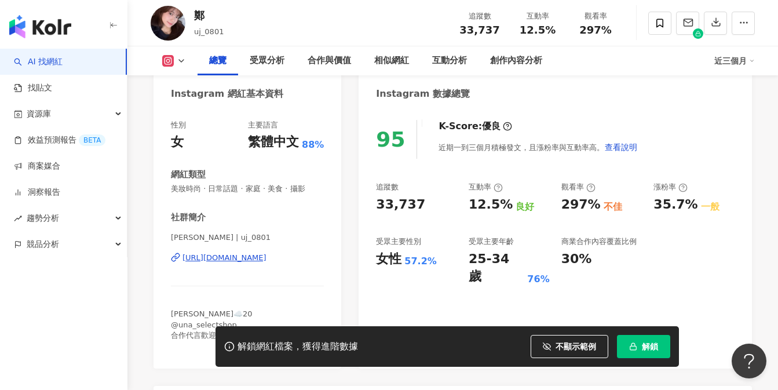
scroll to position [130, 0]
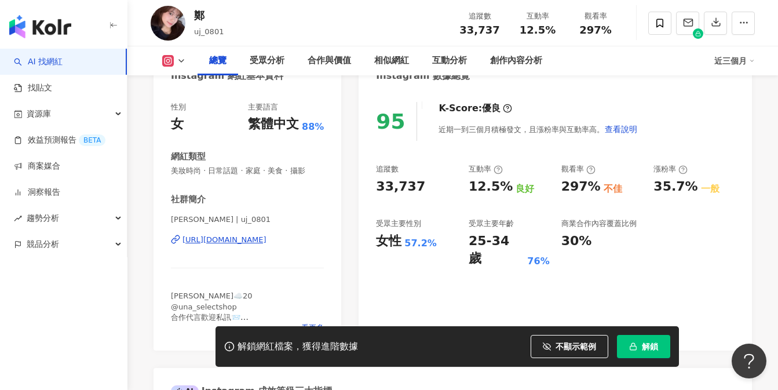
click at [246, 238] on div "https://www.instagram.com/uj_0801/" at bounding box center [225, 240] width 84 height 10
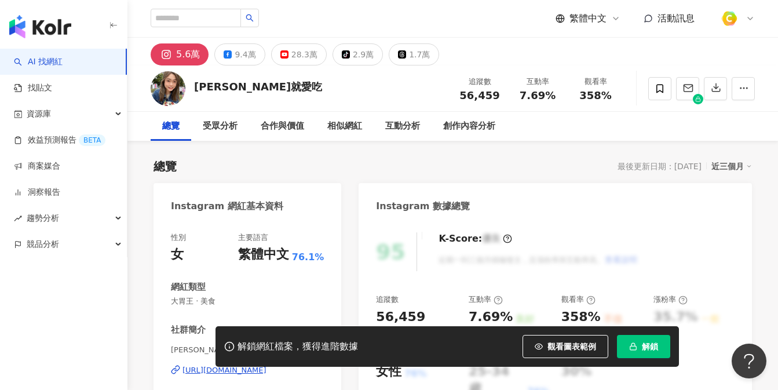
scroll to position [185, 0]
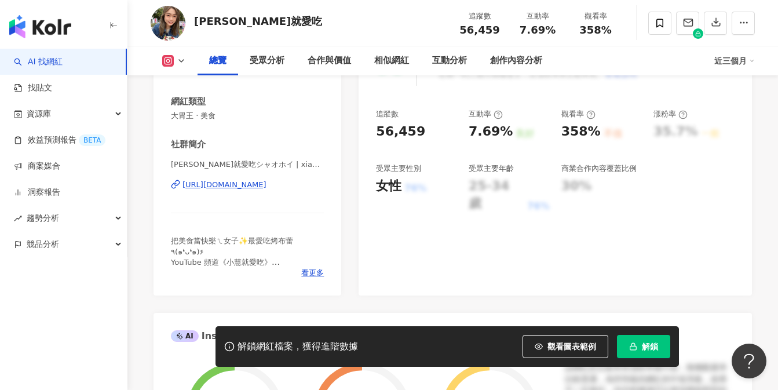
click at [237, 181] on div "[URL][DOMAIN_NAME]" at bounding box center [225, 185] width 84 height 10
drag, startPoint x: 466, startPoint y: 31, endPoint x: 509, endPoint y: 30, distance: 42.9
click at [509, 30] on div "追蹤數 56,459 互動率 7.69% 觀看率 358%" at bounding box center [538, 23] width 174 height 34
copy div "56,459 互動率"
click at [521, 27] on div "7.69%" at bounding box center [538, 30] width 44 height 12
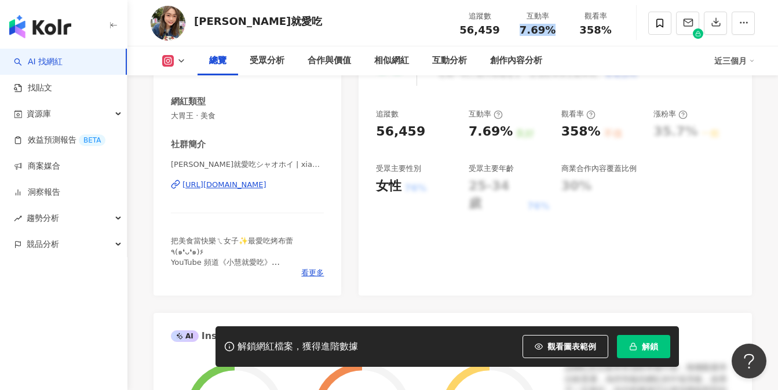
drag, startPoint x: 521, startPoint y: 27, endPoint x: 550, endPoint y: 31, distance: 29.2
click at [550, 31] on div "7.69%" at bounding box center [538, 30] width 44 height 12
copy span "7.69%"
